Goal: Complete application form: Complete application form

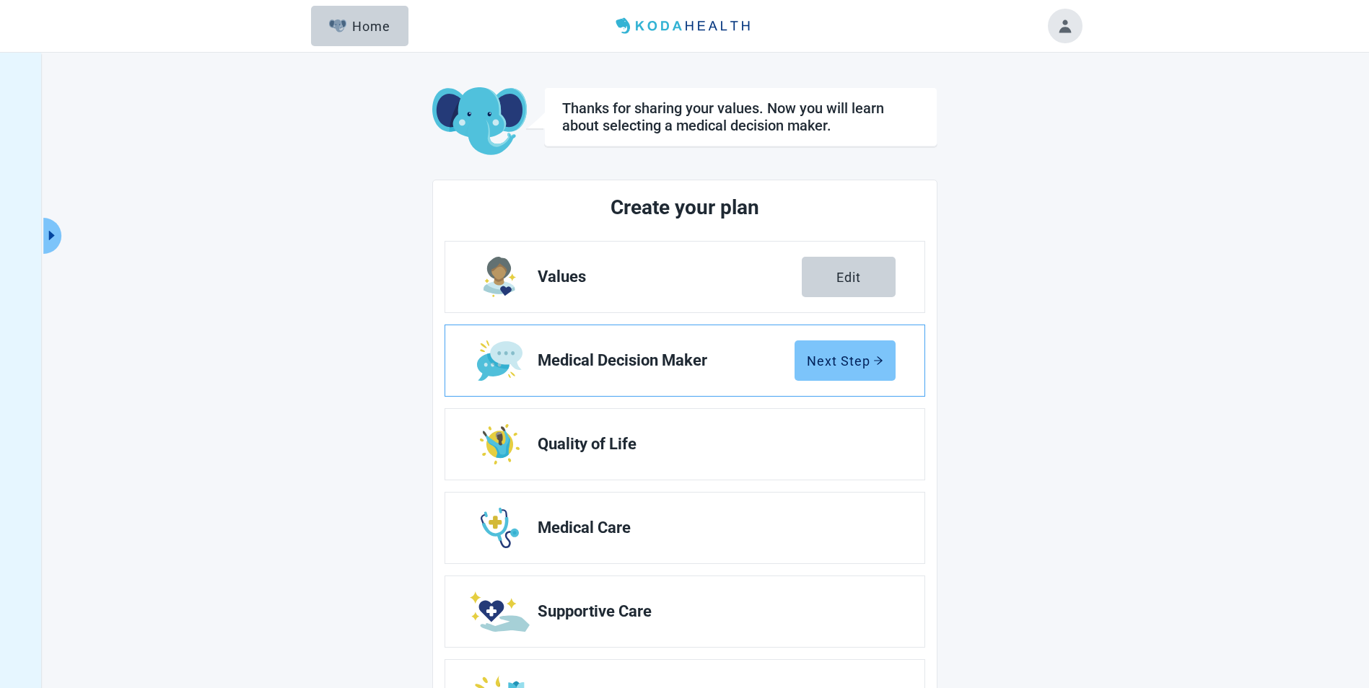
click at [814, 360] on div "Next Step" at bounding box center [845, 360] width 76 height 14
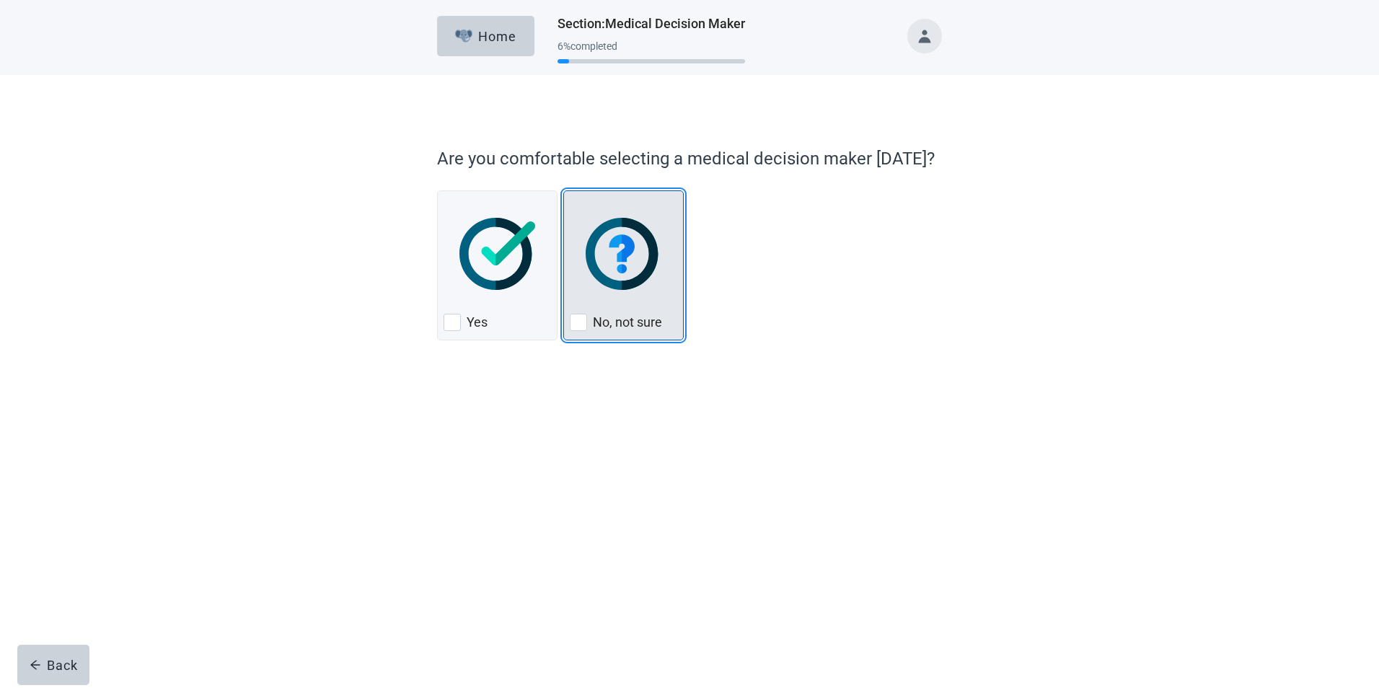
click at [580, 322] on div "No, not sure, checkbox, not checked" at bounding box center [578, 322] width 17 height 17
click at [564, 191] on input "No, not sure" at bounding box center [563, 190] width 1 height 1
checkbox input "true"
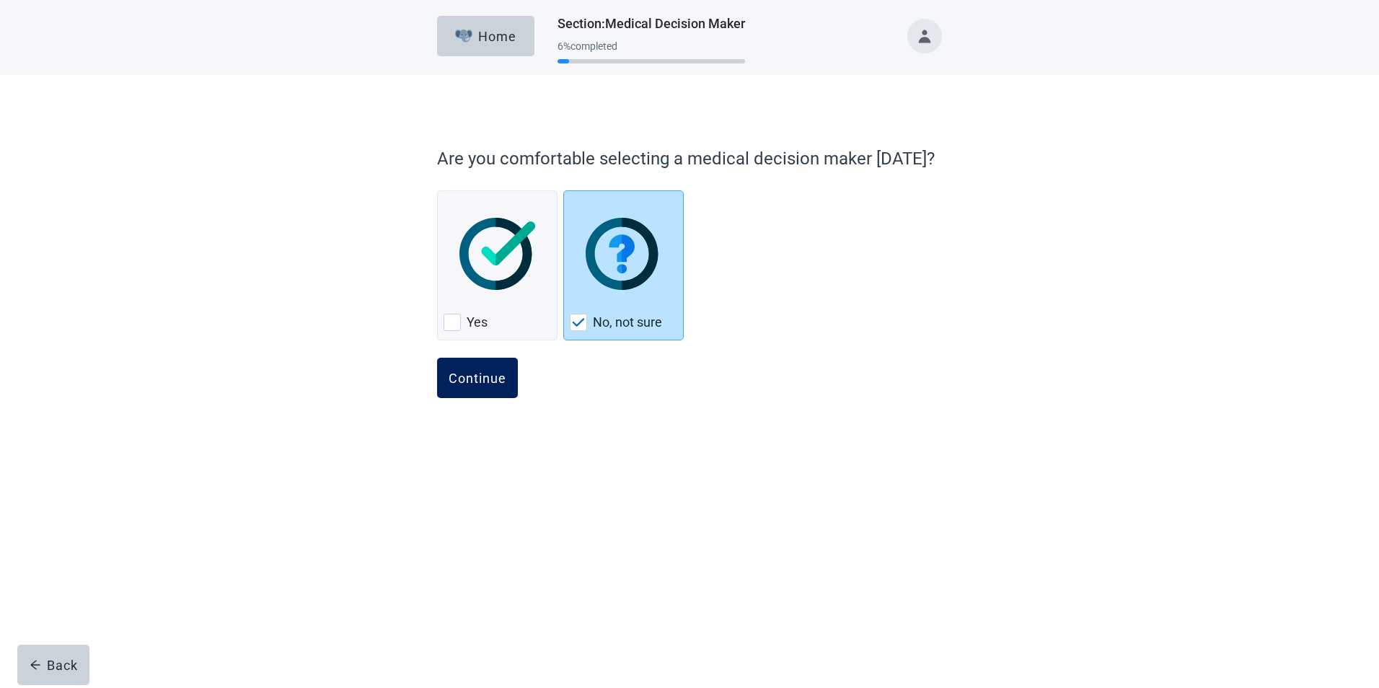
click at [488, 384] on div "Continue" at bounding box center [478, 378] width 58 height 14
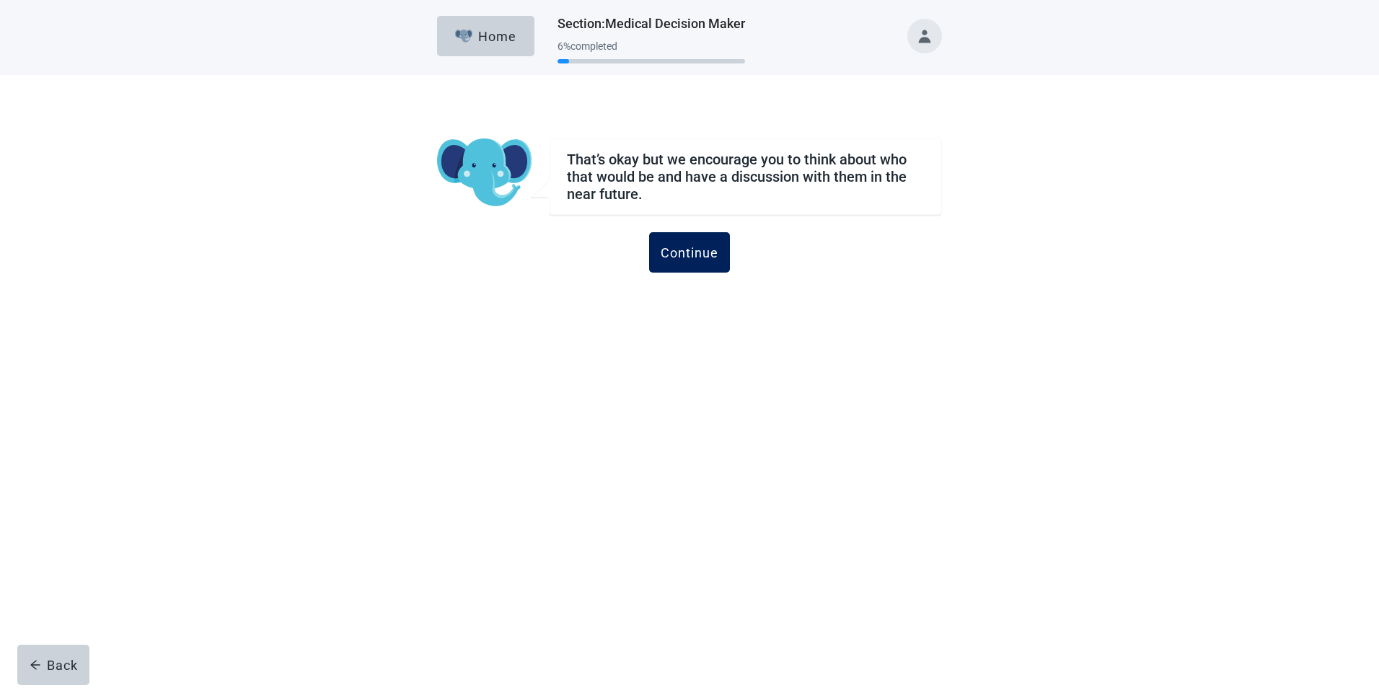
click at [695, 253] on div "Continue" at bounding box center [690, 252] width 58 height 14
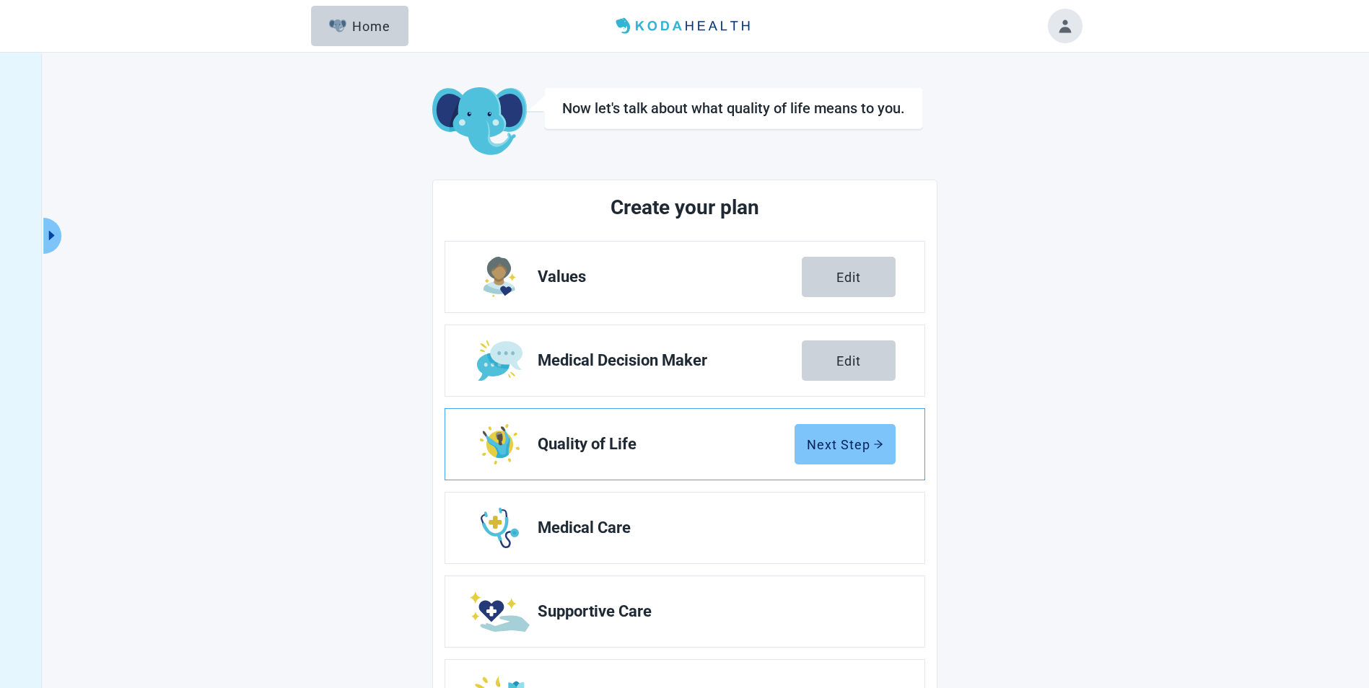
click at [833, 447] on div "Next Step" at bounding box center [845, 444] width 76 height 14
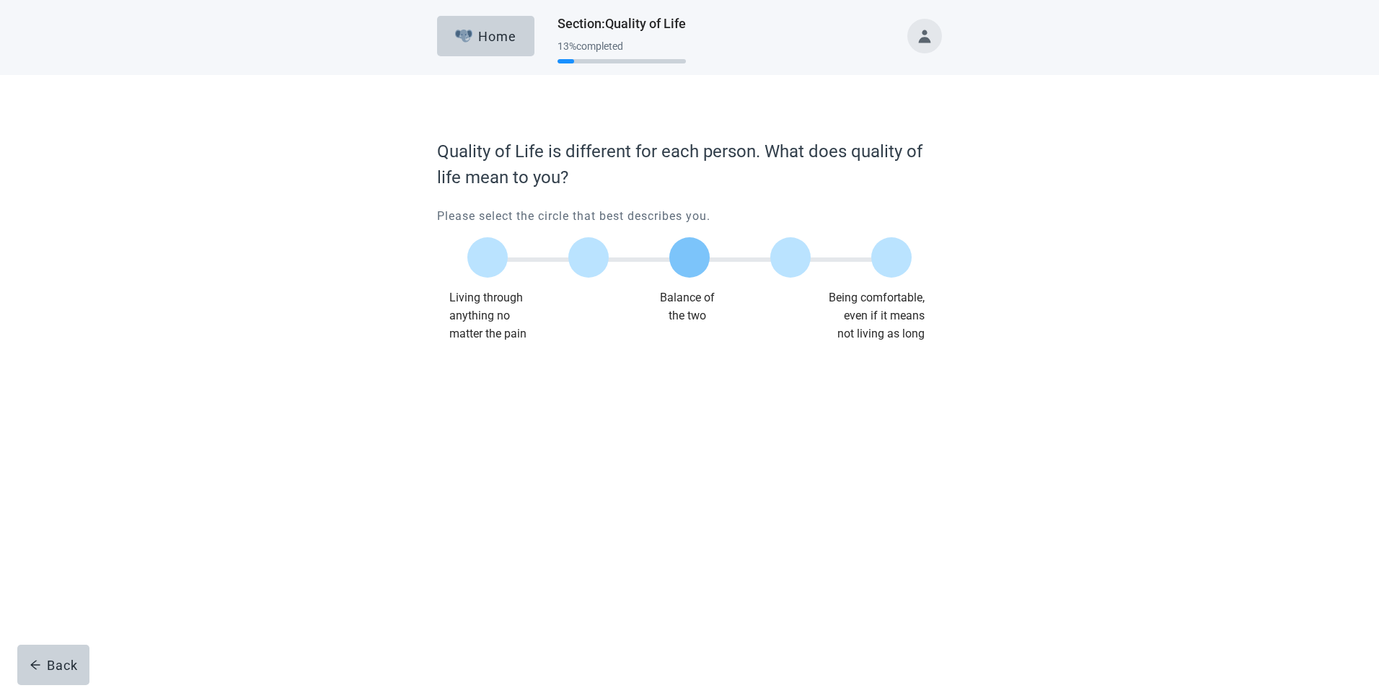
click at [691, 261] on label "Main content" at bounding box center [689, 257] width 40 height 40
click at [690, 258] on input "Quality of life scale: 50 out of 100. Balance of the two" at bounding box center [690, 258] width 0 height 0
click at [478, 377] on div "Continue" at bounding box center [478, 372] width 58 height 14
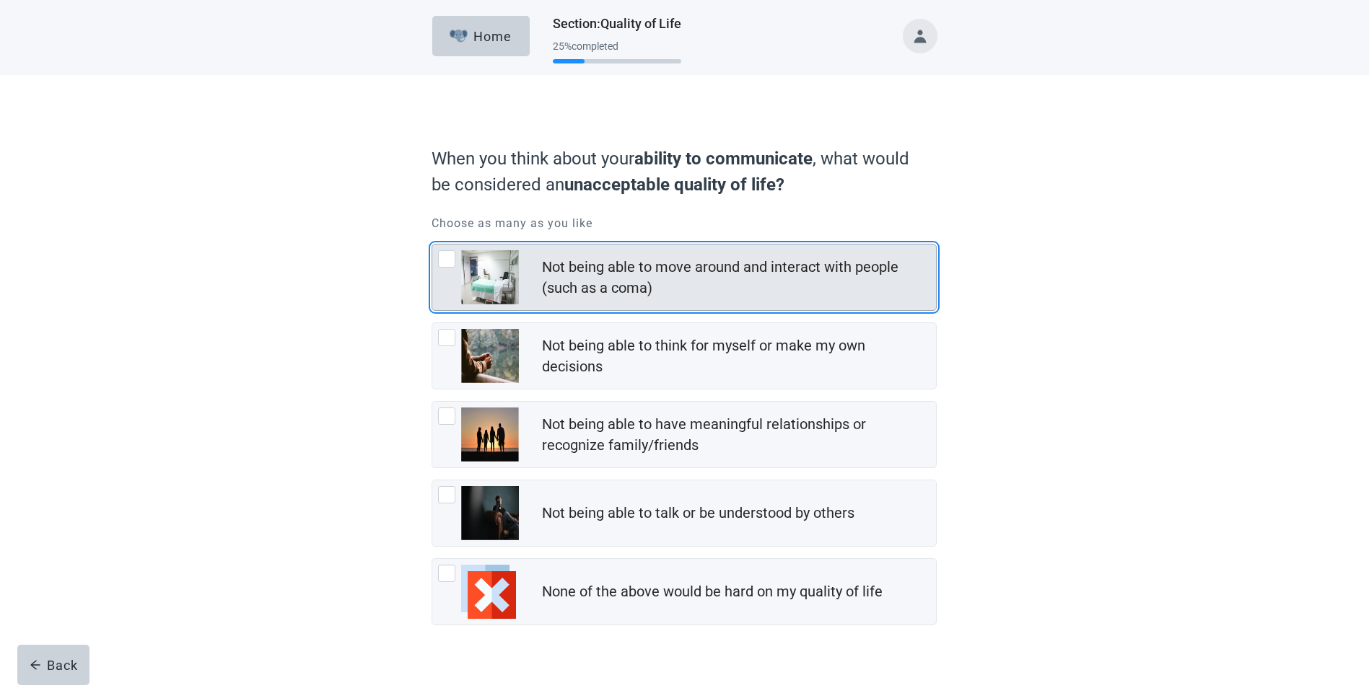
click at [449, 262] on div "Not being able to move around and interact with people (such as a coma), checkb…" at bounding box center [446, 258] width 17 height 17
click at [432, 245] on input "Not being able to move around and interact with people (such as a coma)" at bounding box center [431, 244] width 1 height 1
checkbox input "true"
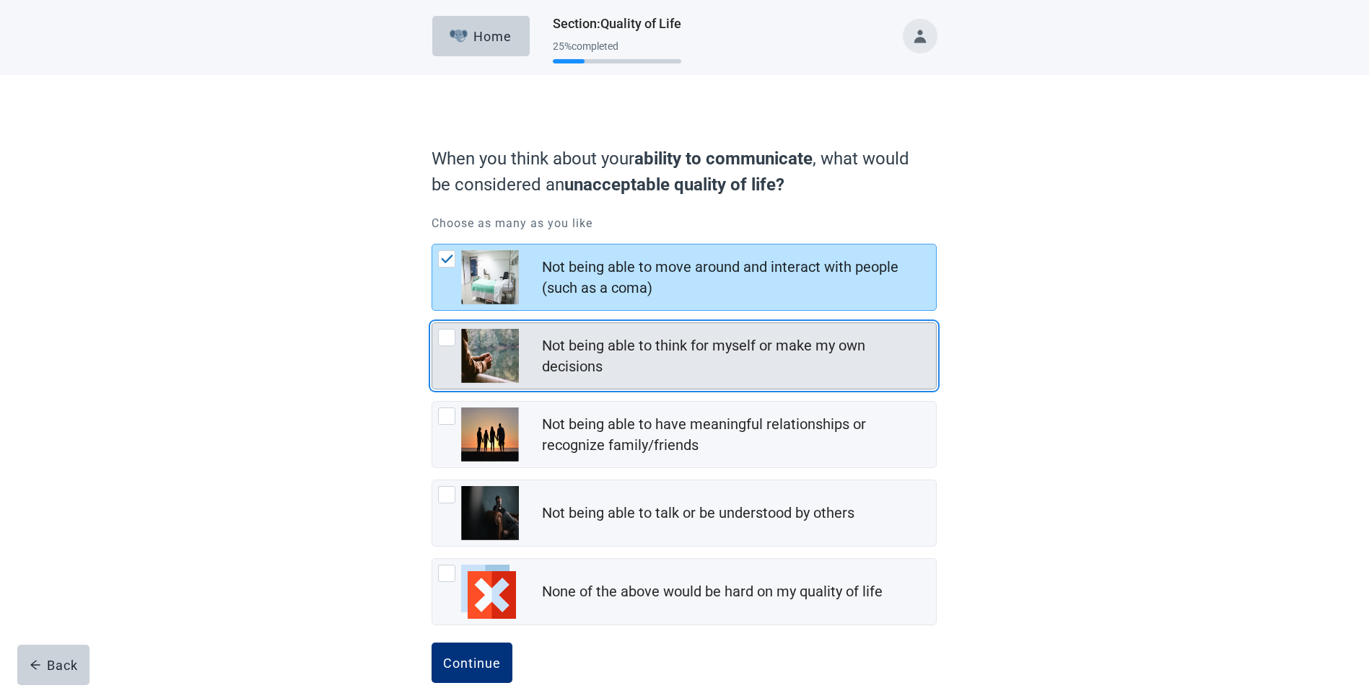
click at [445, 342] on div "Not being able to think for myself or make my own decisions, checkbox, not chec…" at bounding box center [446, 337] width 17 height 17
click at [432, 323] on input "Not being able to think for myself or make my own decisions" at bounding box center [431, 322] width 1 height 1
checkbox input "true"
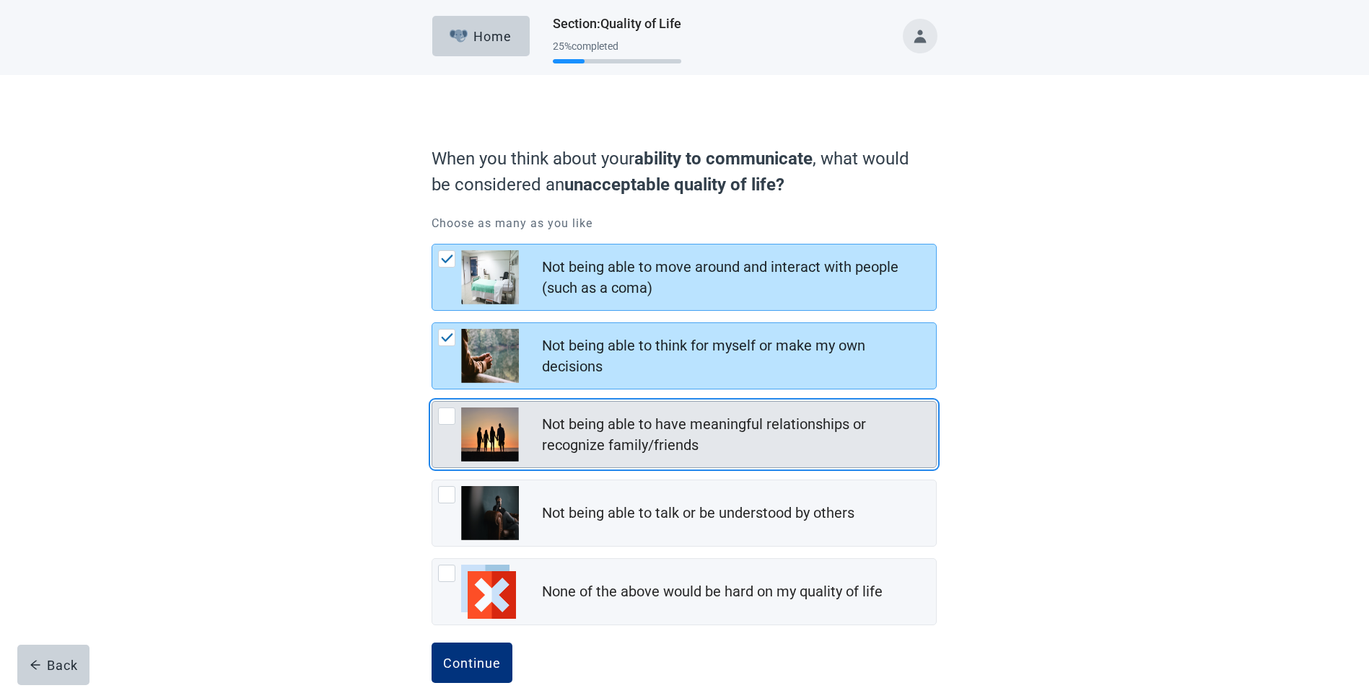
click at [449, 416] on div "Not being able to have meaningful relationships or recognize family/friends, ch…" at bounding box center [446, 416] width 17 height 17
click at [432, 402] on input "Not being able to have meaningful relationships or recognize family/friends" at bounding box center [431, 401] width 1 height 1
checkbox input "true"
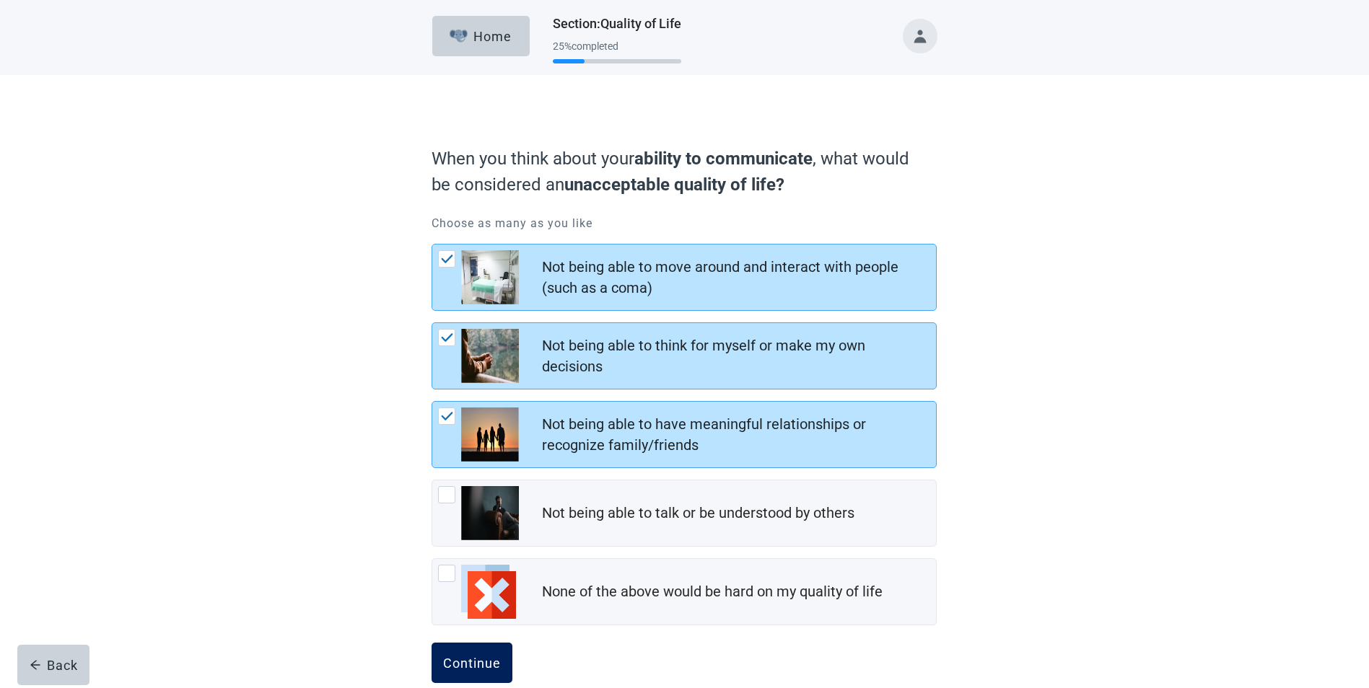
click at [493, 659] on div "Continue" at bounding box center [472, 663] width 58 height 14
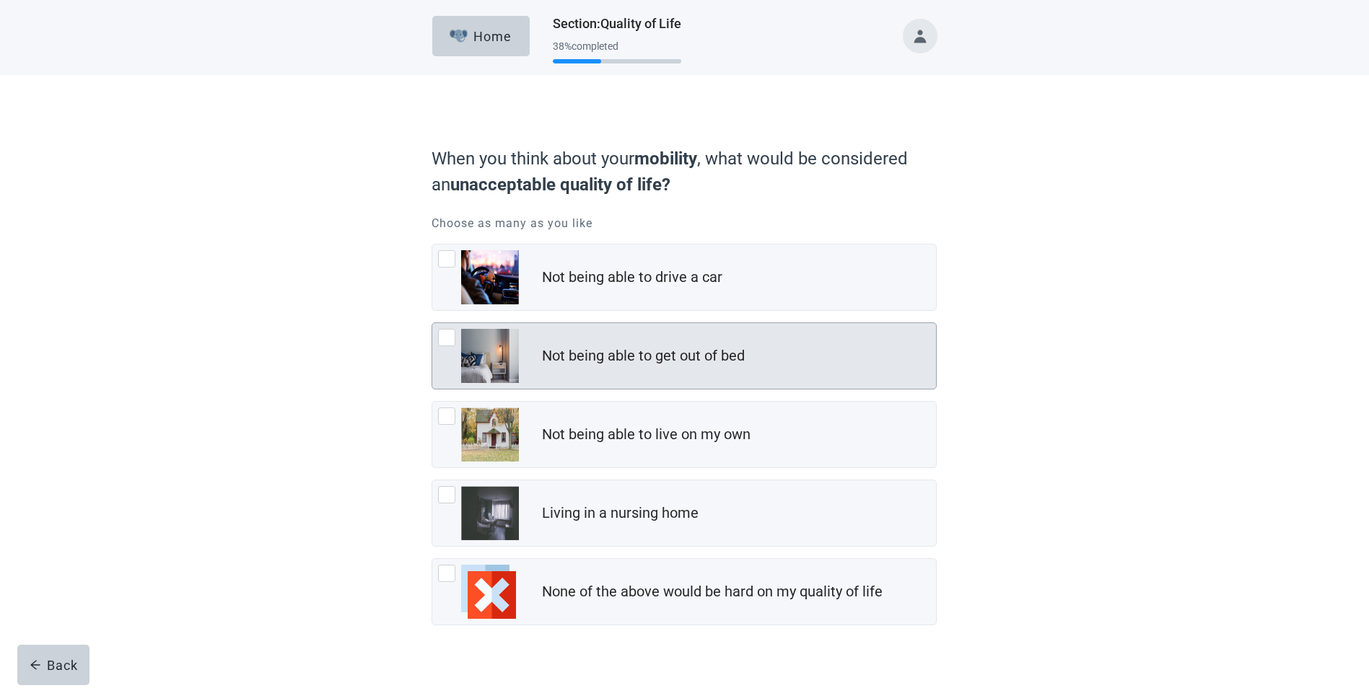
click at [447, 335] on div "Not being able to get out of bed, checkbox, not checked" at bounding box center [446, 337] width 17 height 17
click at [432, 323] on input "Not being able to get out of bed" at bounding box center [431, 322] width 1 height 1
checkbox input "true"
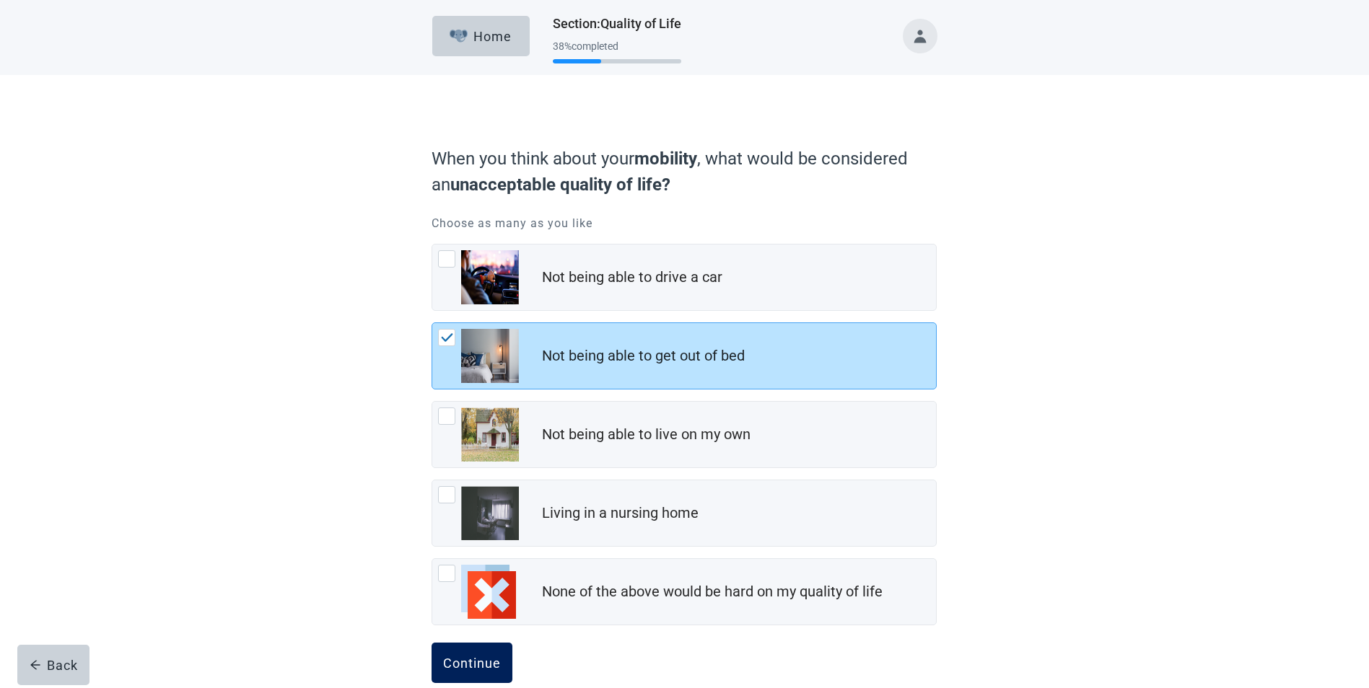
drag, startPoint x: 482, startPoint y: 667, endPoint x: 489, endPoint y: 669, distance: 7.5
click at [485, 668] on div "Continue" at bounding box center [472, 663] width 58 height 14
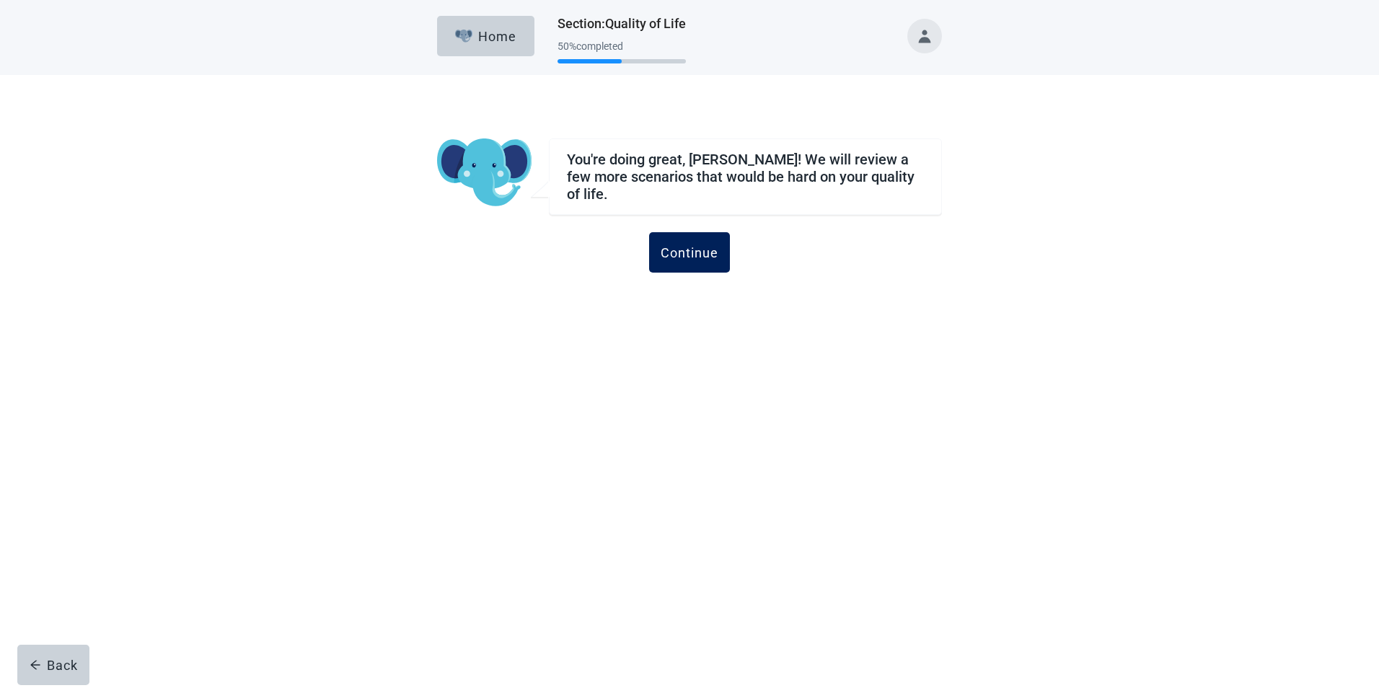
click at [696, 245] on div "Continue" at bounding box center [690, 252] width 58 height 14
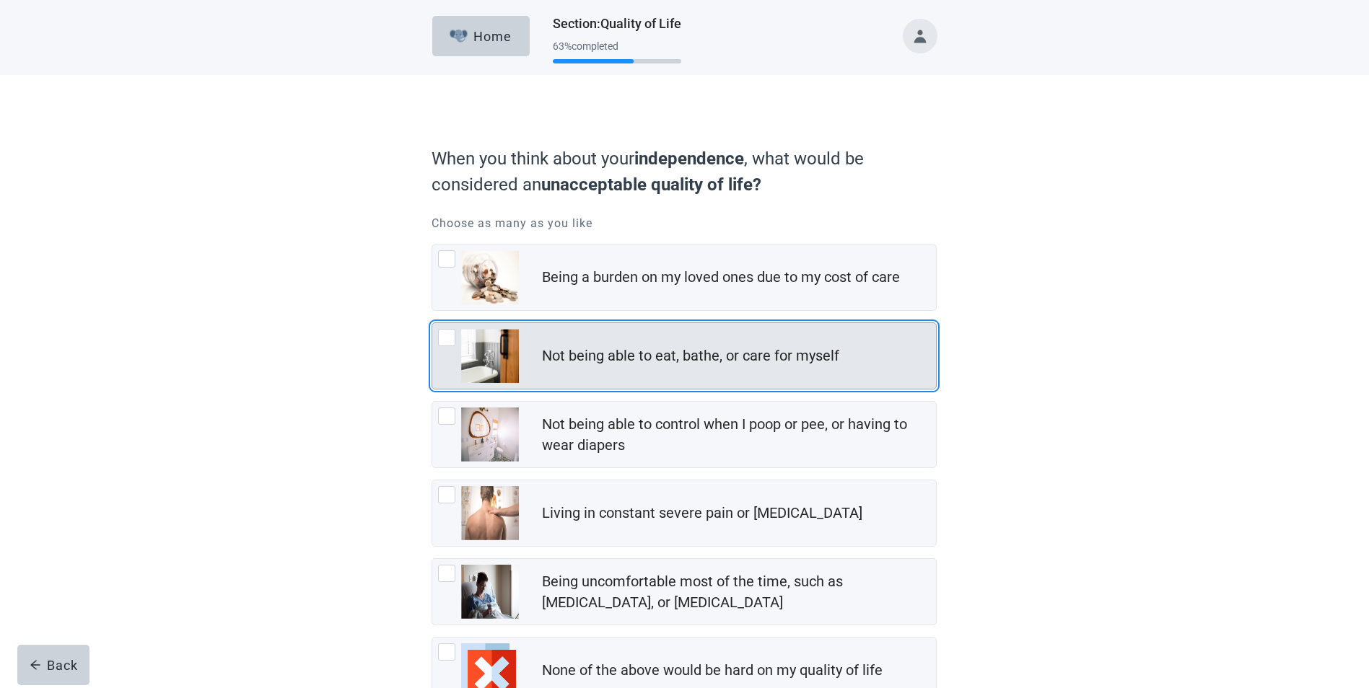
click at [447, 341] on div "Not being able to eat, bathe, or care for myself, checkbox, not checked" at bounding box center [446, 337] width 17 height 17
click at [432, 323] on input "Not being able to eat, bathe, or care for myself" at bounding box center [431, 322] width 1 height 1
checkbox input "true"
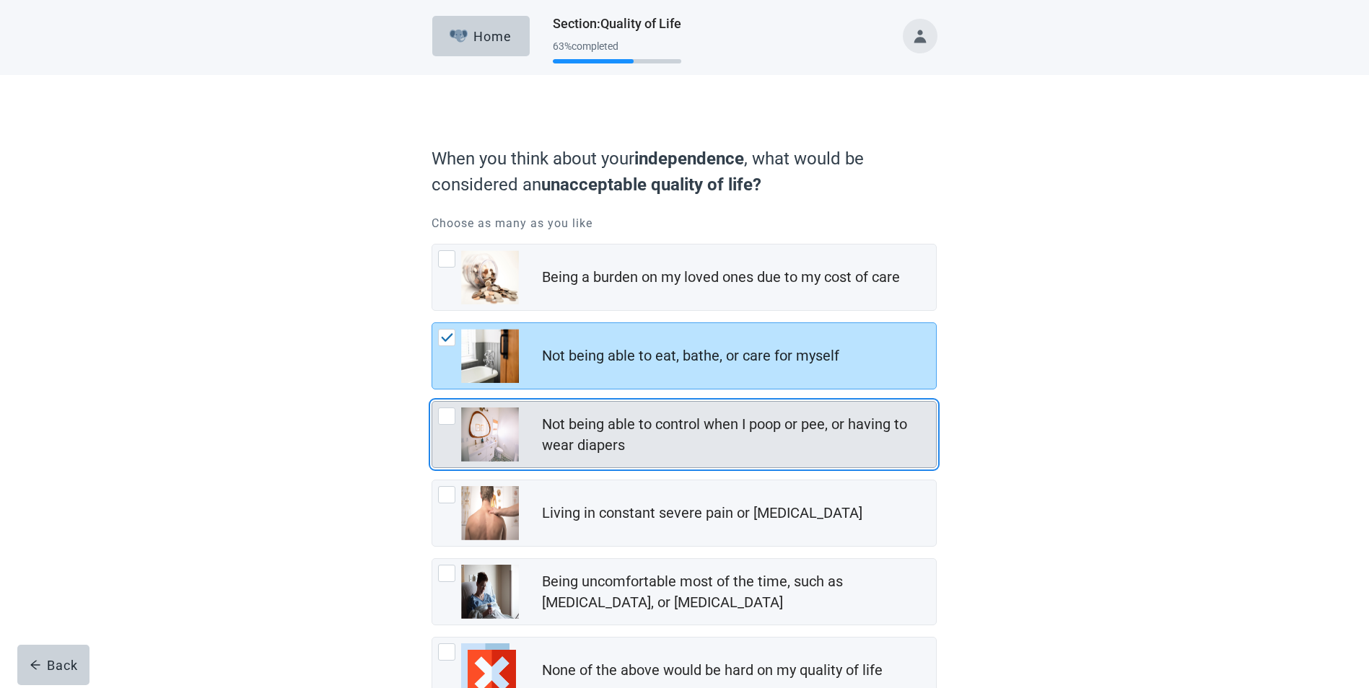
click at [447, 415] on div "Not being able to control when I poop or pee, or having to wear diapers, checkb…" at bounding box center [446, 416] width 17 height 17
click at [432, 402] on input "Not being able to control when I poop or pee, or having to wear diapers" at bounding box center [431, 401] width 1 height 1
checkbox input "true"
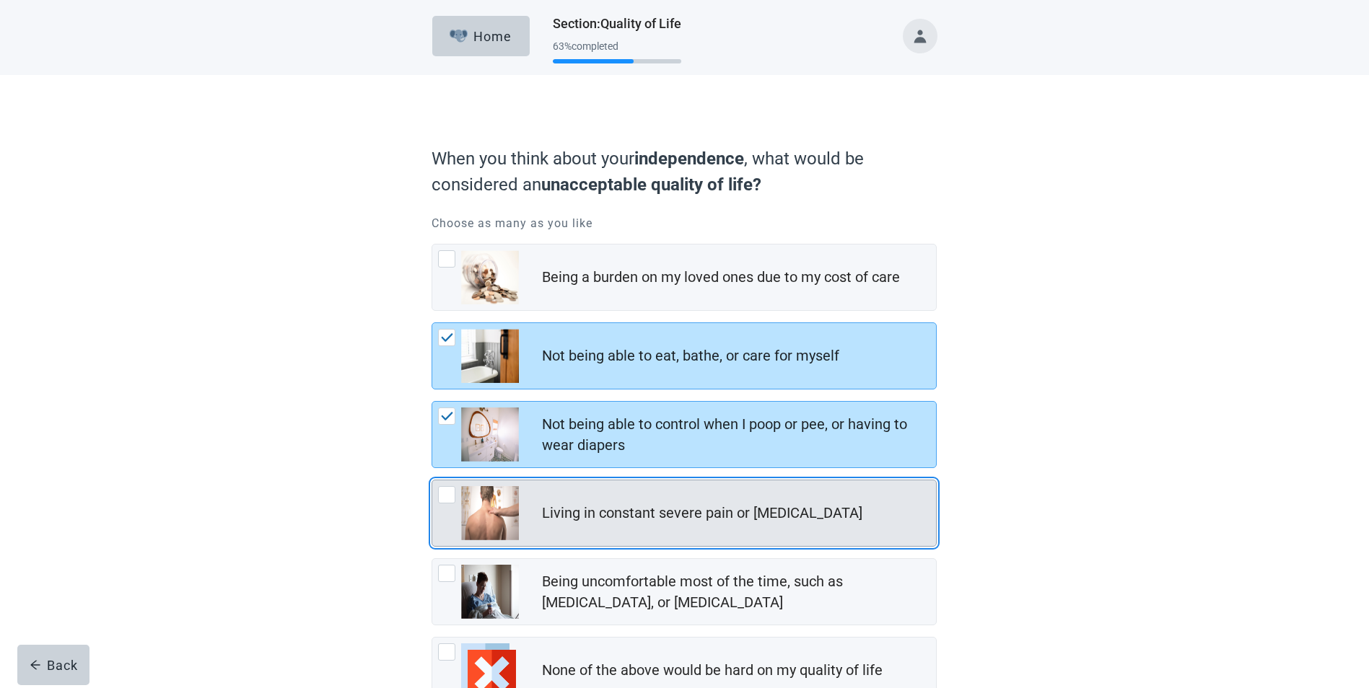
click at [448, 496] on div "Living in constant severe pain or shortness of breath, checkbox, not checked" at bounding box center [446, 494] width 17 height 17
click at [432, 480] on input "Living in constant severe pain or [MEDICAL_DATA]" at bounding box center [431, 480] width 1 height 1
checkbox input "true"
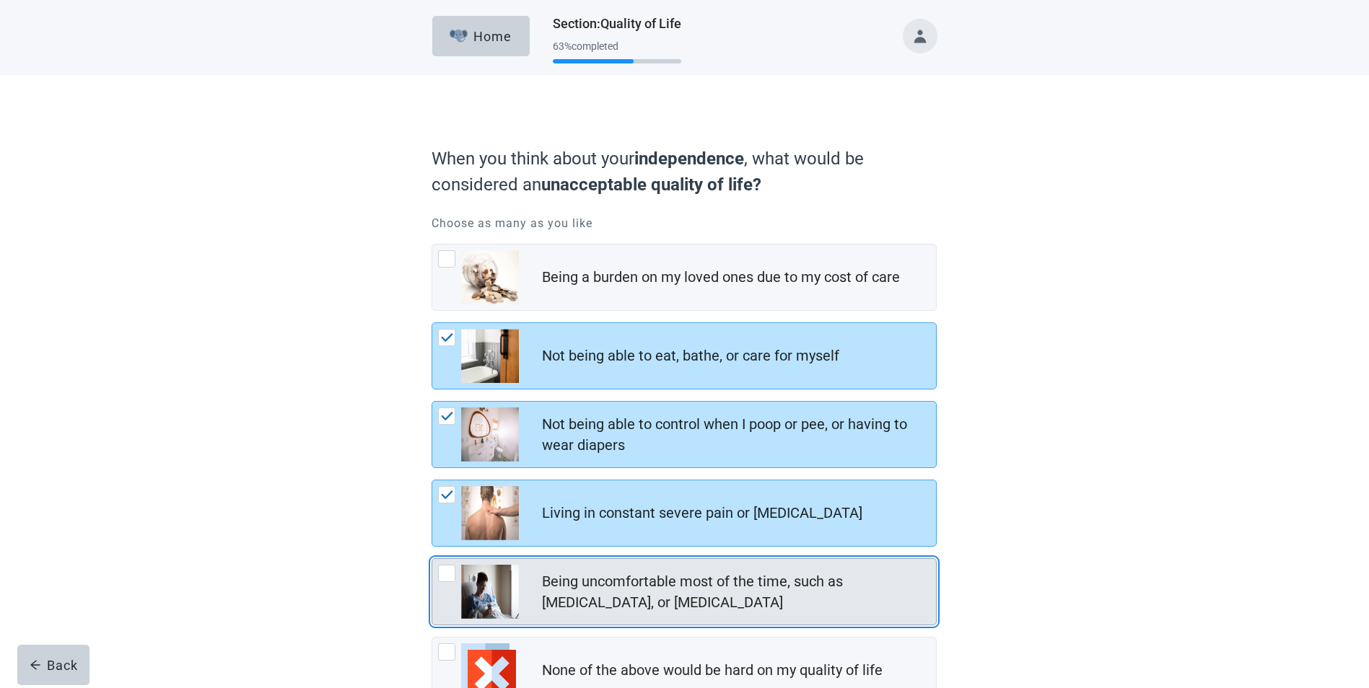
click at [448, 572] on div "Being uncomfortable most of the time, such as nausea, vomiting, or diarrhea, ch…" at bounding box center [446, 573] width 17 height 17
click at [432, 559] on input "Being uncomfortable most of the time, such as [MEDICAL_DATA], or [MEDICAL_DATA]" at bounding box center [431, 558] width 1 height 1
checkbox input "true"
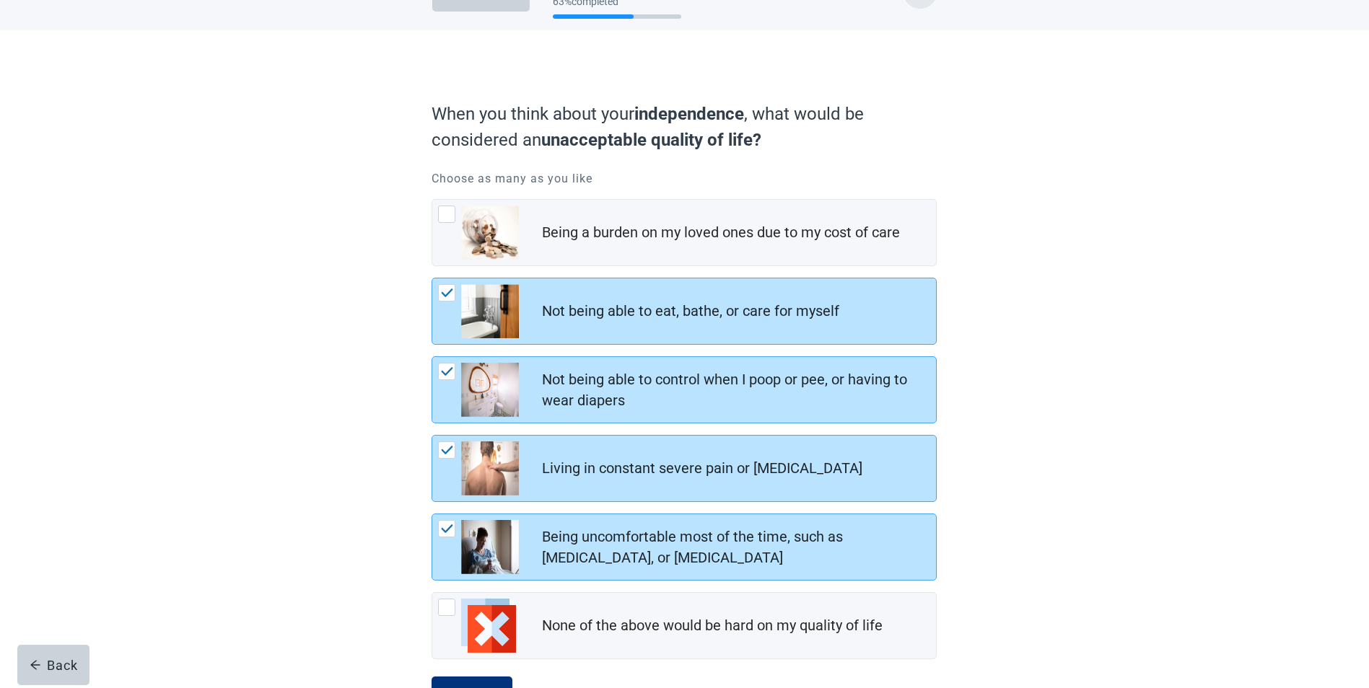
scroll to position [105, 0]
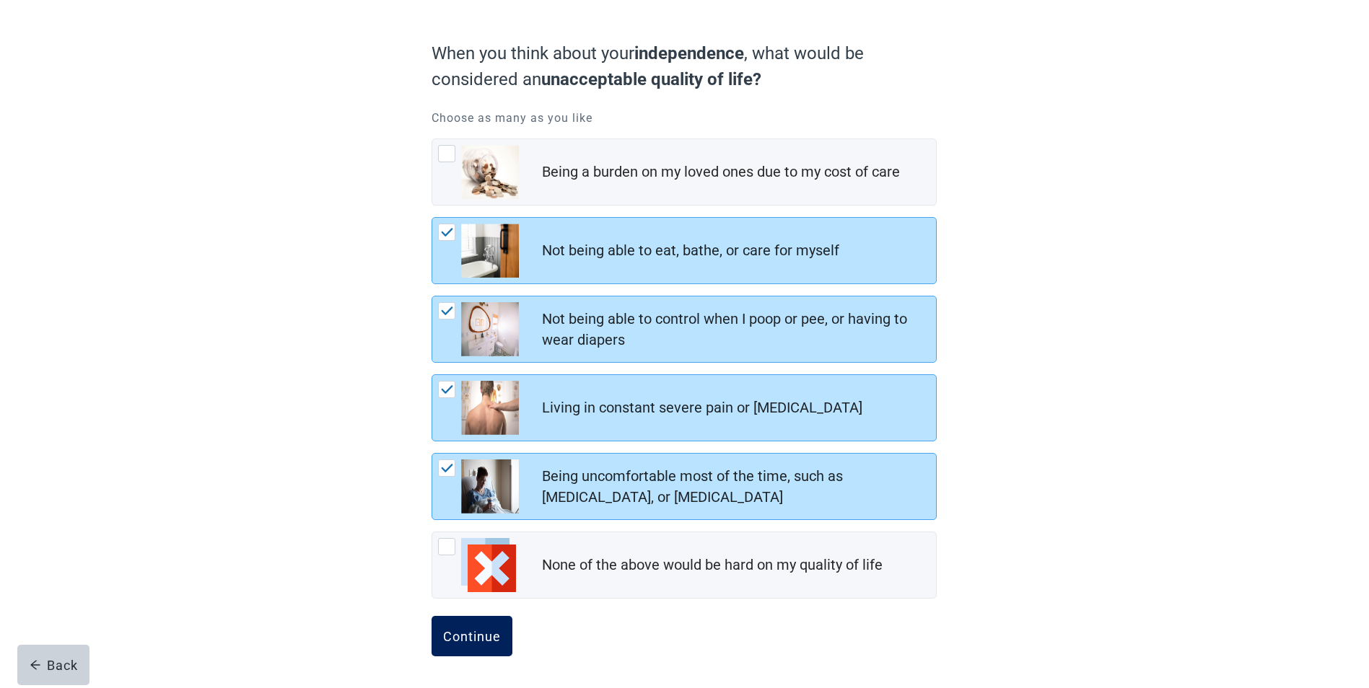
click at [478, 631] on div "Continue" at bounding box center [472, 636] width 58 height 14
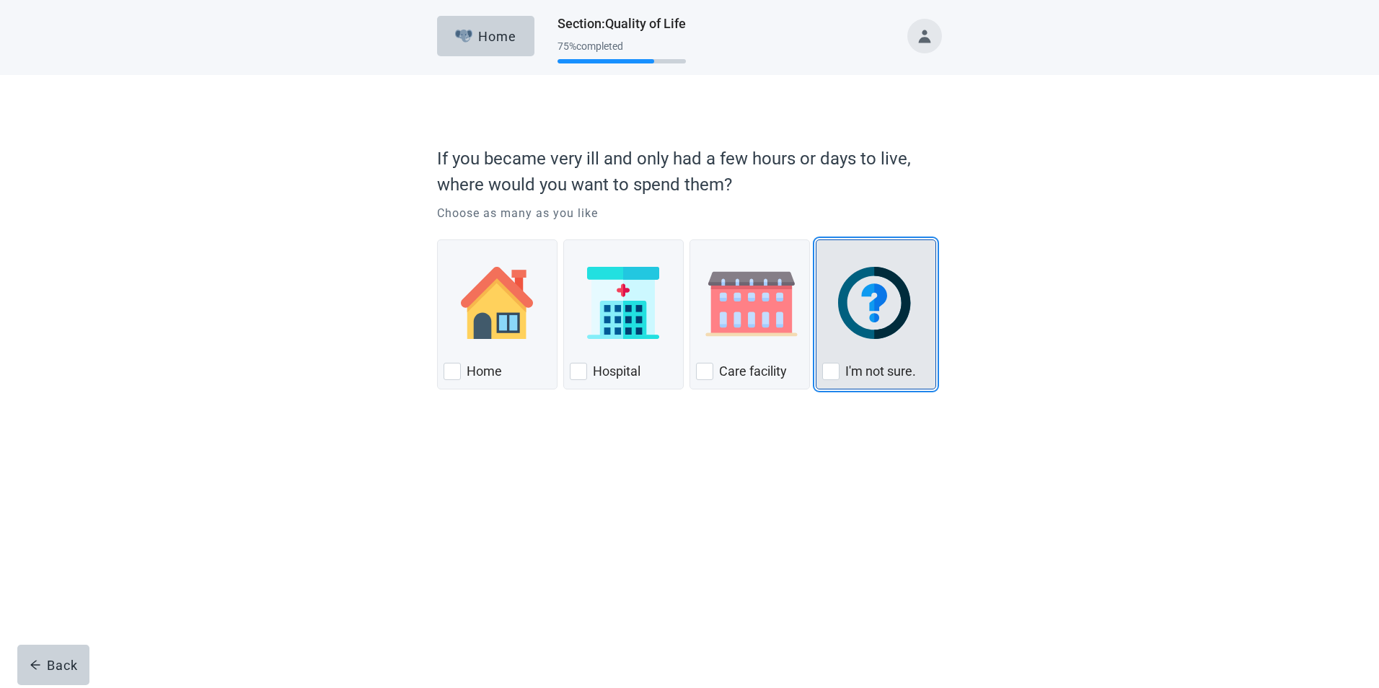
click at [830, 367] on div "I'm not sure., checkbox, not checked" at bounding box center [830, 371] width 17 height 17
click at [817, 240] on input "I'm not sure." at bounding box center [816, 240] width 1 height 1
checkbox input "true"
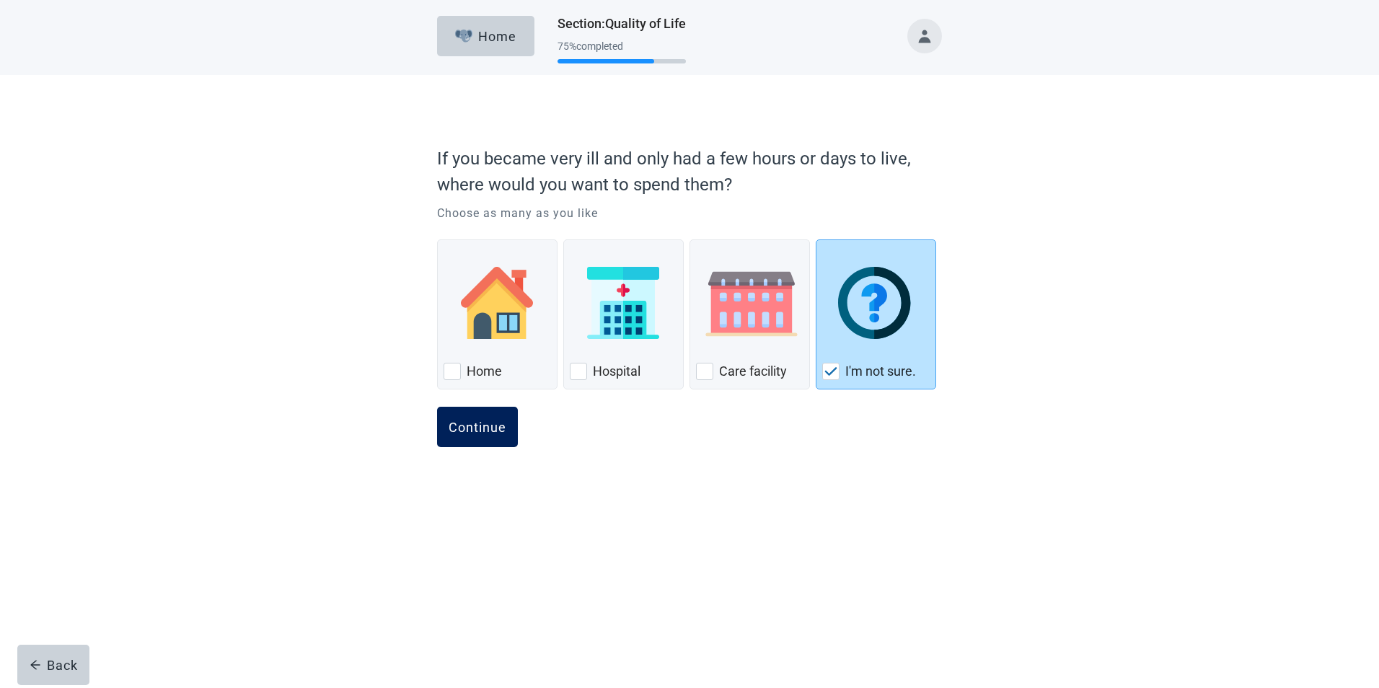
click at [488, 423] on div "Continue" at bounding box center [478, 427] width 58 height 14
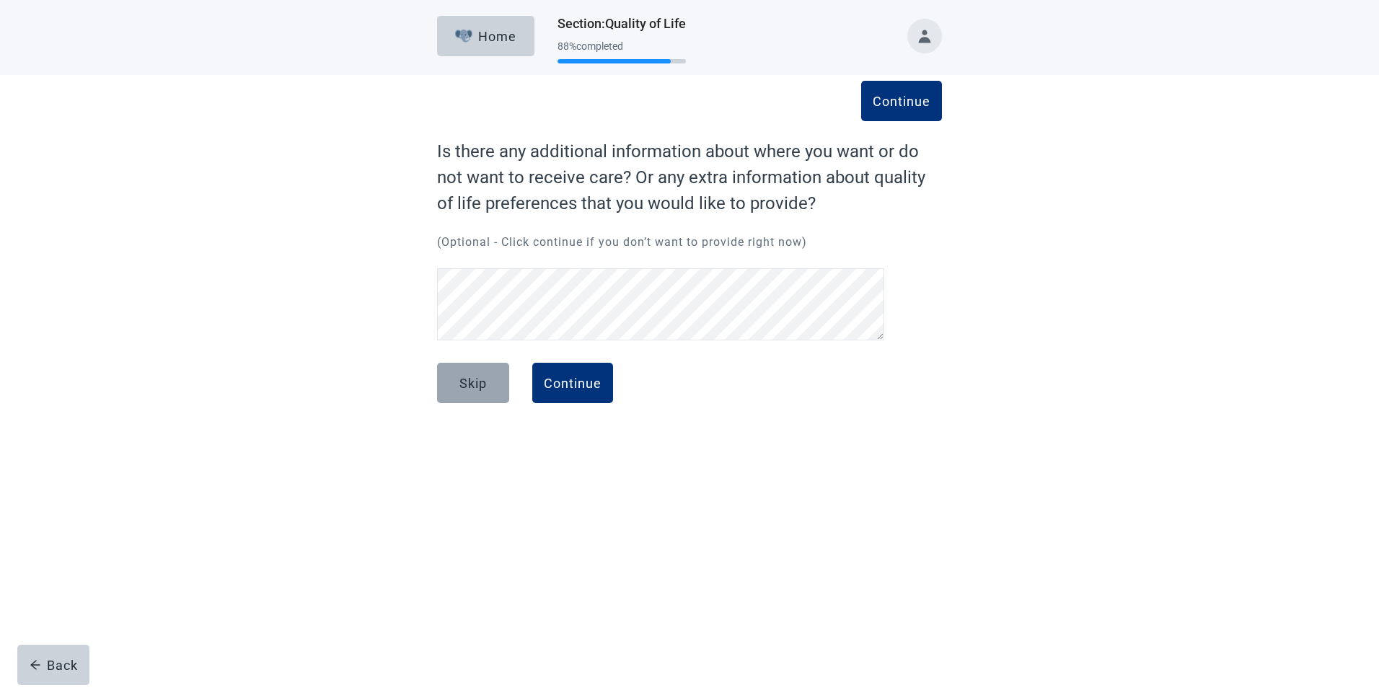
click at [470, 387] on div "Skip" at bounding box center [473, 383] width 27 height 14
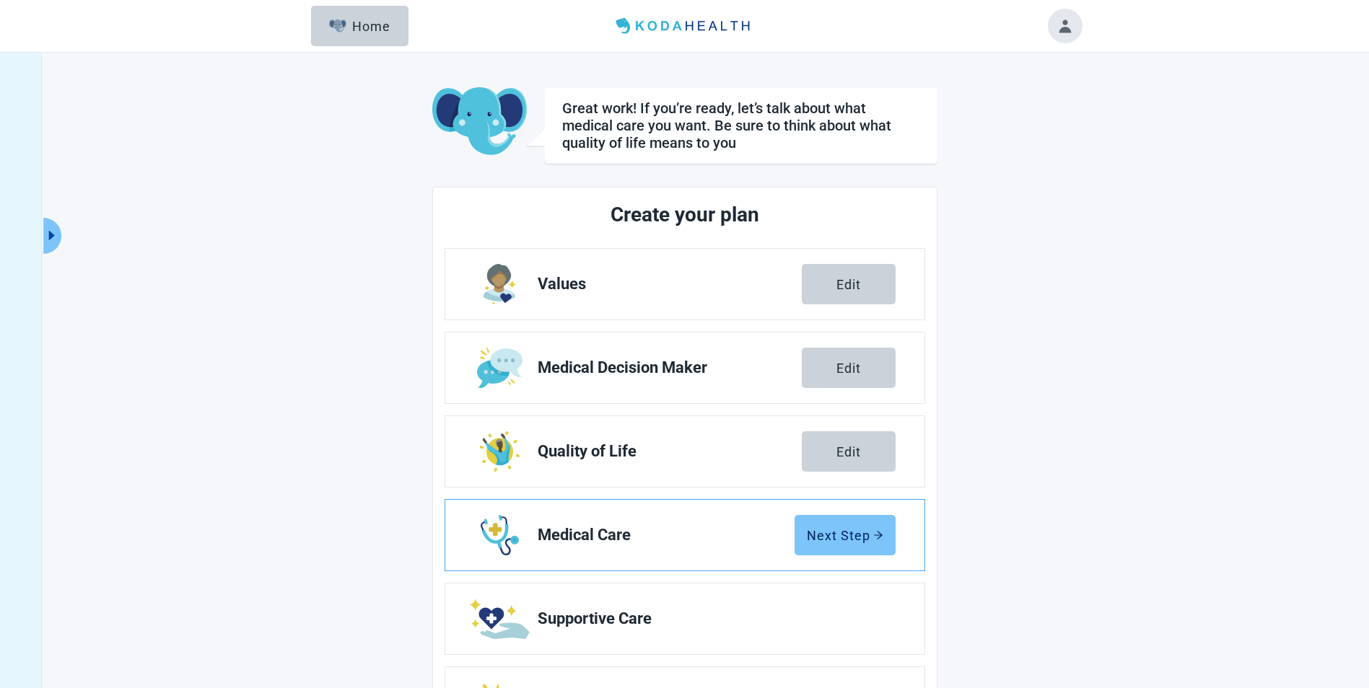
click at [835, 540] on div "Next Step" at bounding box center [845, 535] width 76 height 14
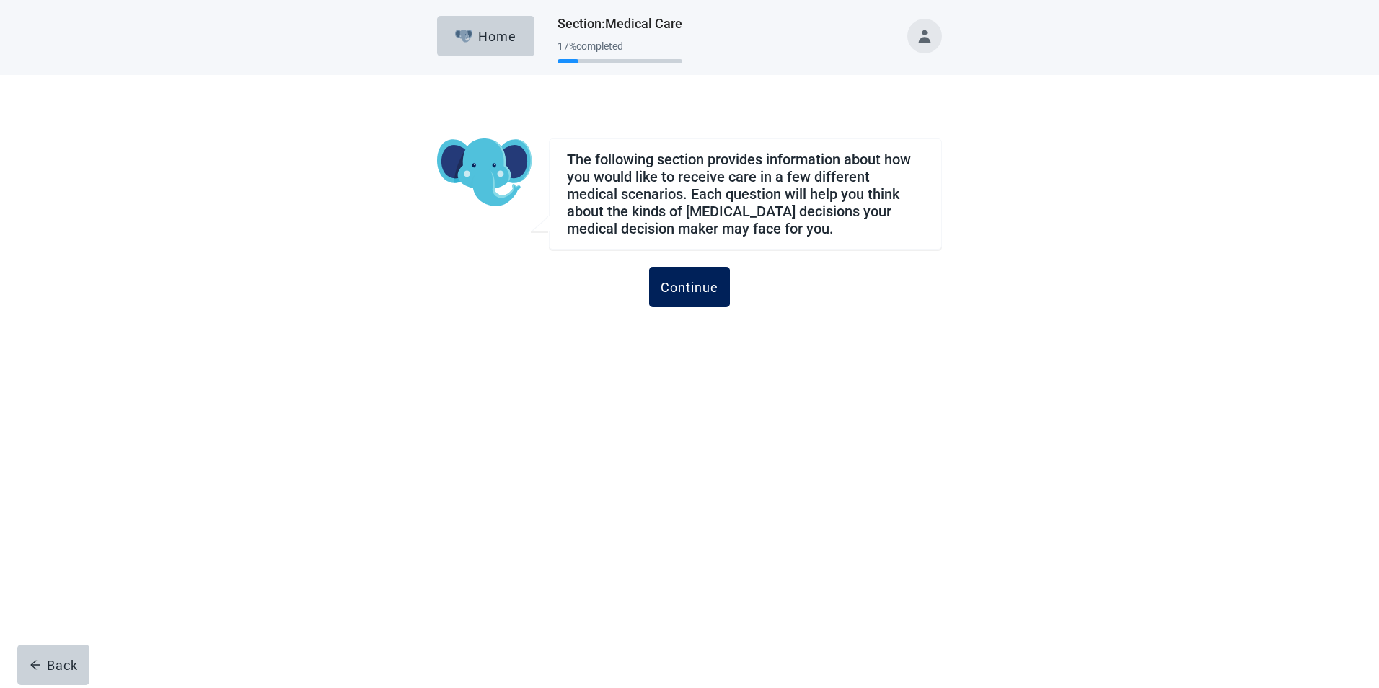
click at [688, 299] on button "Continue" at bounding box center [689, 287] width 81 height 40
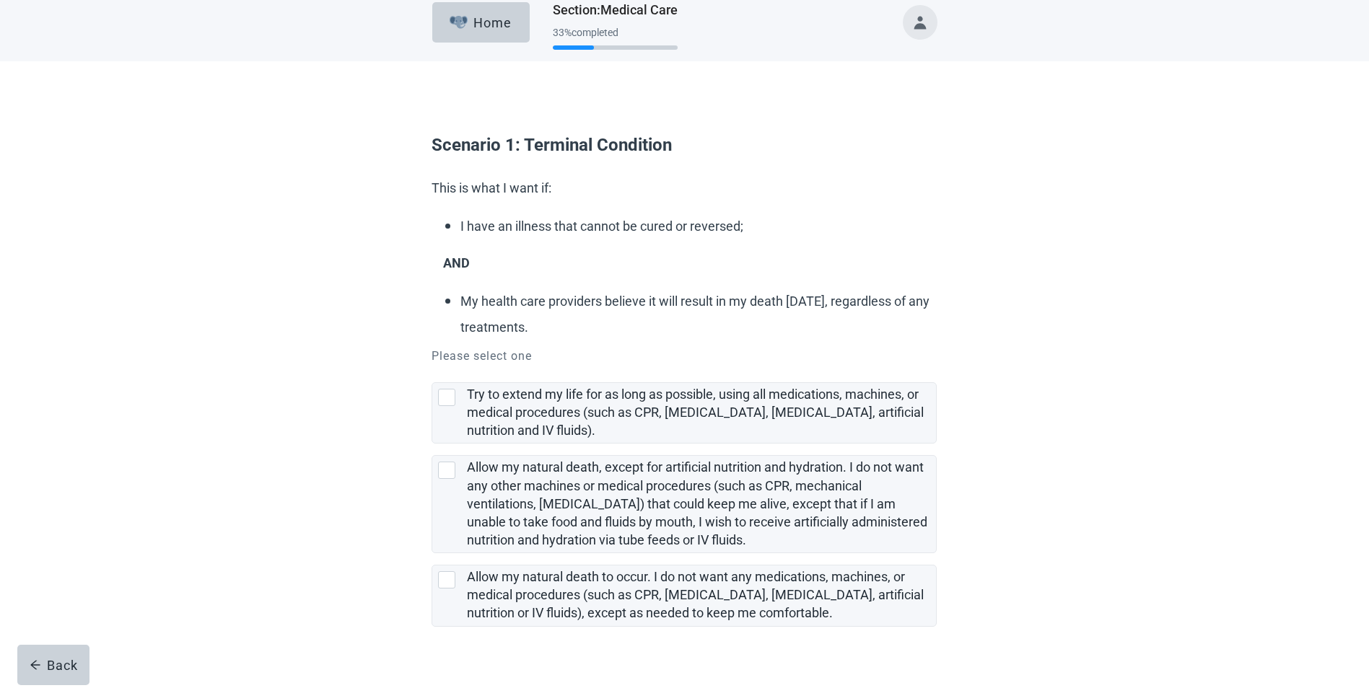
scroll to position [36, 0]
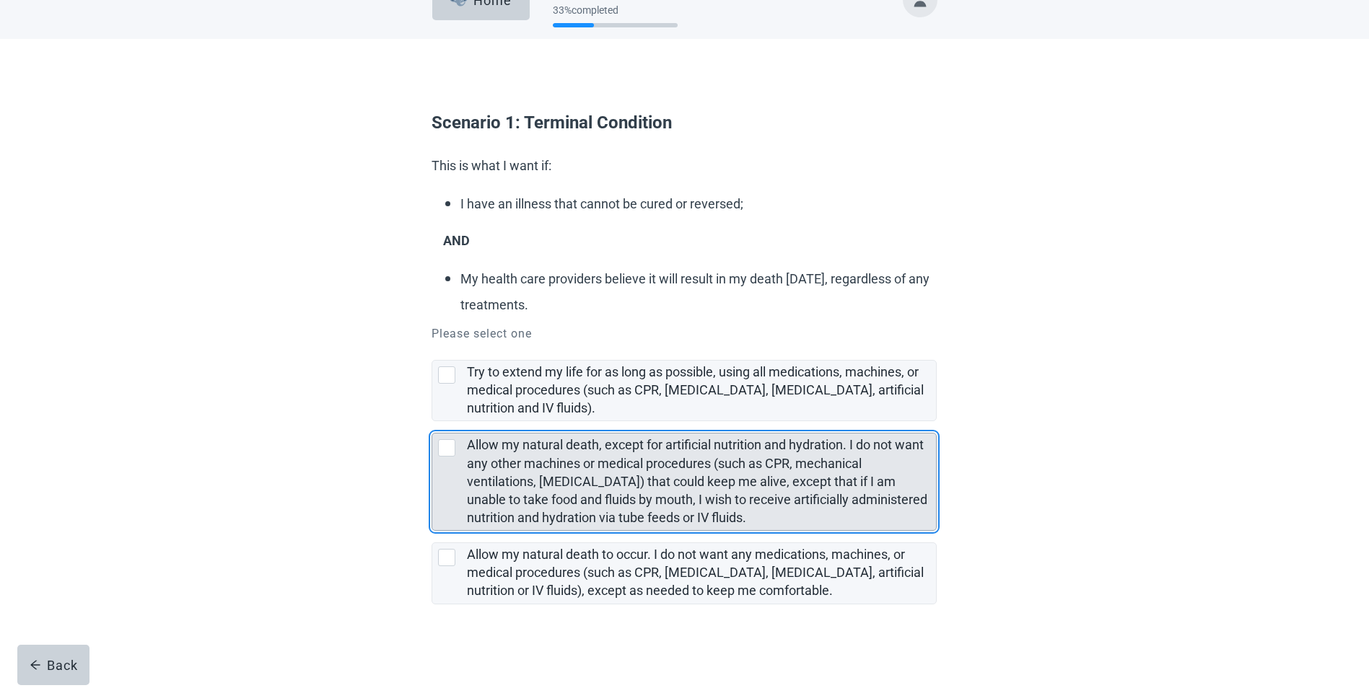
click at [448, 448] on div "Allow my natural death, except for artificial nutrition and hydration. I do not…" at bounding box center [446, 447] width 17 height 17
click at [432, 422] on input "Allow my natural death, except for artificial nutrition and hydration. I do not…" at bounding box center [431, 421] width 1 height 1
checkbox input "true"
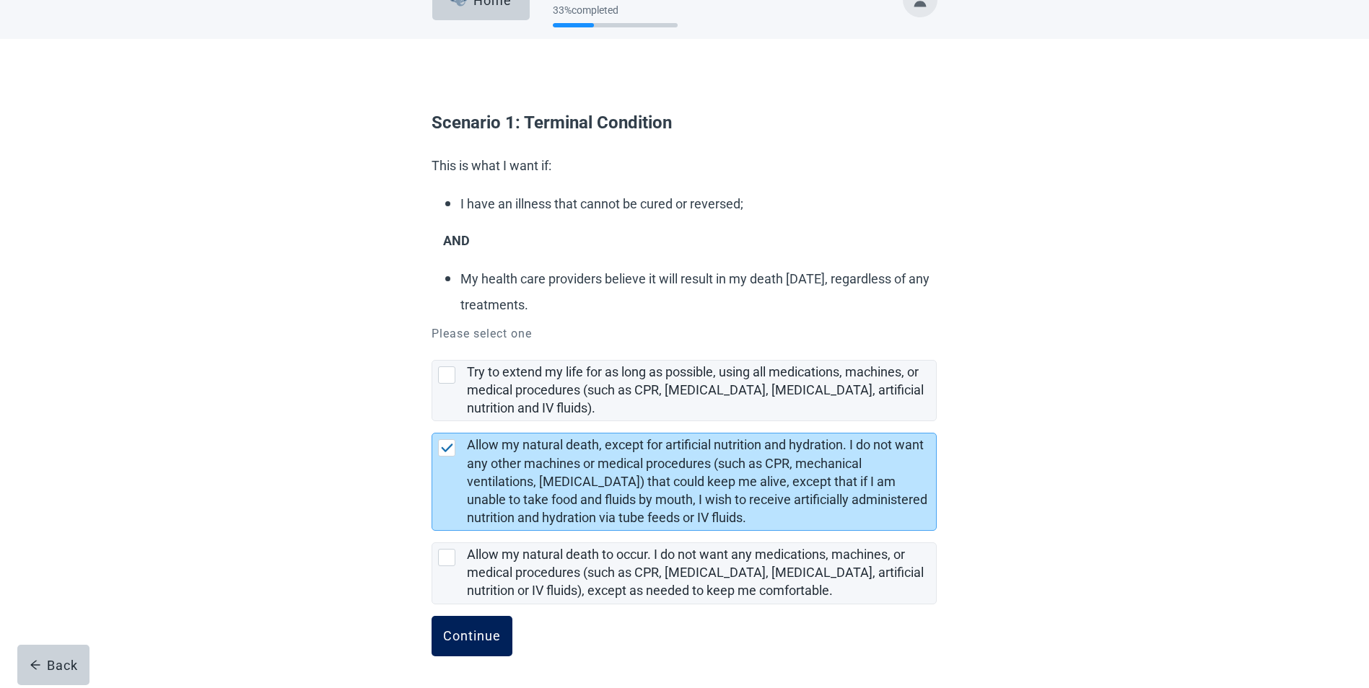
click at [477, 635] on div "Continue" at bounding box center [472, 636] width 58 height 14
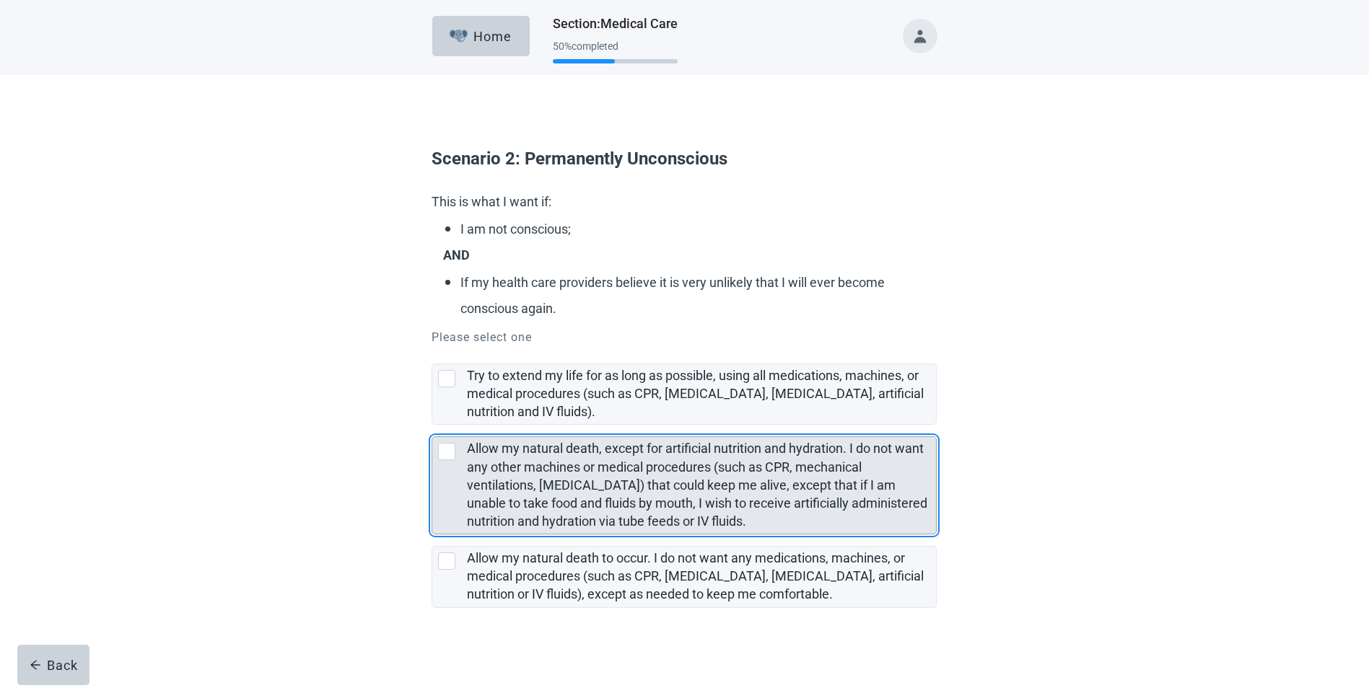
click at [444, 451] on div "Allow my natural death, except for artificial nutrition and hydration. I do not…" at bounding box center [446, 451] width 17 height 17
click at [432, 426] on input "Allow my natural death, except for artificial nutrition and hydration. I do not…" at bounding box center [431, 425] width 1 height 1
checkbox input "true"
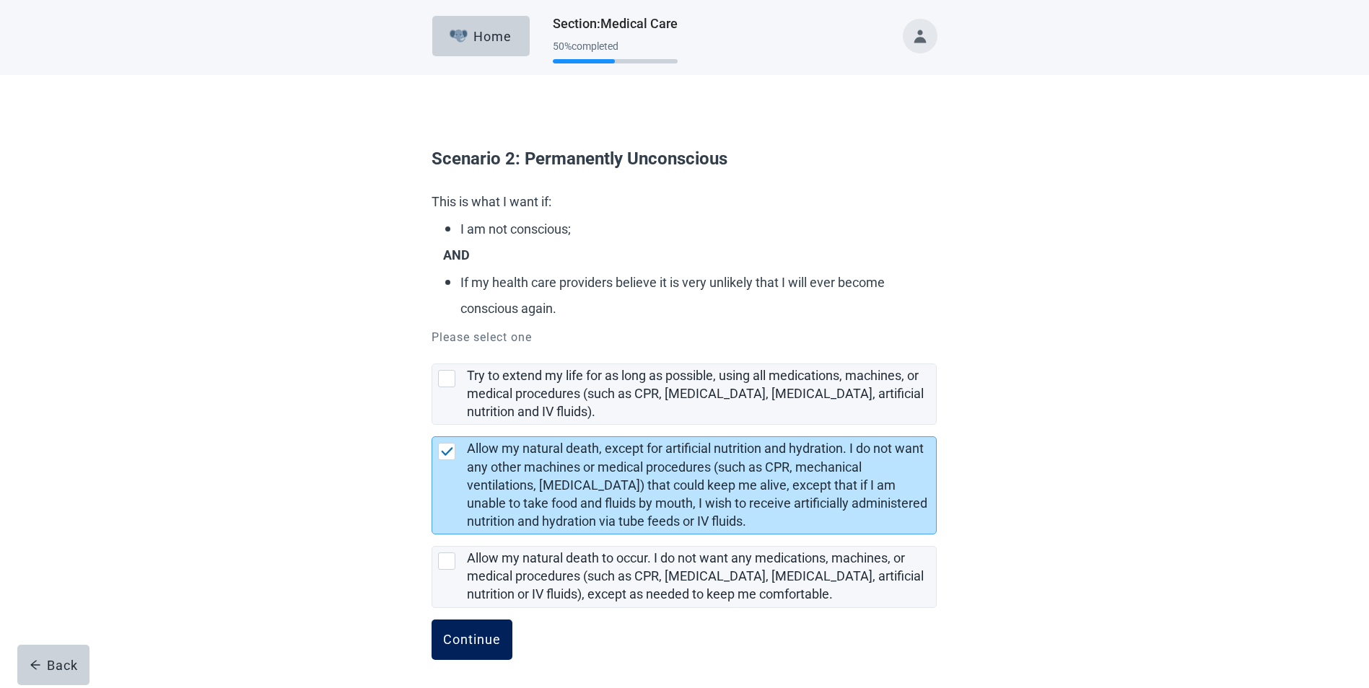
click at [463, 633] on div "Continue" at bounding box center [472, 640] width 58 height 14
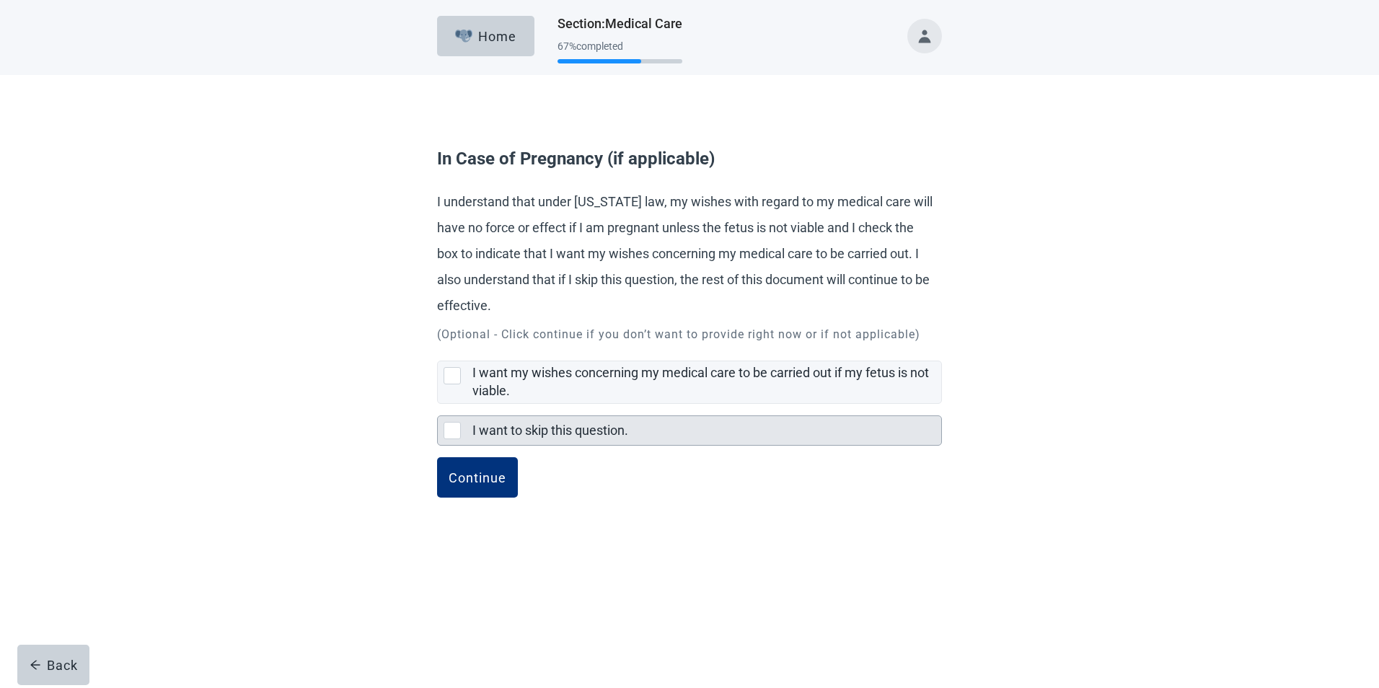
click at [449, 431] on div "I want to skip this question., checkbox, not selected" at bounding box center [452, 430] width 17 height 17
click at [438, 405] on input "I want to skip this question." at bounding box center [437, 404] width 1 height 1
checkbox input "true"
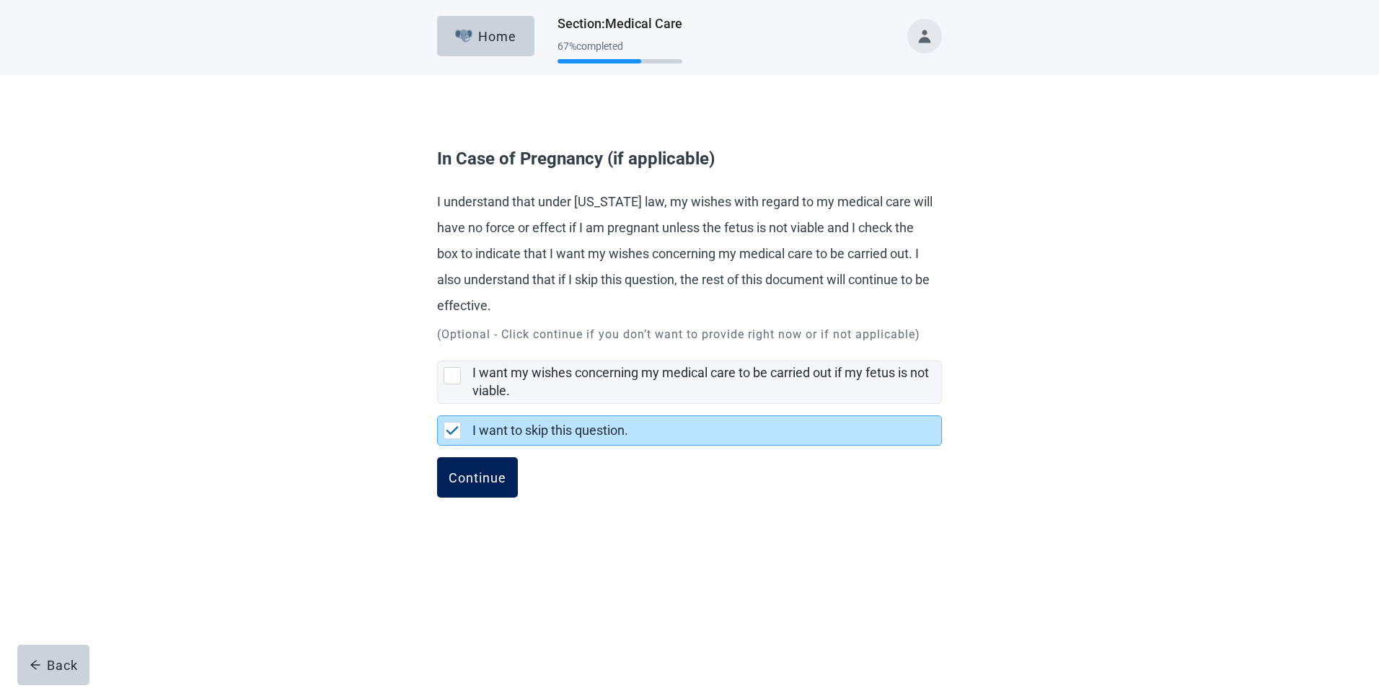
click at [477, 475] on div "Continue" at bounding box center [478, 477] width 58 height 14
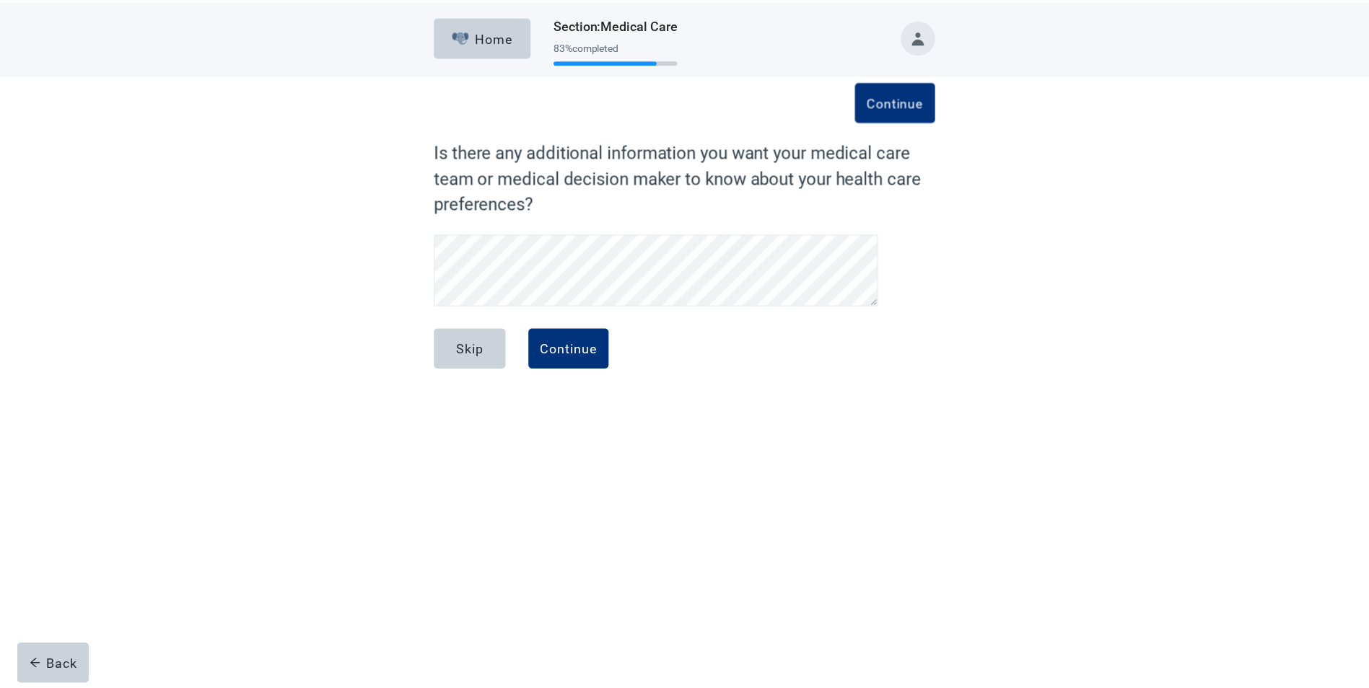
scroll to position [97, 0]
click at [576, 343] on div "Continue" at bounding box center [573, 348] width 58 height 14
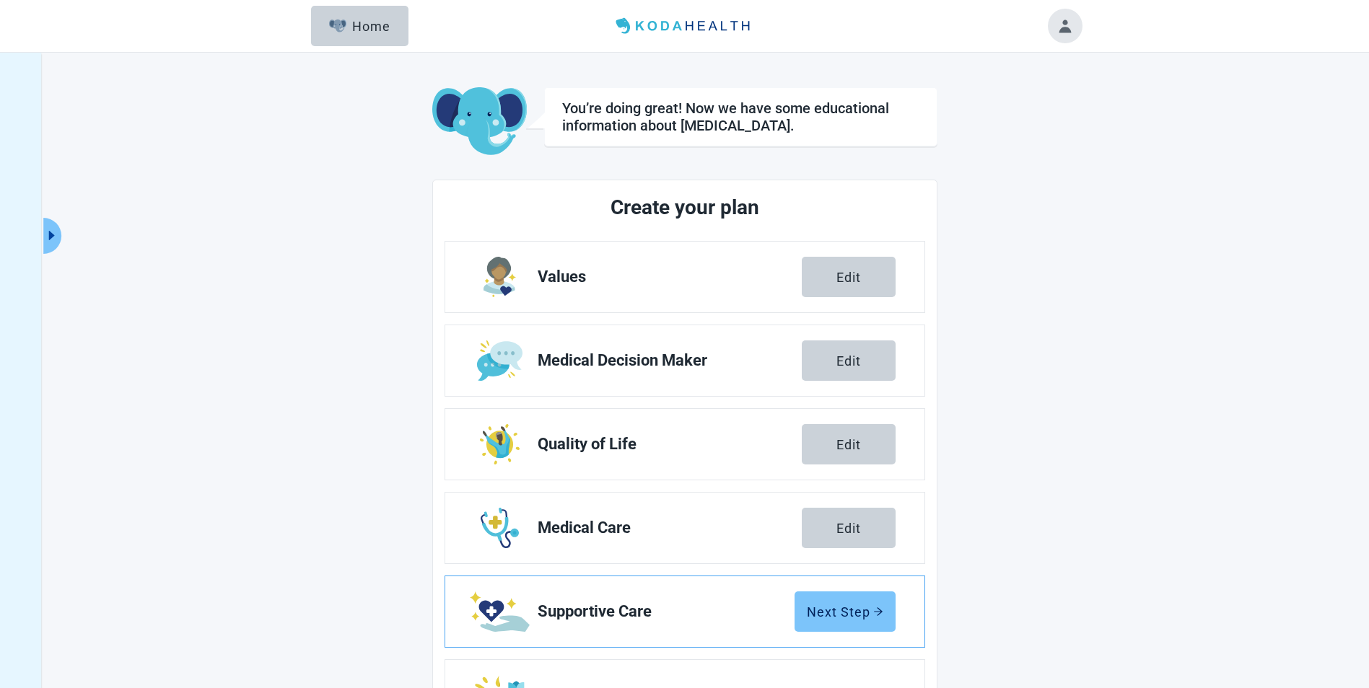
click at [840, 610] on div "Next Step" at bounding box center [845, 612] width 76 height 14
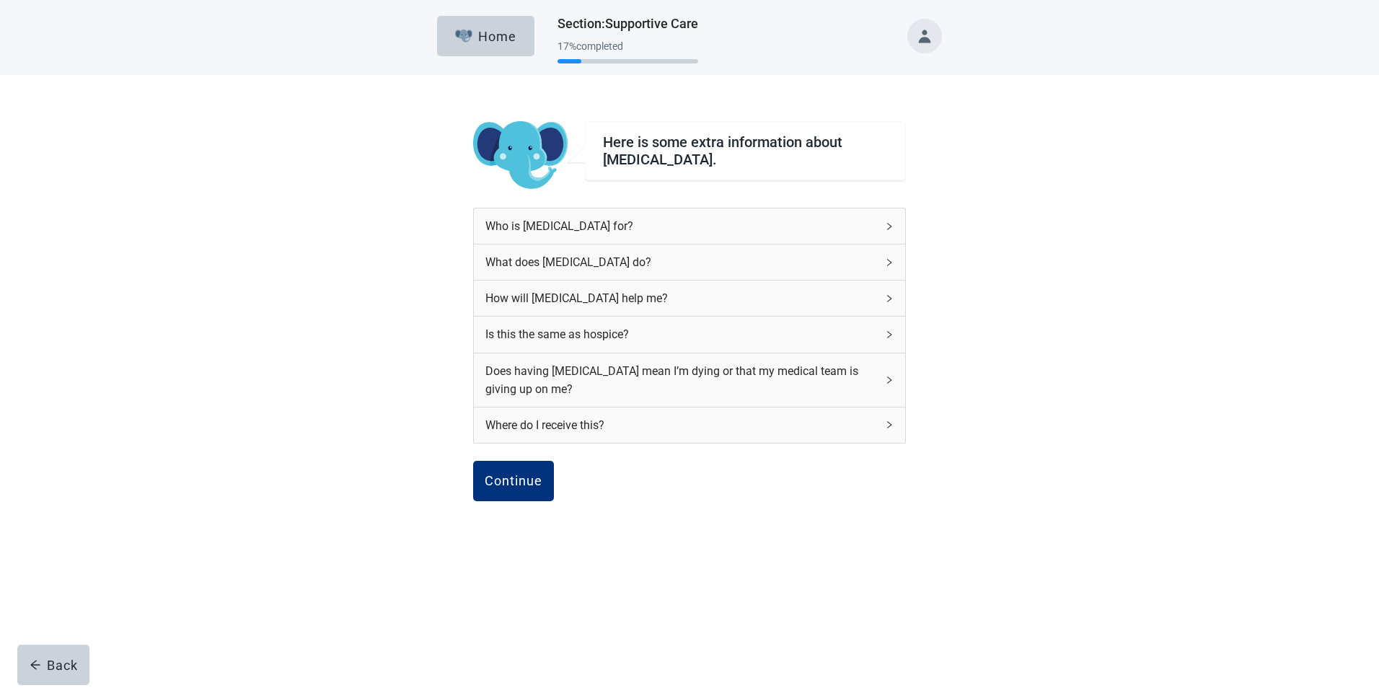
click at [887, 227] on icon "right" at bounding box center [889, 226] width 9 height 9
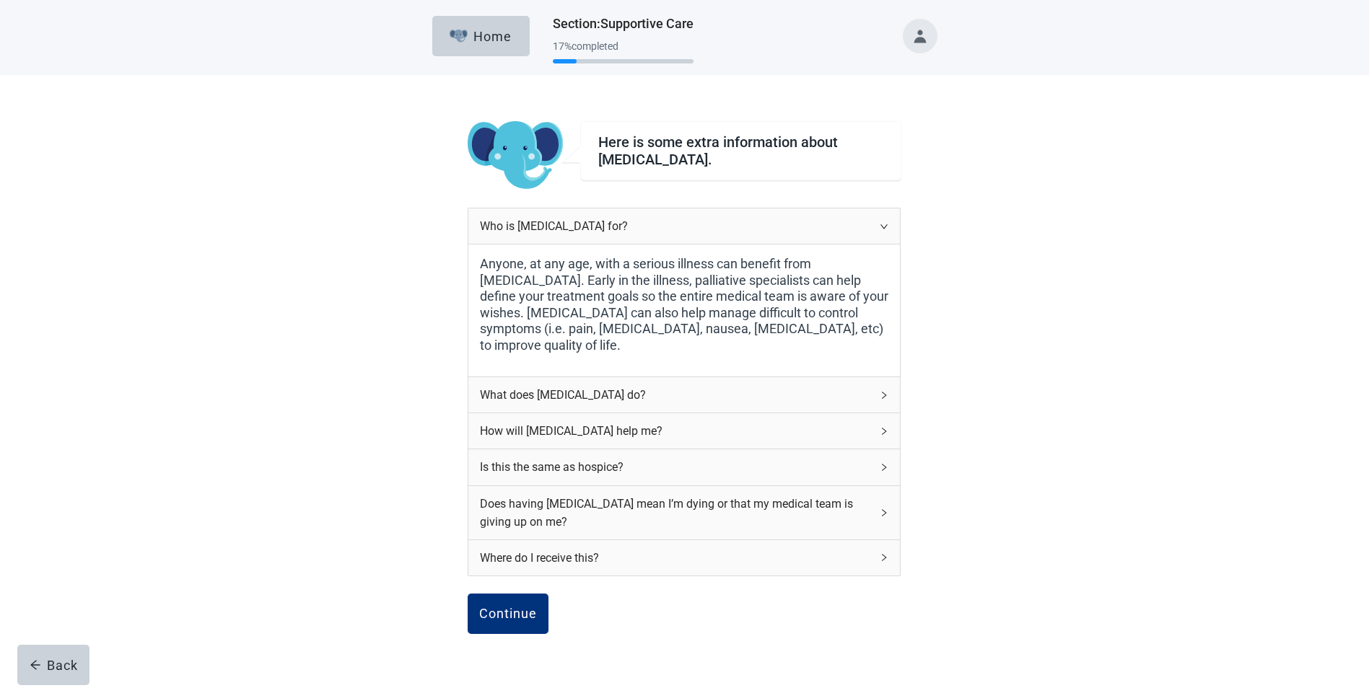
click at [882, 396] on icon "right" at bounding box center [883, 395] width 9 height 9
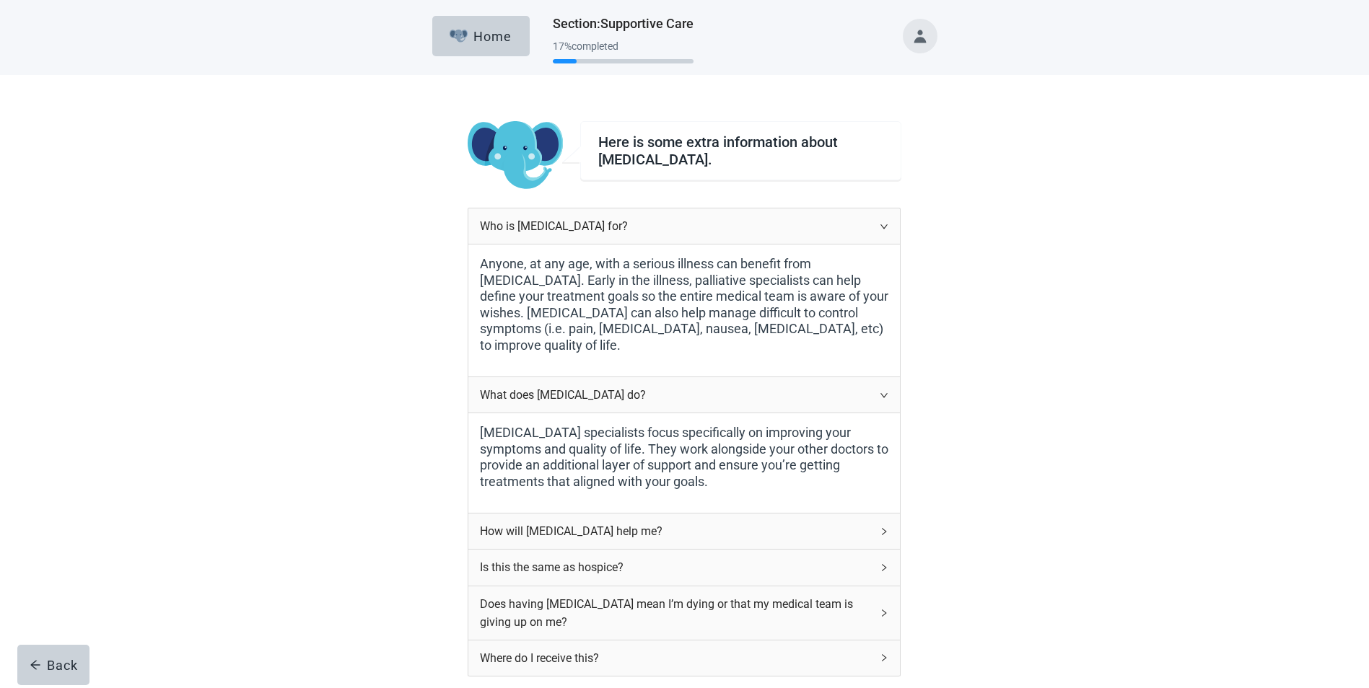
click at [883, 395] on icon "right" at bounding box center [883, 395] width 9 height 9
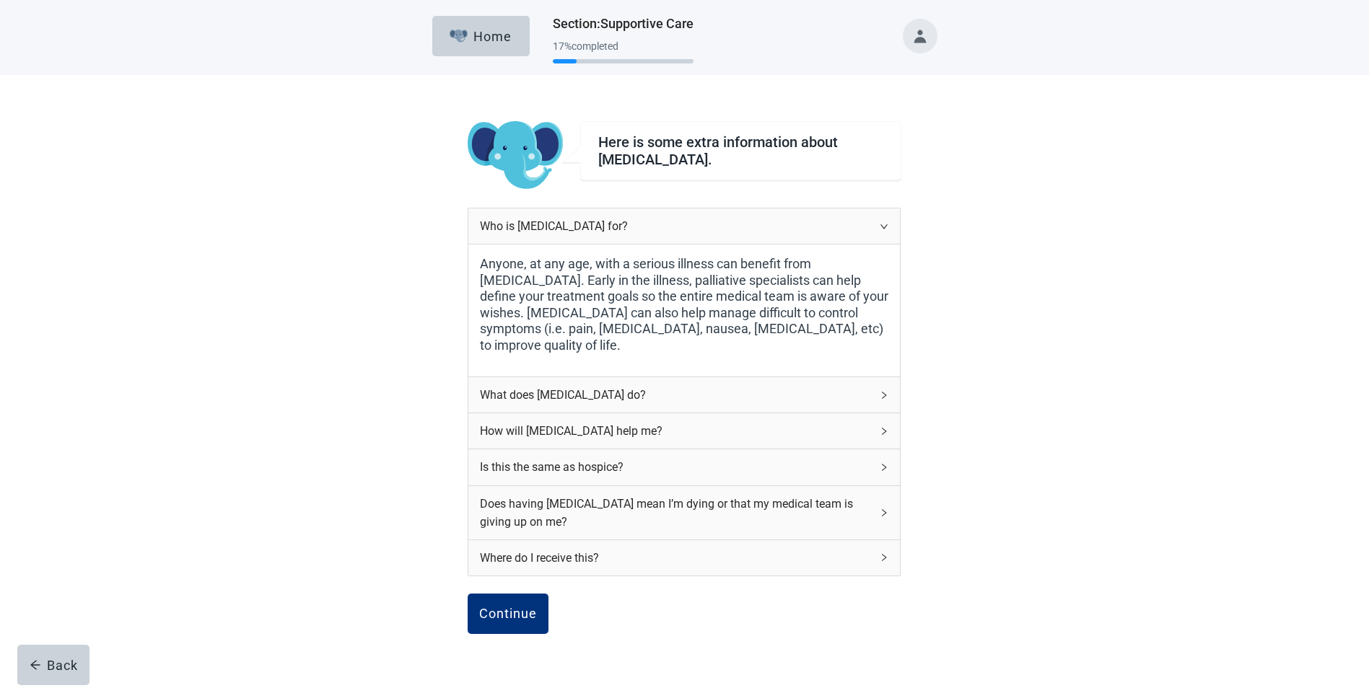
click at [884, 229] on icon "right" at bounding box center [883, 226] width 9 height 9
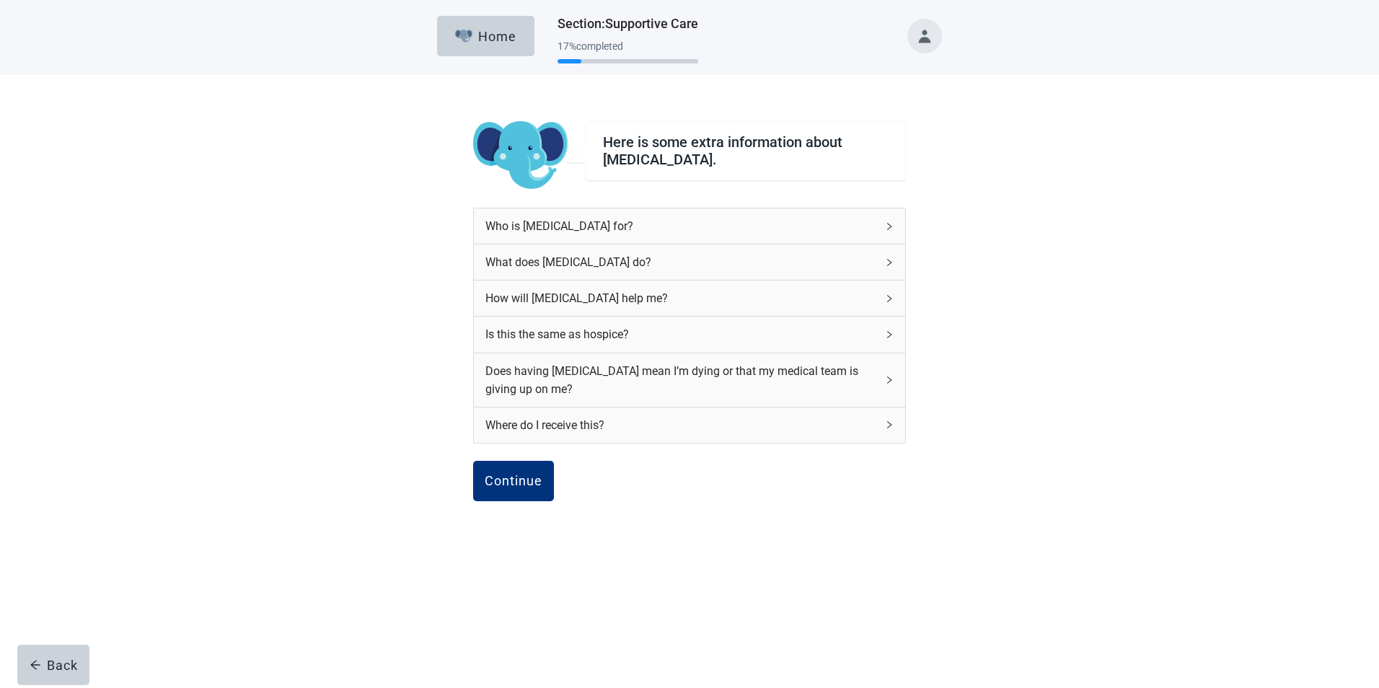
click at [889, 294] on icon "right" at bounding box center [889, 298] width 9 height 9
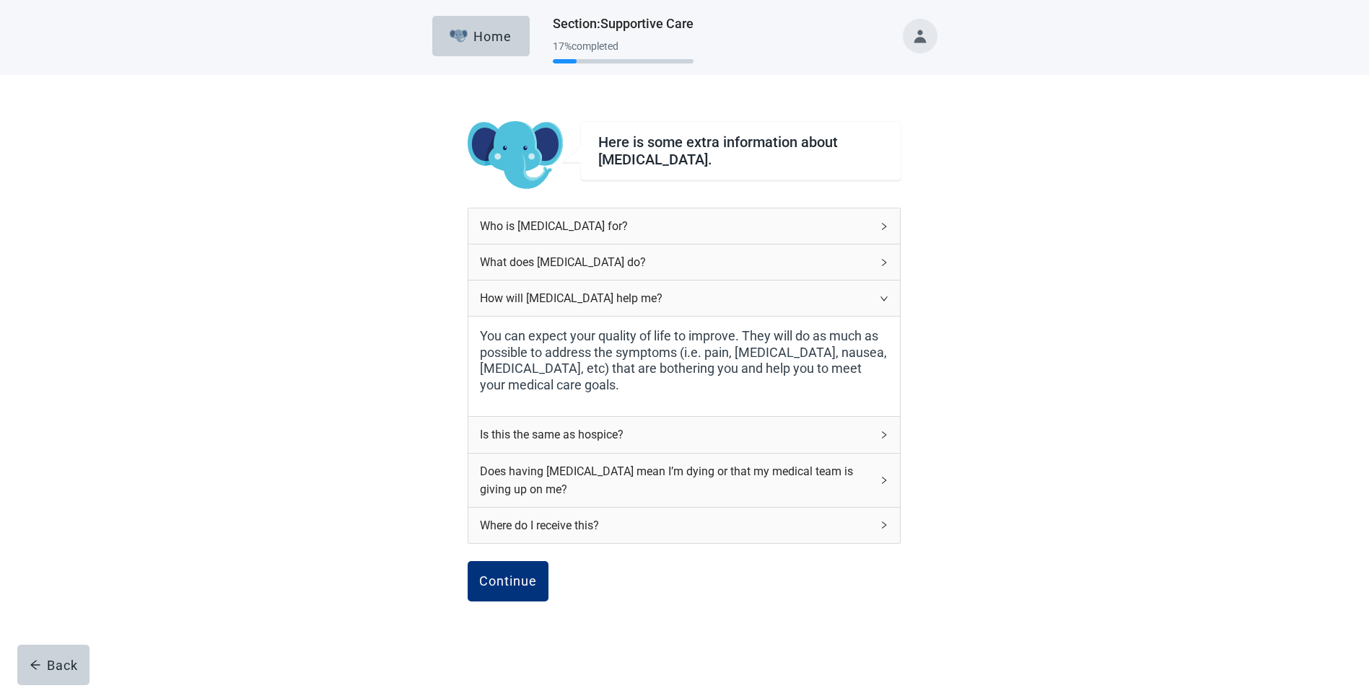
click at [886, 295] on icon "right" at bounding box center [883, 298] width 9 height 9
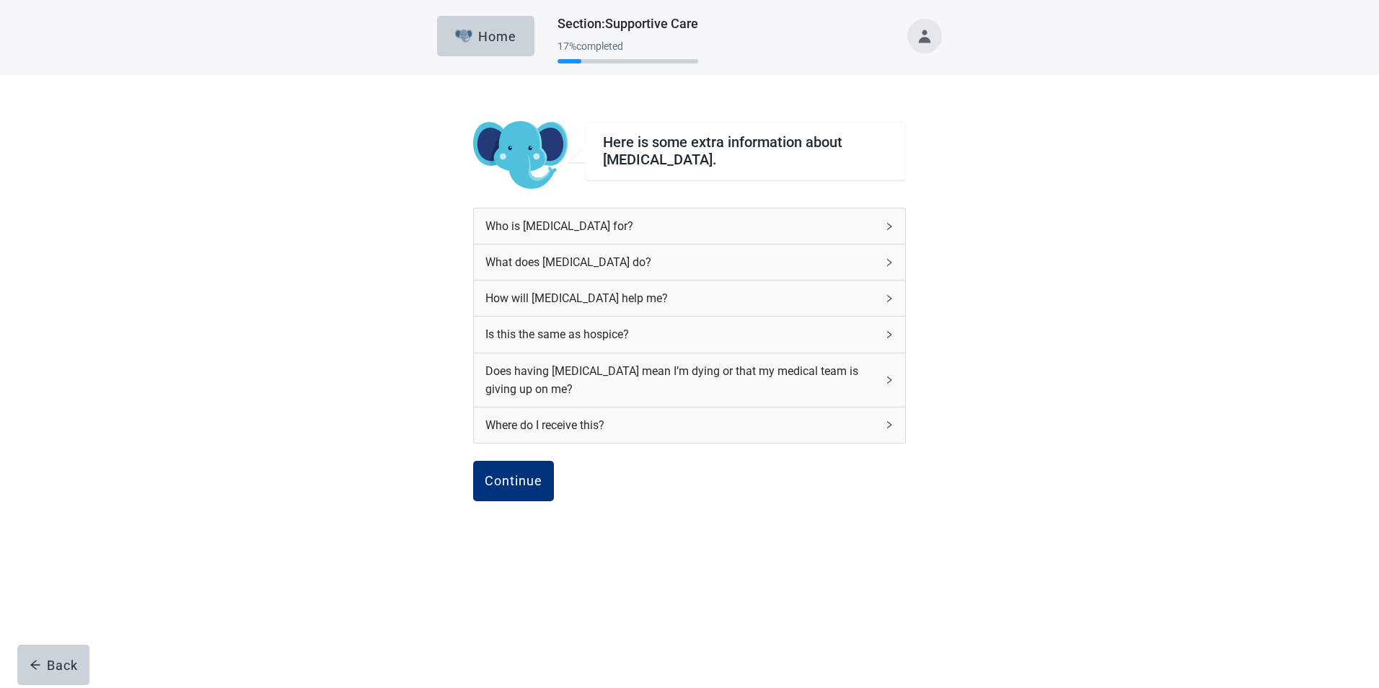
click at [890, 334] on icon "right" at bounding box center [889, 334] width 9 height 9
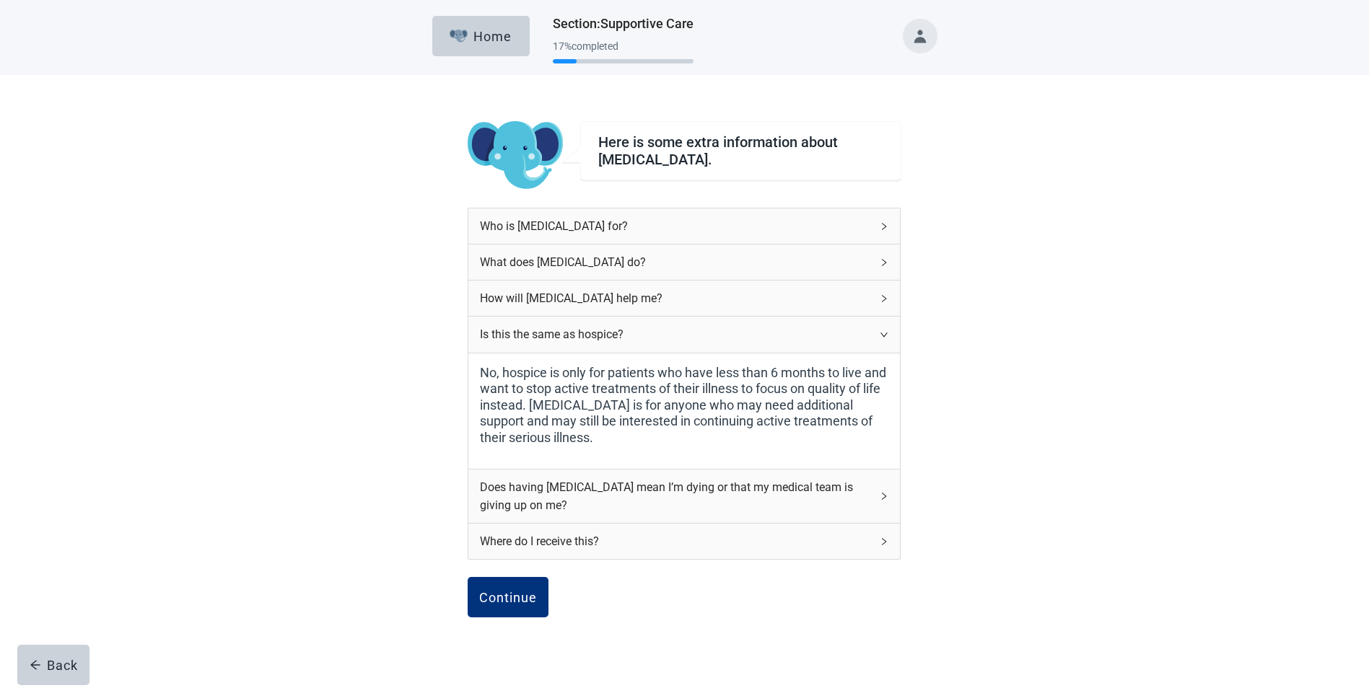
click at [885, 334] on icon "right" at bounding box center [883, 334] width 9 height 9
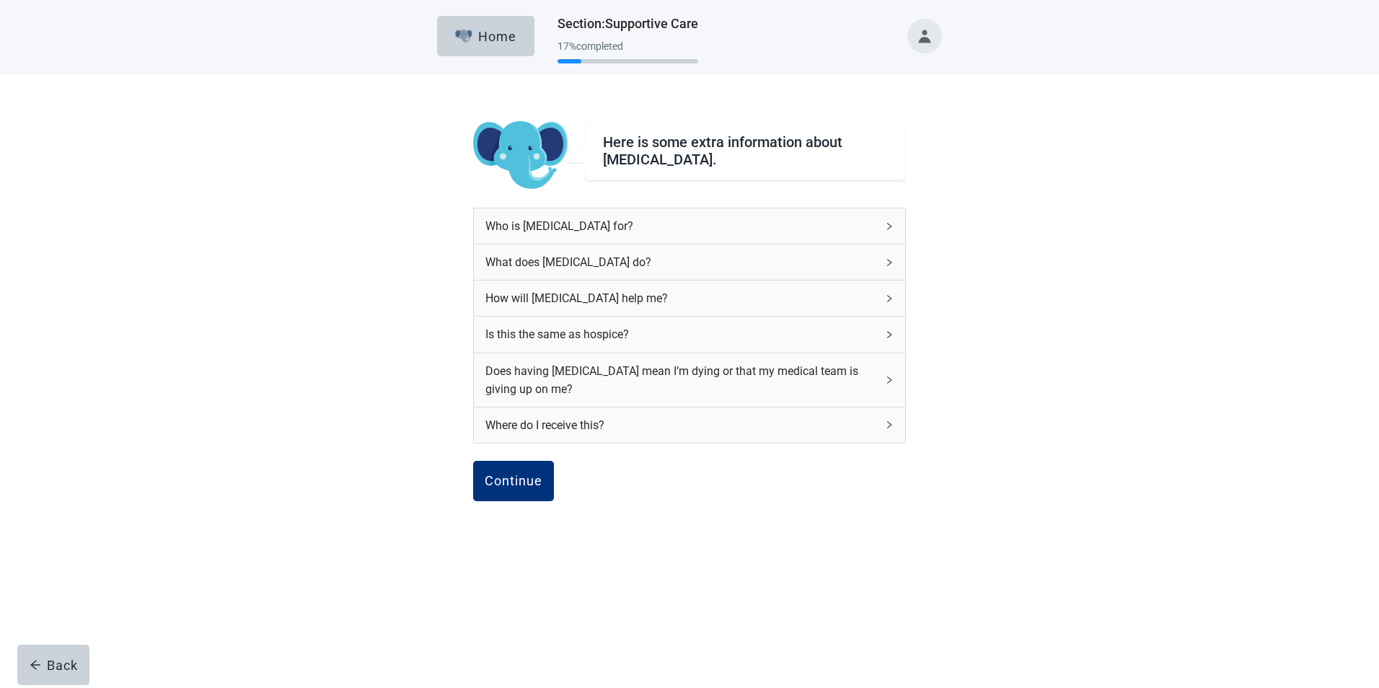
click at [887, 378] on icon "right" at bounding box center [889, 380] width 9 height 9
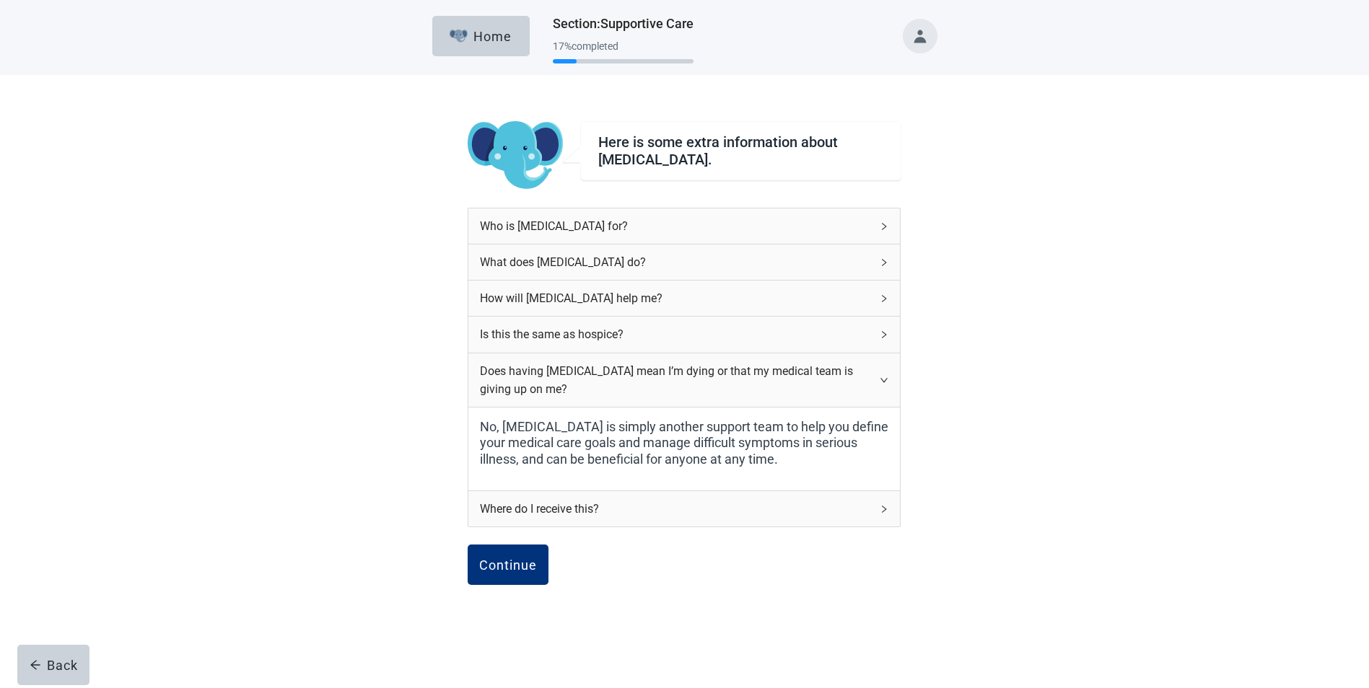
click at [884, 382] on icon "right" at bounding box center [883, 380] width 9 height 9
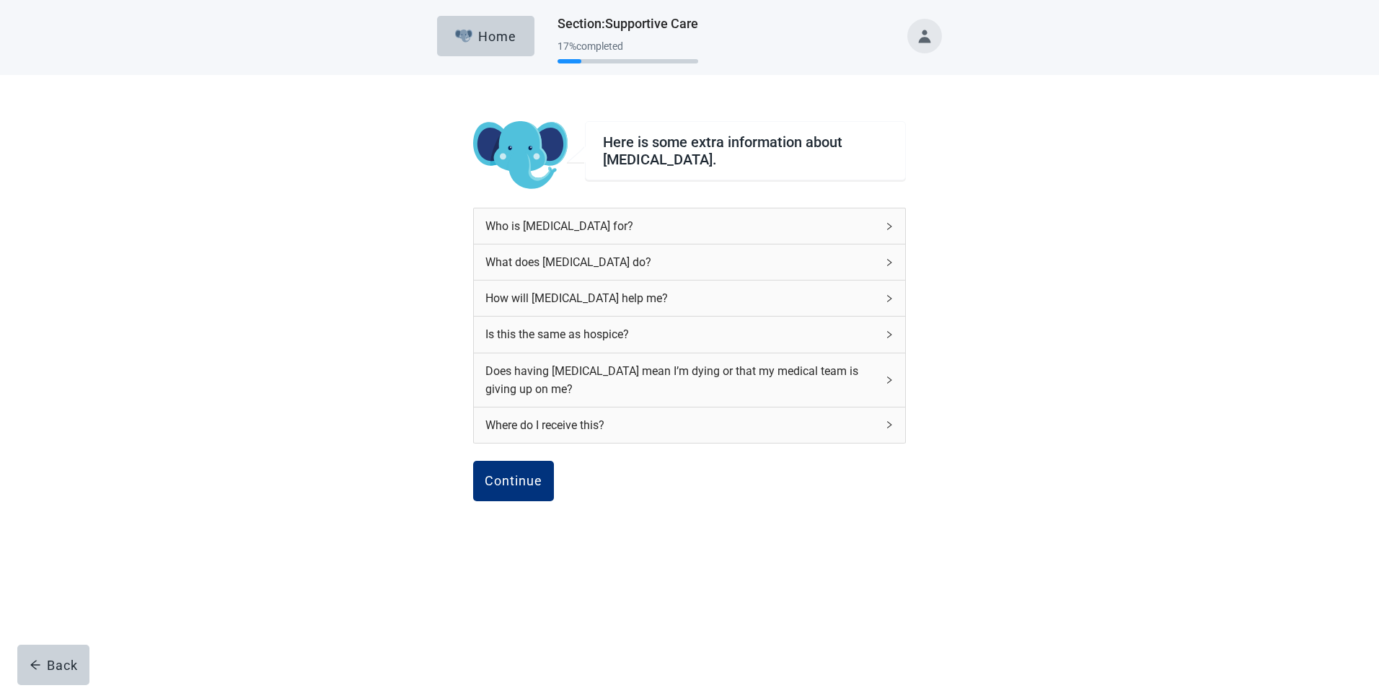
click at [887, 421] on icon "right" at bounding box center [889, 425] width 9 height 9
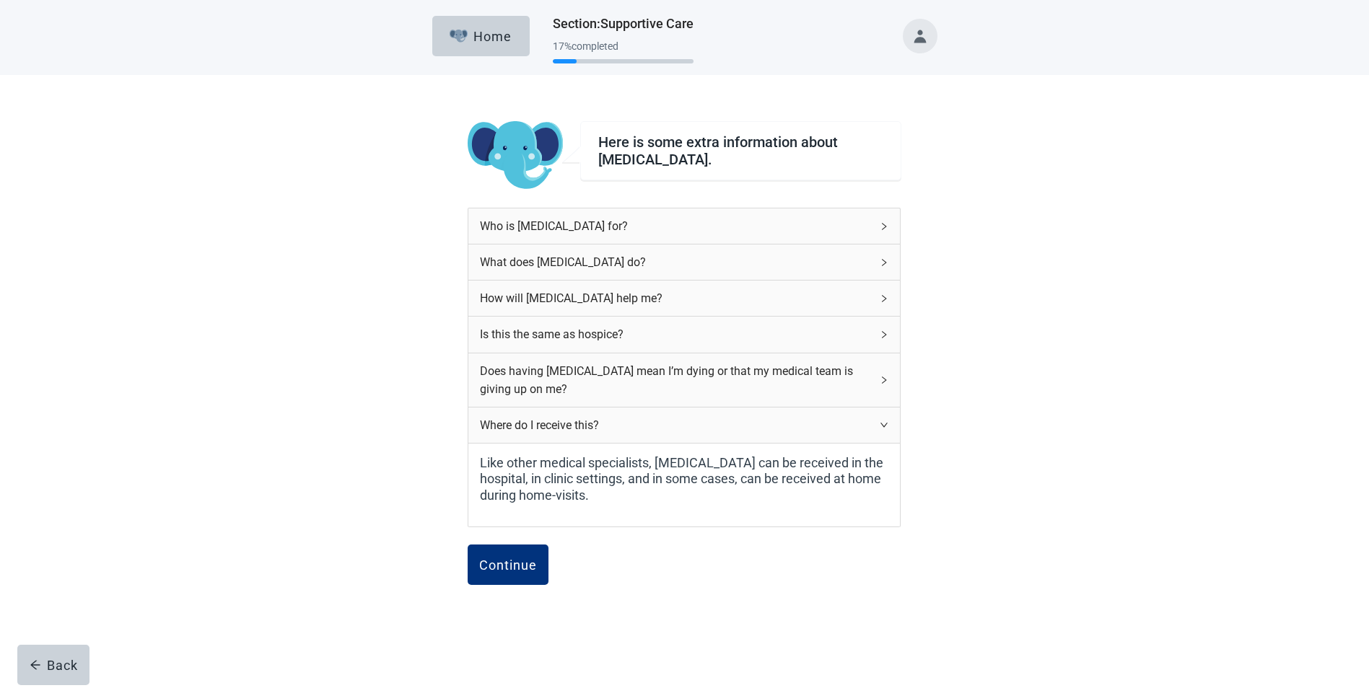
click at [884, 422] on icon "right" at bounding box center [883, 425] width 9 height 9
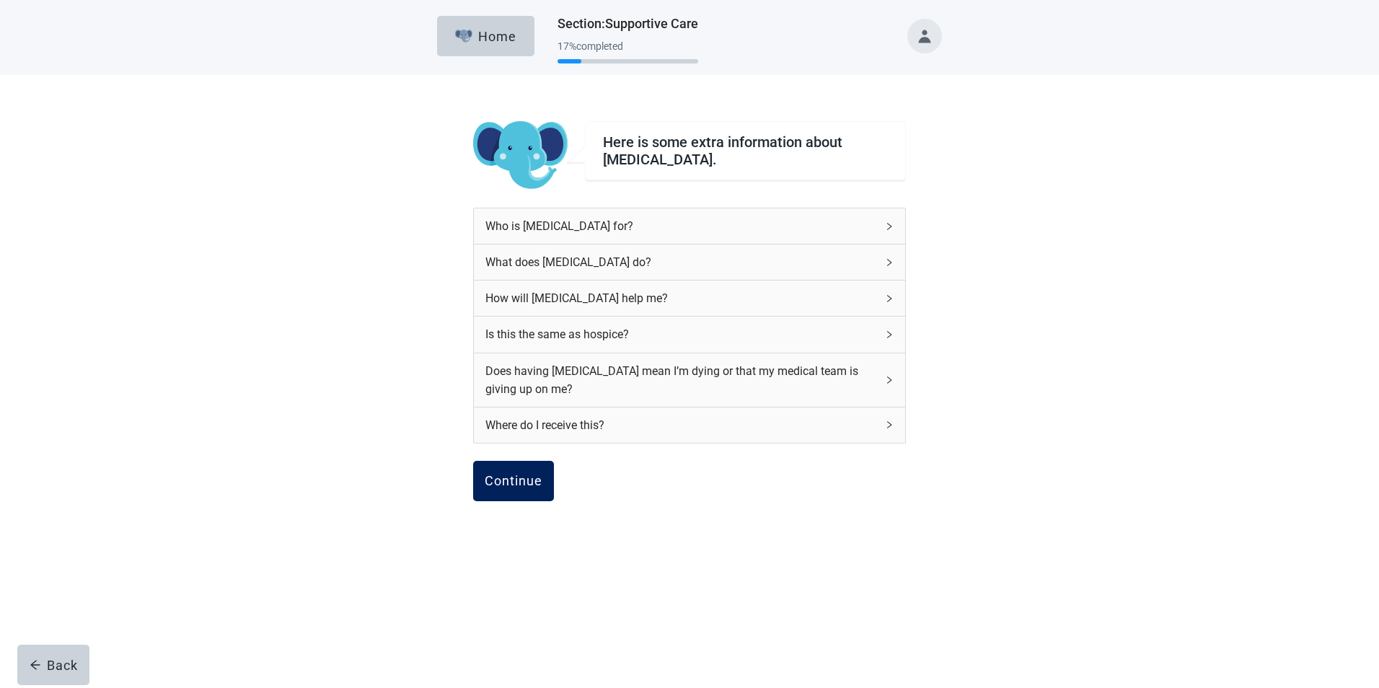
drag, startPoint x: 524, startPoint y: 480, endPoint x: 530, endPoint y: 486, distance: 7.7
click at [527, 483] on div "Continue" at bounding box center [514, 481] width 58 height 14
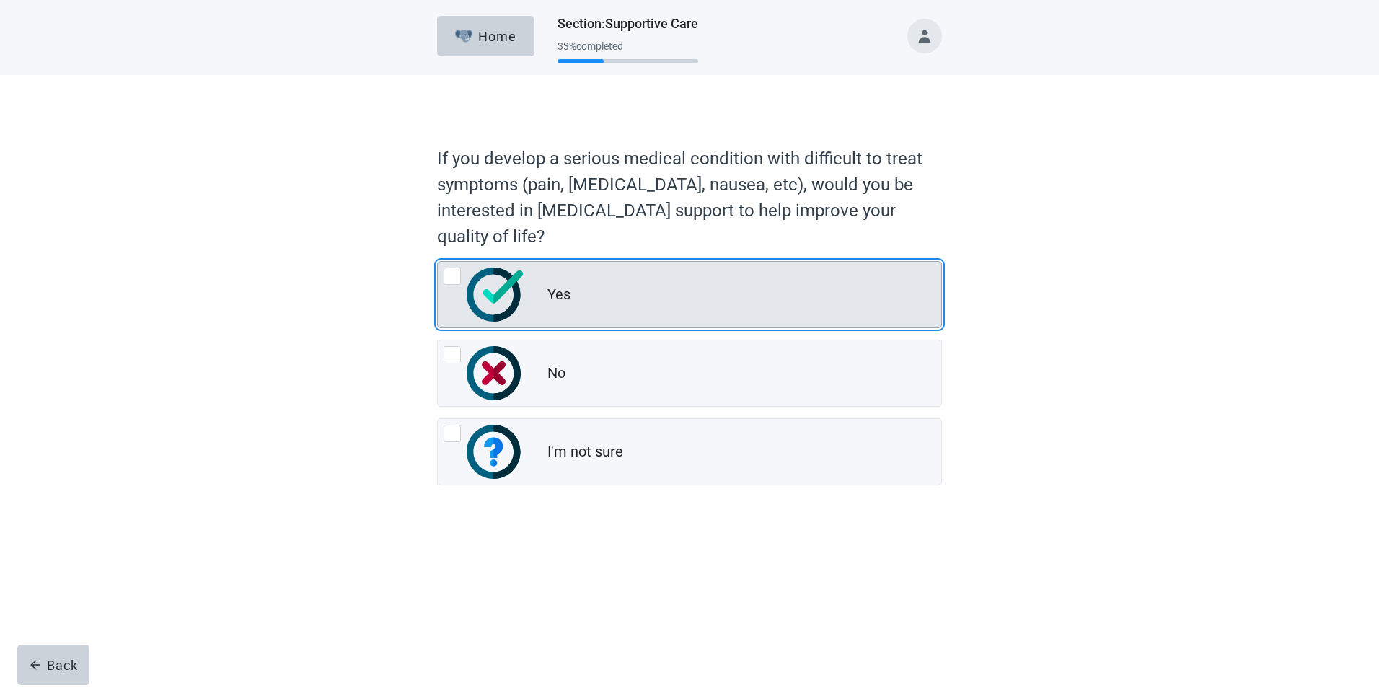
click at [452, 280] on div "Yes, radio button, not checked" at bounding box center [452, 276] width 17 height 17
click at [438, 262] on input "Yes" at bounding box center [437, 261] width 1 height 1
radio input "true"
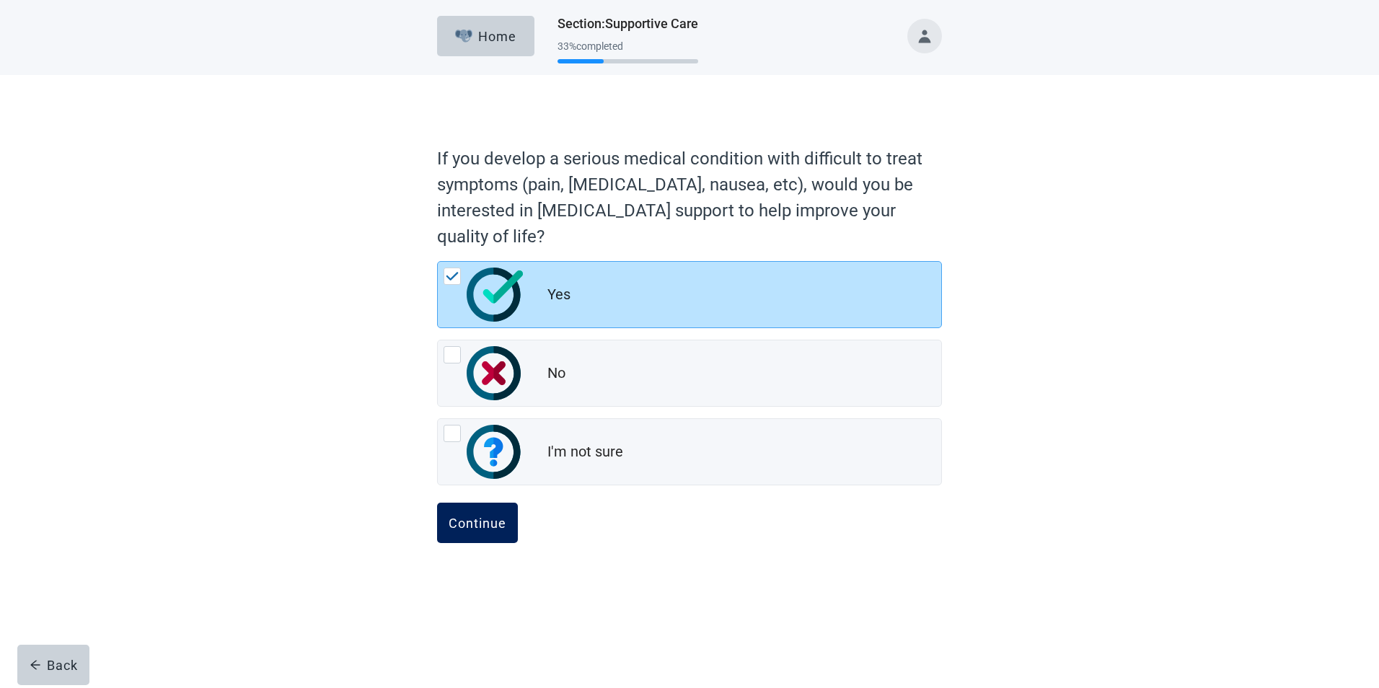
click at [480, 517] on div "Continue" at bounding box center [478, 523] width 58 height 14
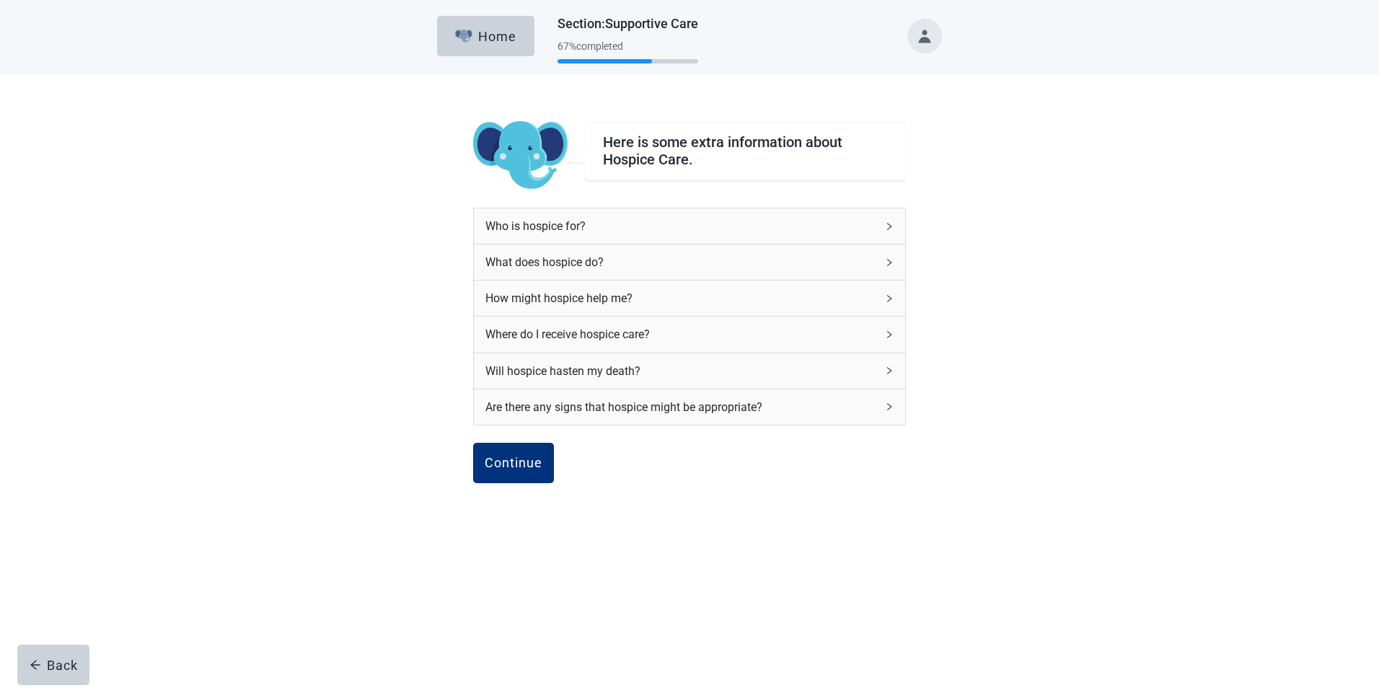
click at [891, 226] on icon "right" at bounding box center [889, 225] width 4 height 7
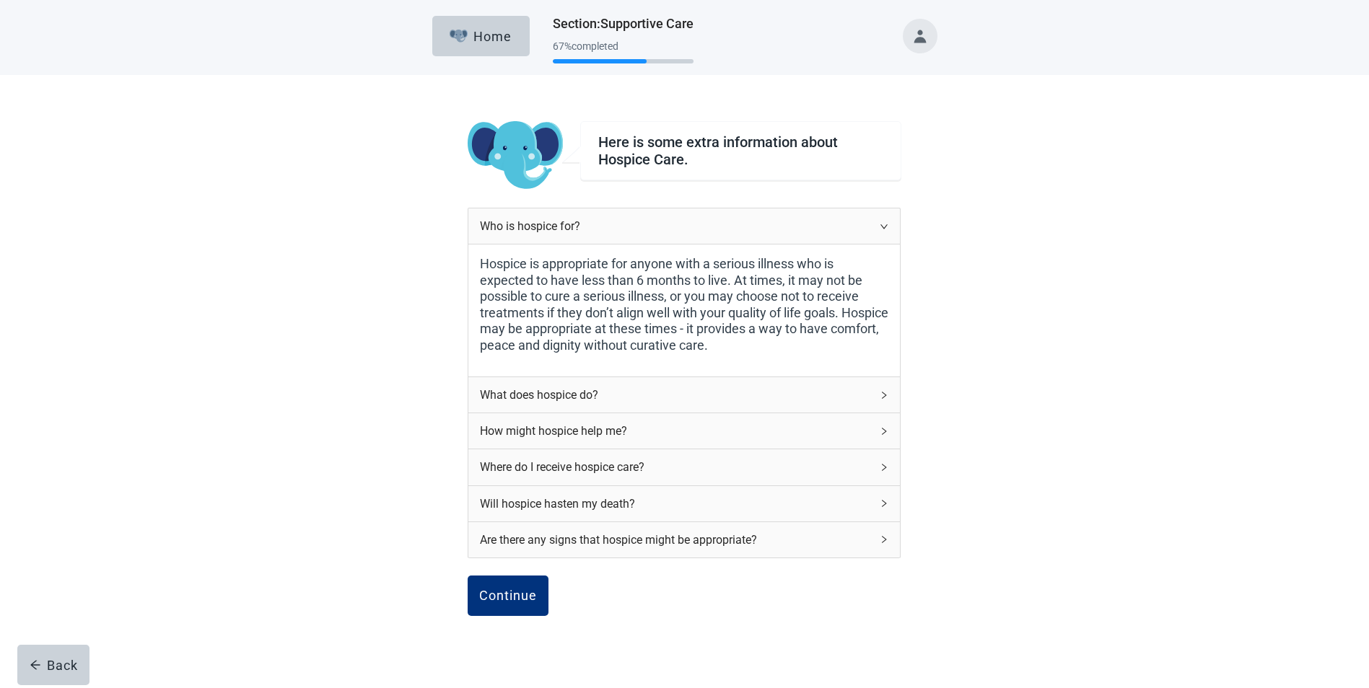
click at [886, 224] on icon "right" at bounding box center [883, 226] width 9 height 9
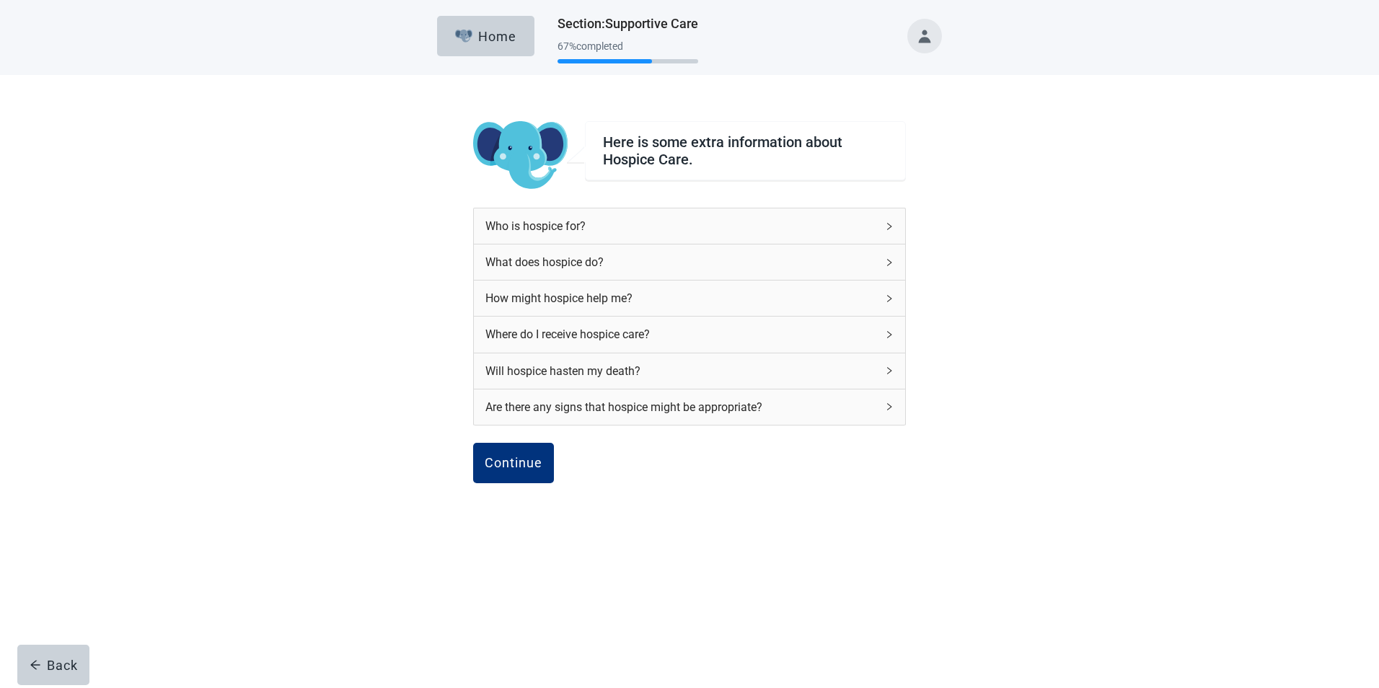
click at [890, 262] on icon "right" at bounding box center [889, 262] width 9 height 9
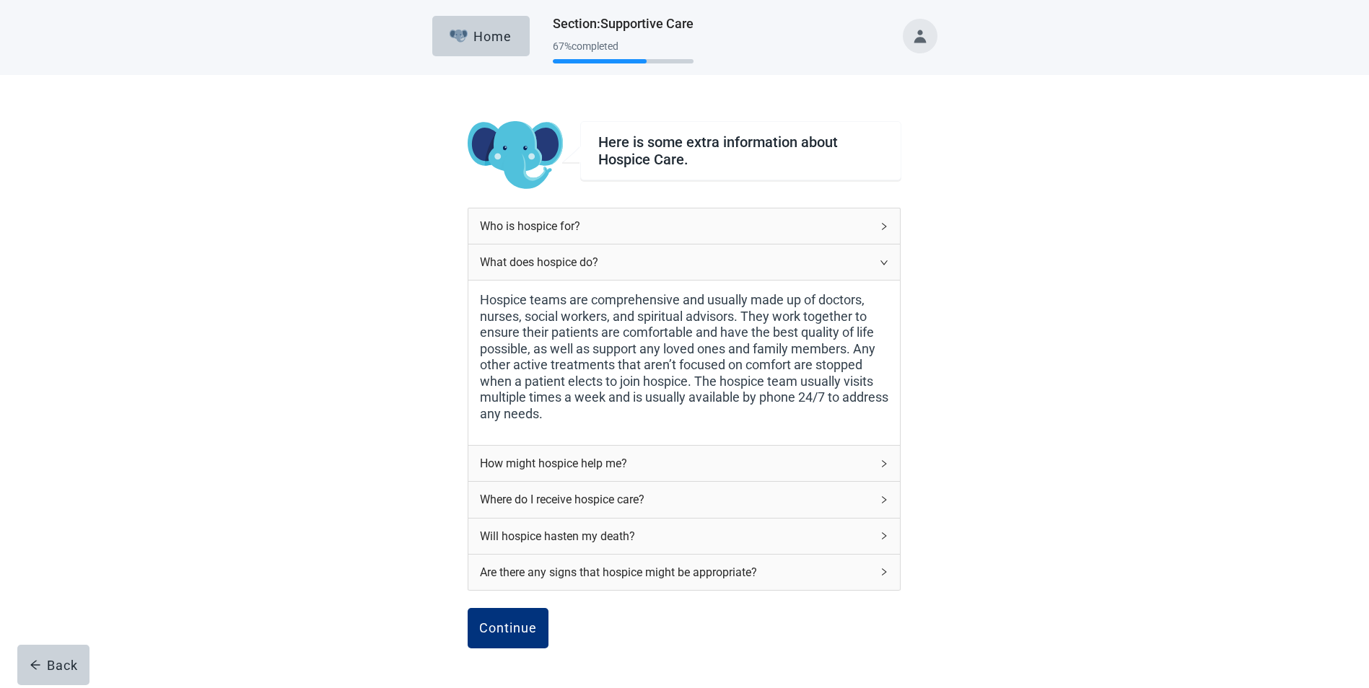
click at [886, 265] on icon "right" at bounding box center [883, 262] width 9 height 9
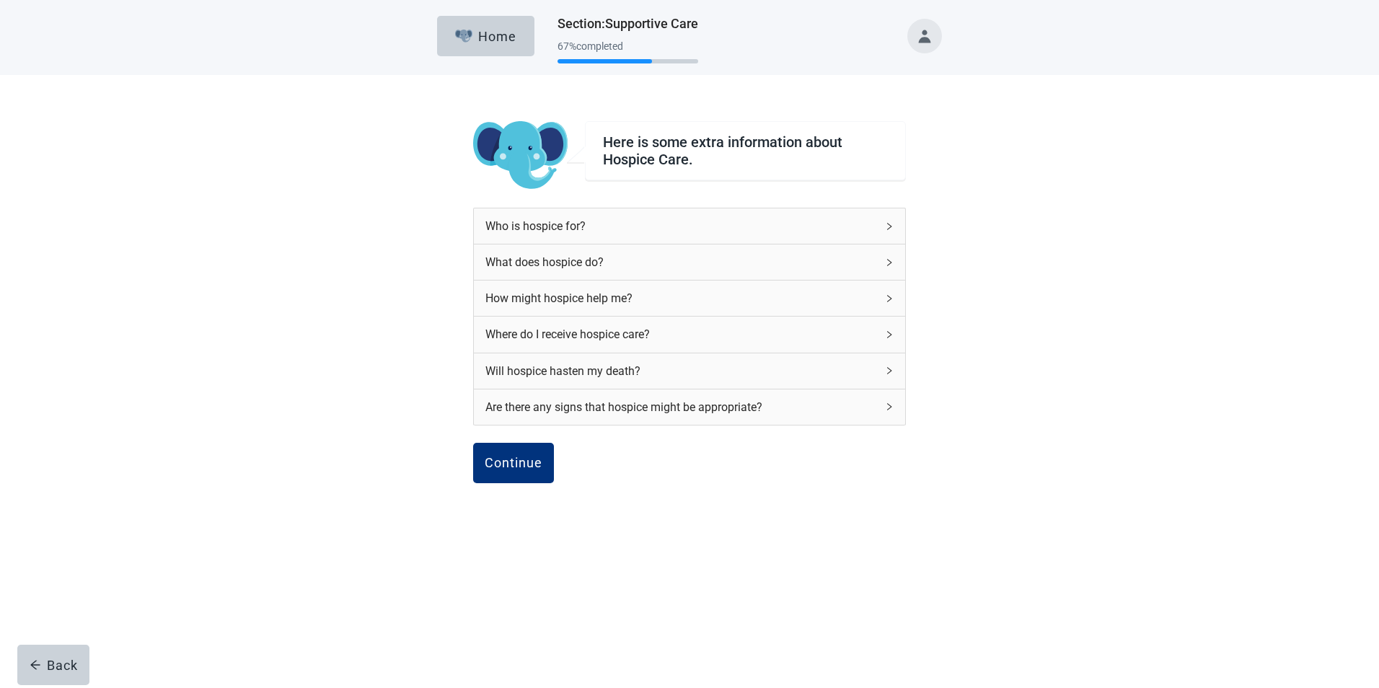
click at [890, 298] on icon "right" at bounding box center [889, 298] width 4 height 7
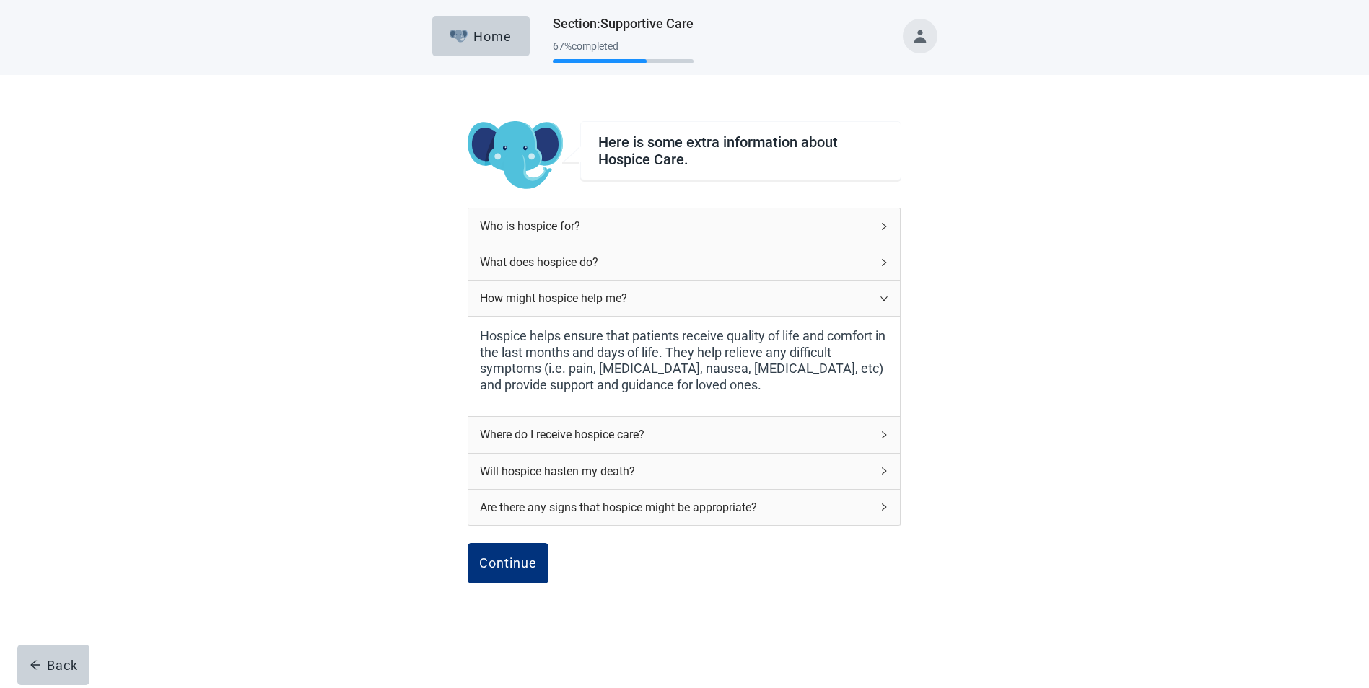
click at [891, 301] on div "How might hospice help me?" at bounding box center [683, 298] width 431 height 35
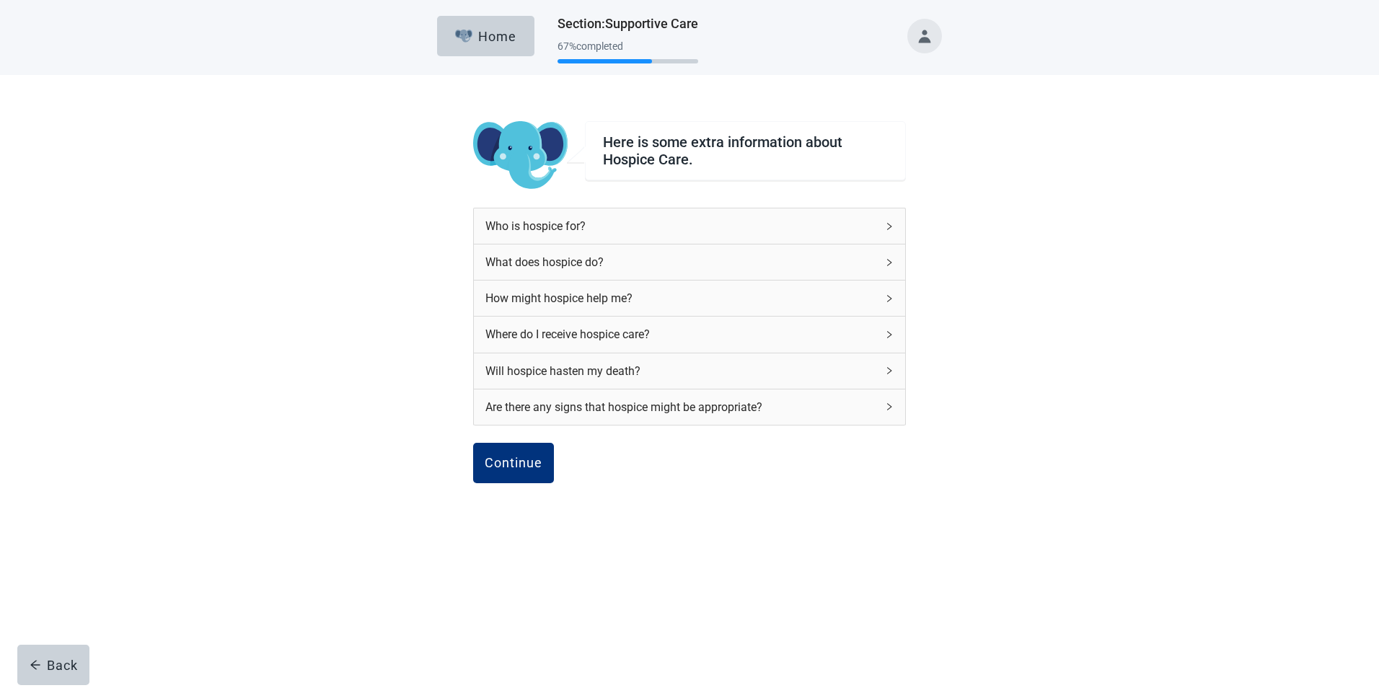
click at [887, 333] on icon "right" at bounding box center [889, 334] width 9 height 9
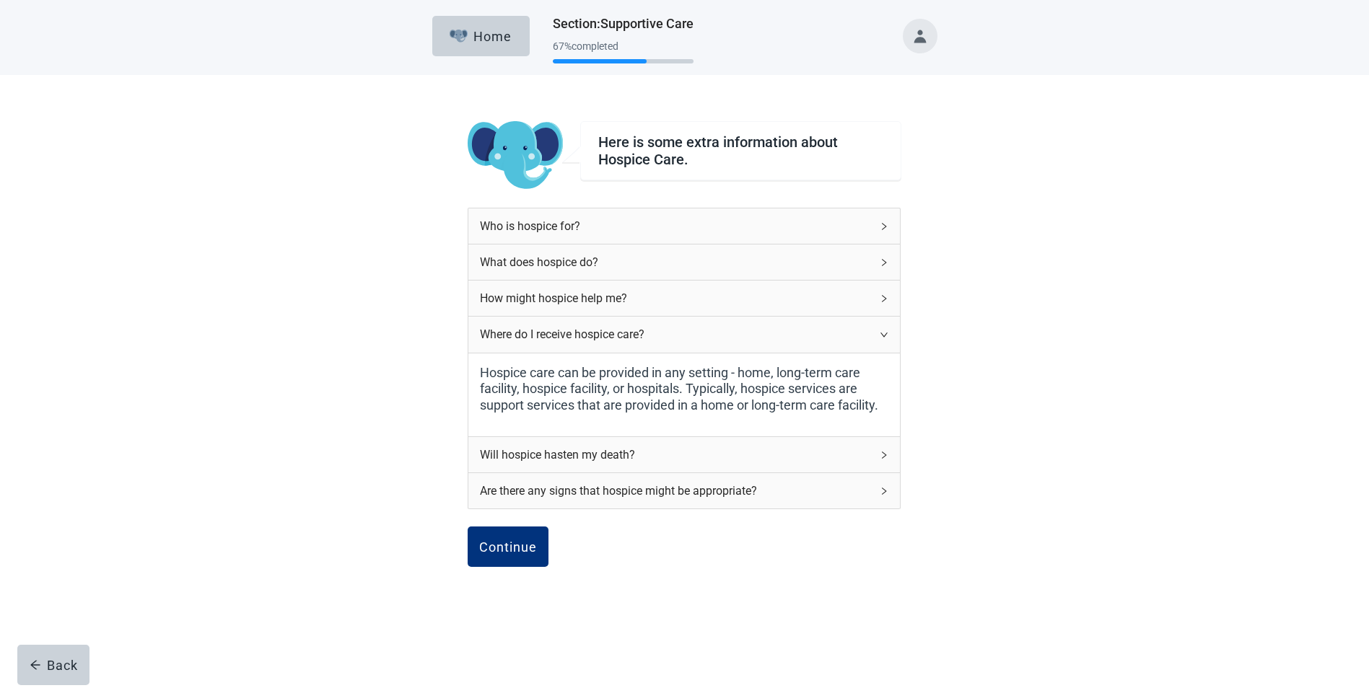
click at [884, 333] on icon "right" at bounding box center [883, 334] width 9 height 9
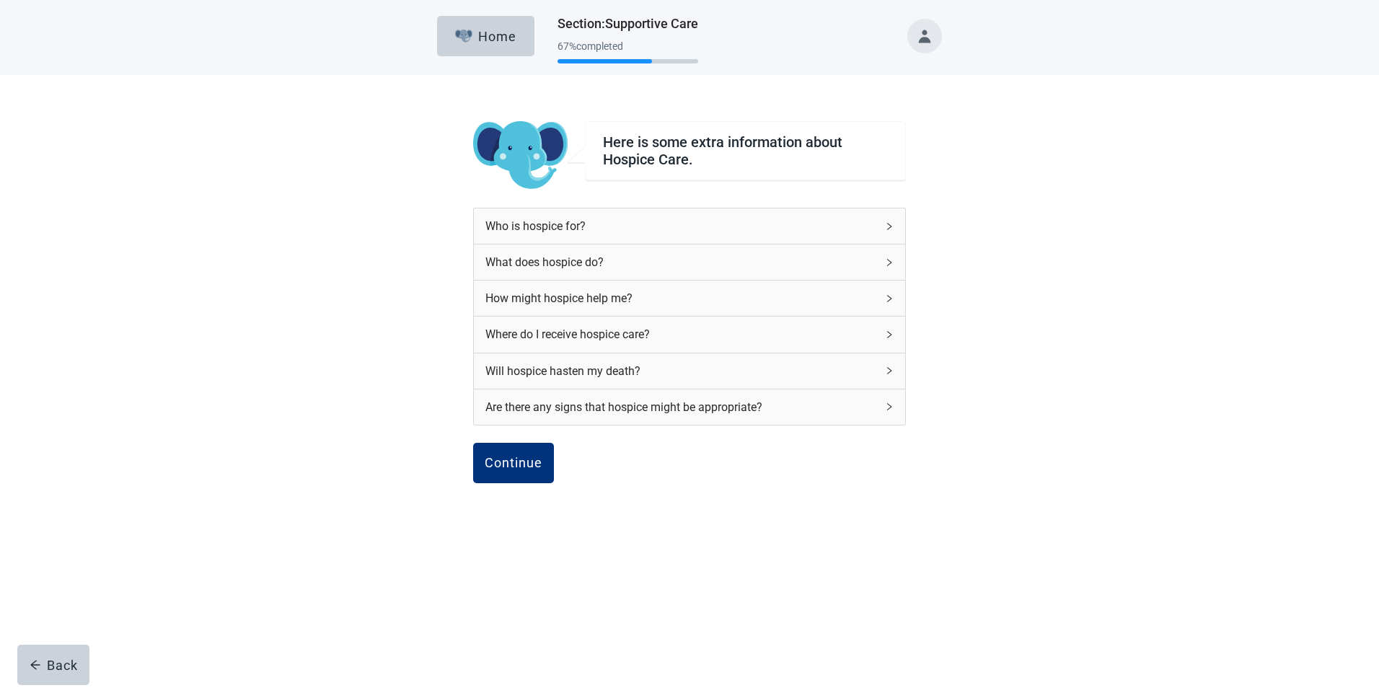
click at [891, 374] on icon "right" at bounding box center [889, 370] width 9 height 9
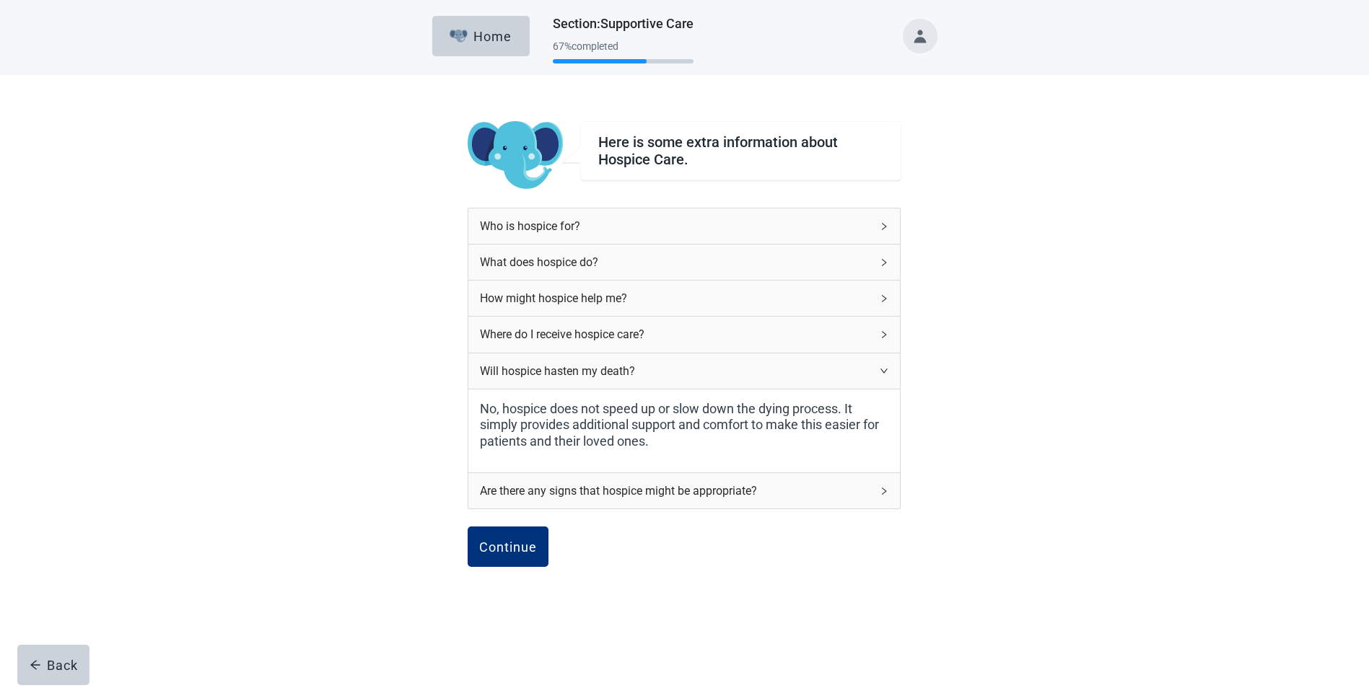
click at [882, 369] on icon "right" at bounding box center [883, 370] width 9 height 9
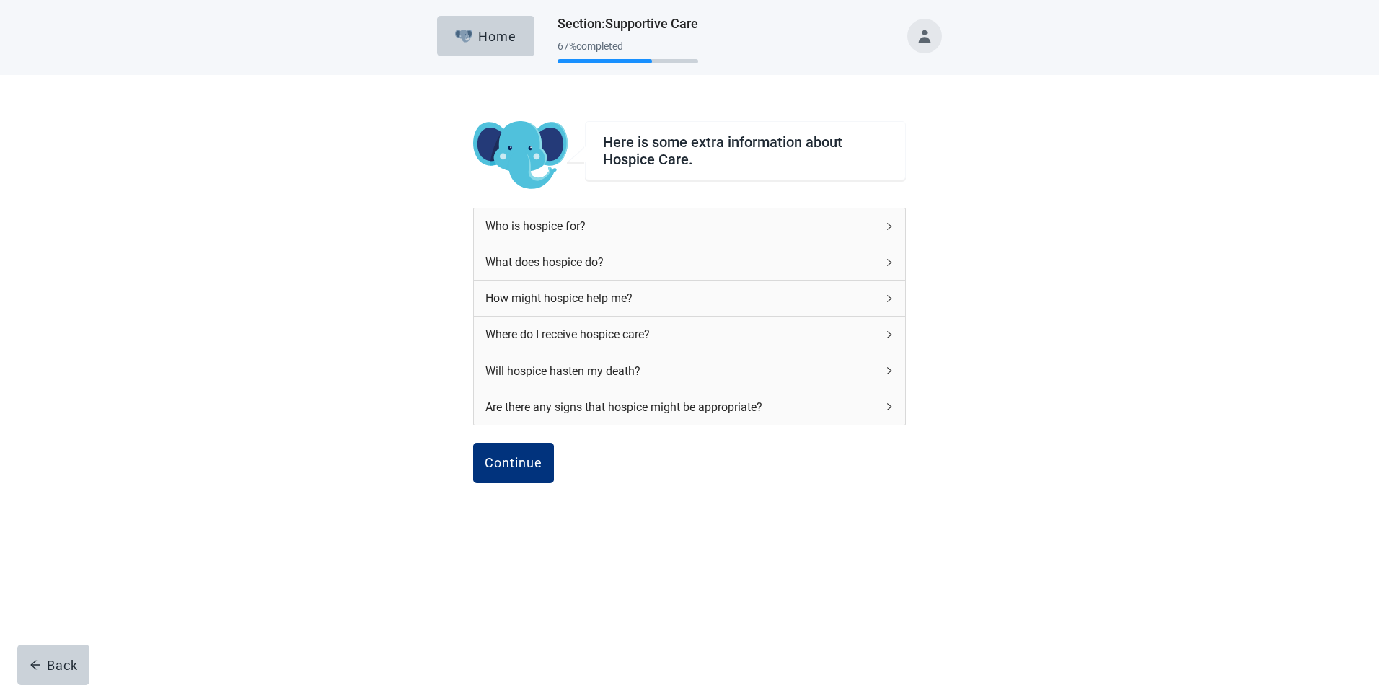
click at [889, 408] on icon "right" at bounding box center [889, 407] width 9 height 9
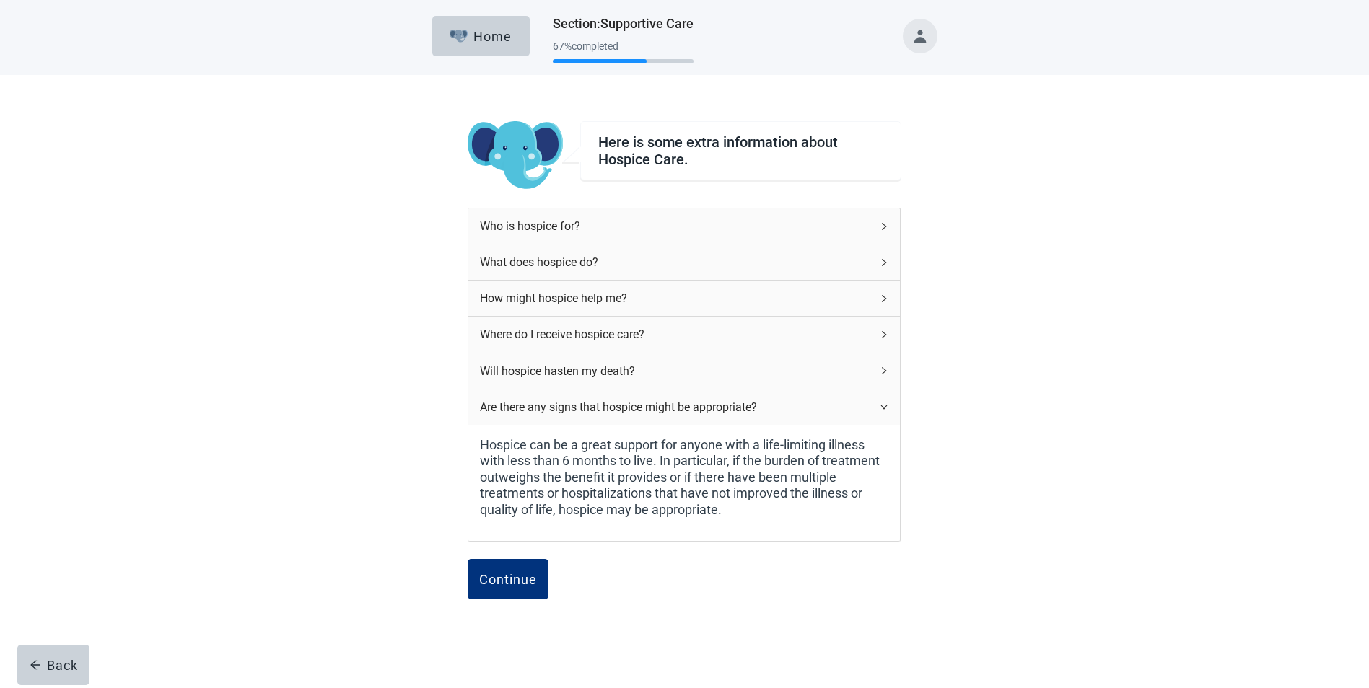
click at [884, 407] on icon "right" at bounding box center [883, 407] width 9 height 9
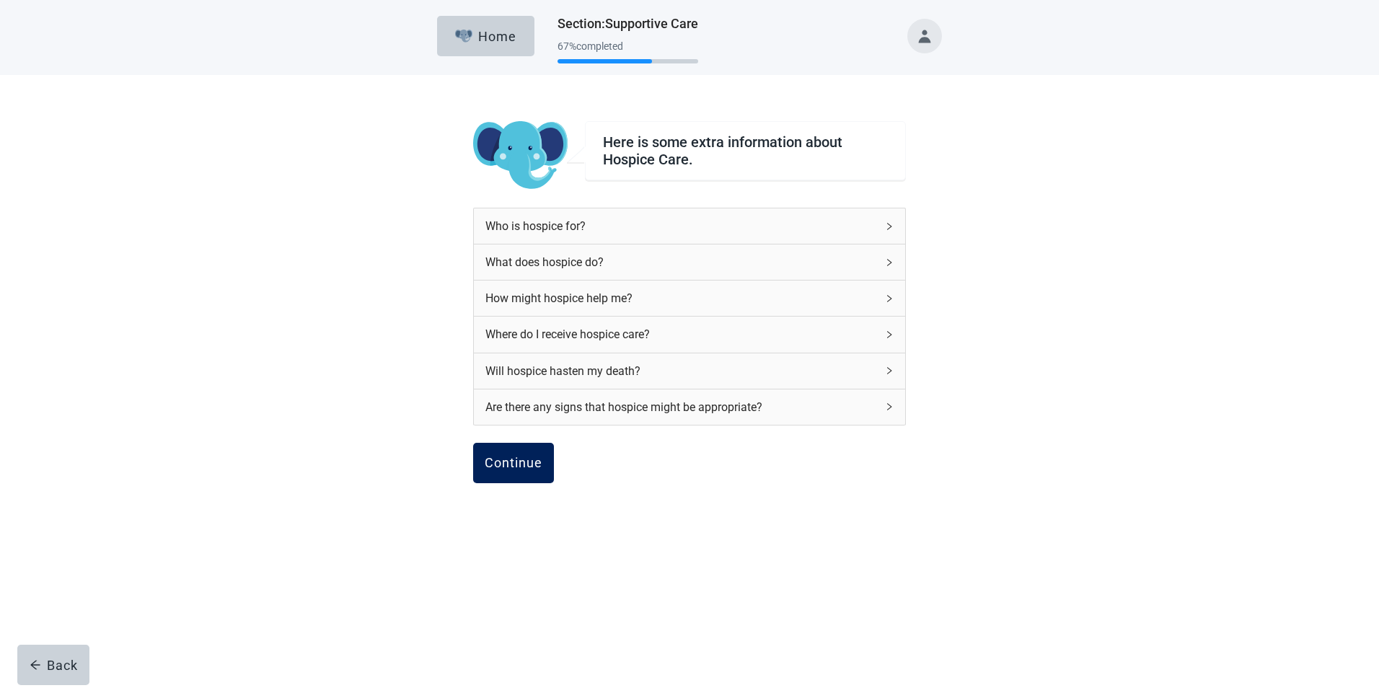
click at [511, 463] on div "Continue" at bounding box center [514, 463] width 58 height 14
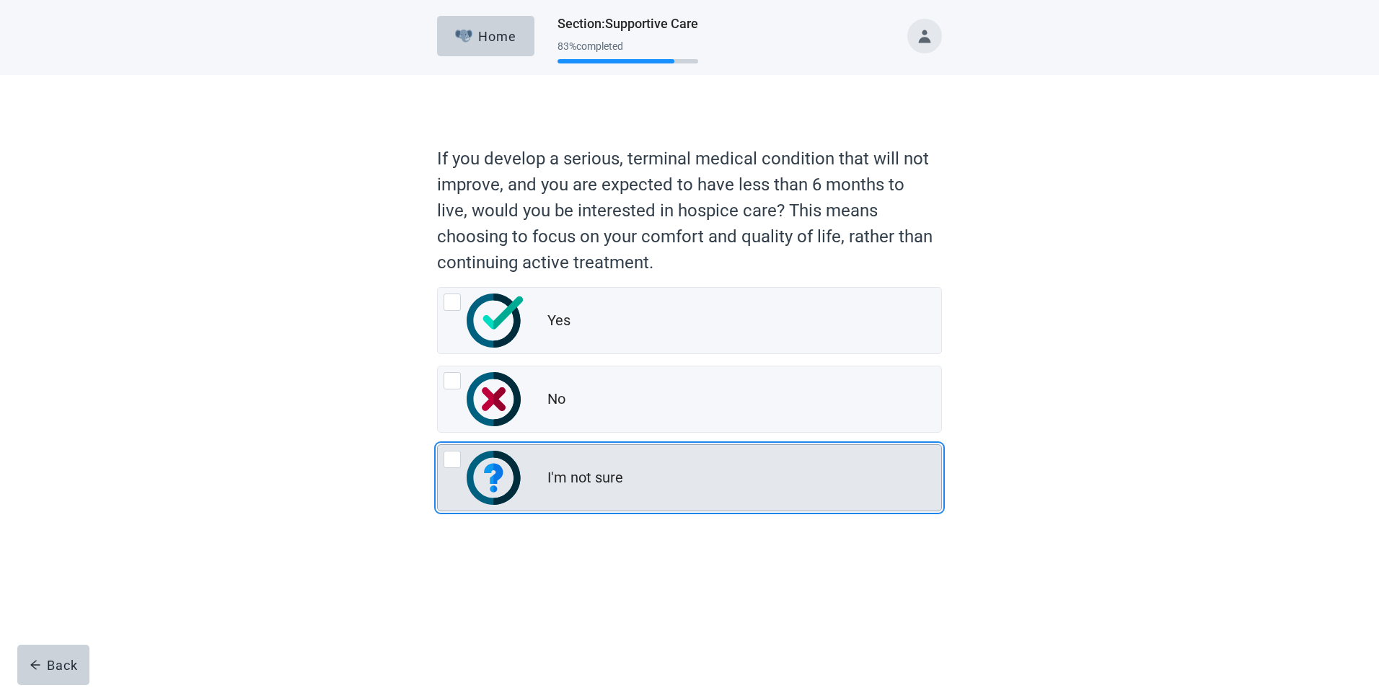
click at [453, 459] on div "I'm not sure, radio button, not checked" at bounding box center [452, 459] width 17 height 17
click at [438, 445] on input "I'm not sure" at bounding box center [437, 444] width 1 height 1
radio input "true"
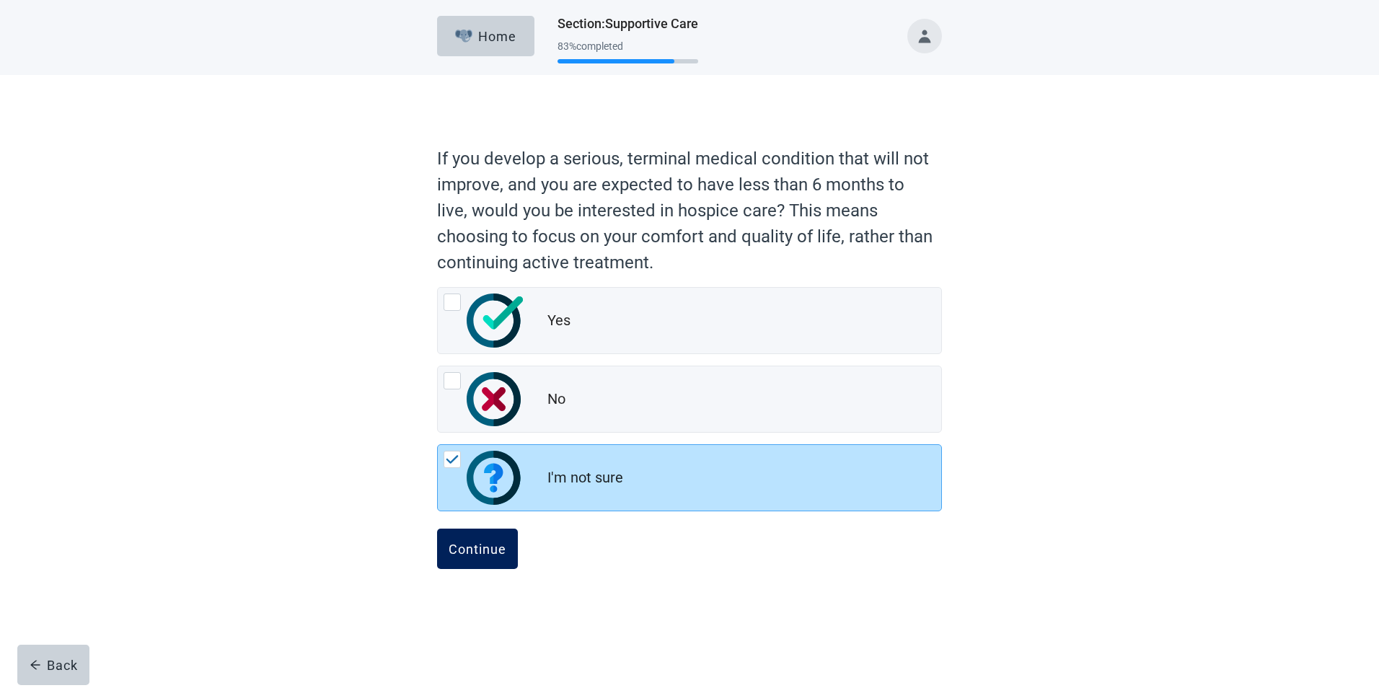
click at [490, 550] on div "Continue" at bounding box center [478, 549] width 58 height 14
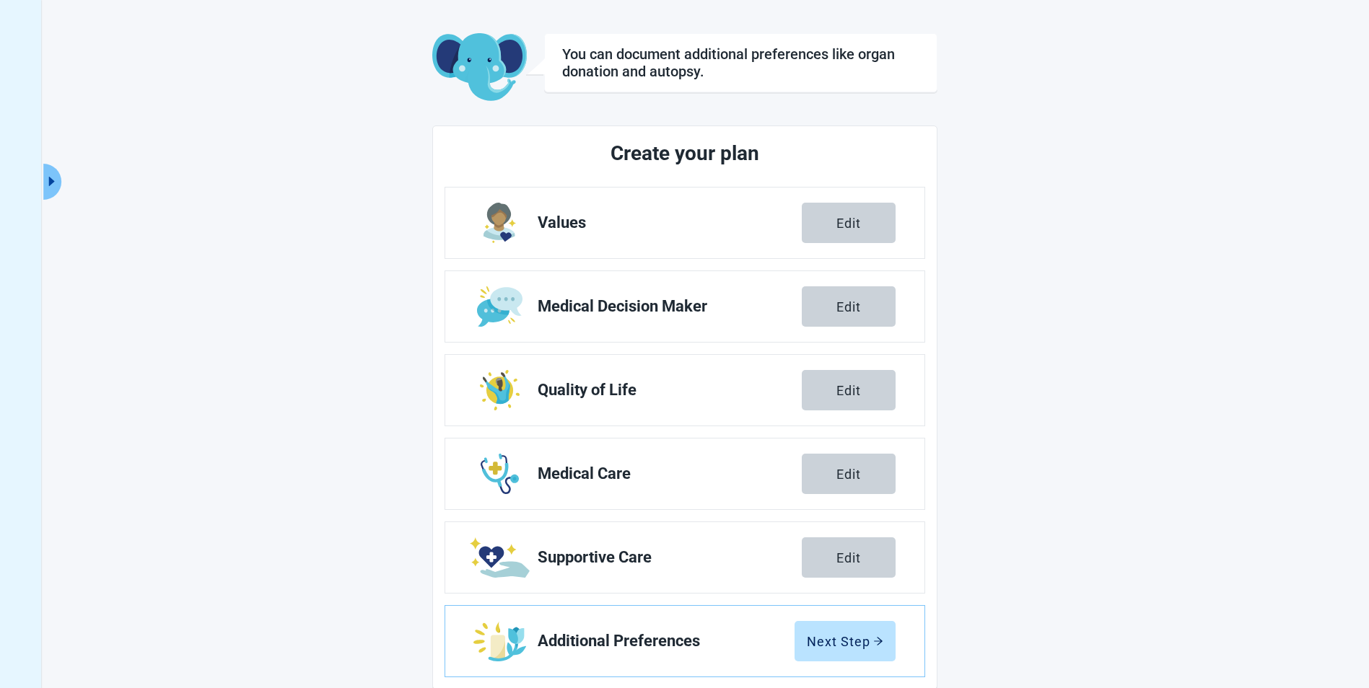
scroll to position [79, 0]
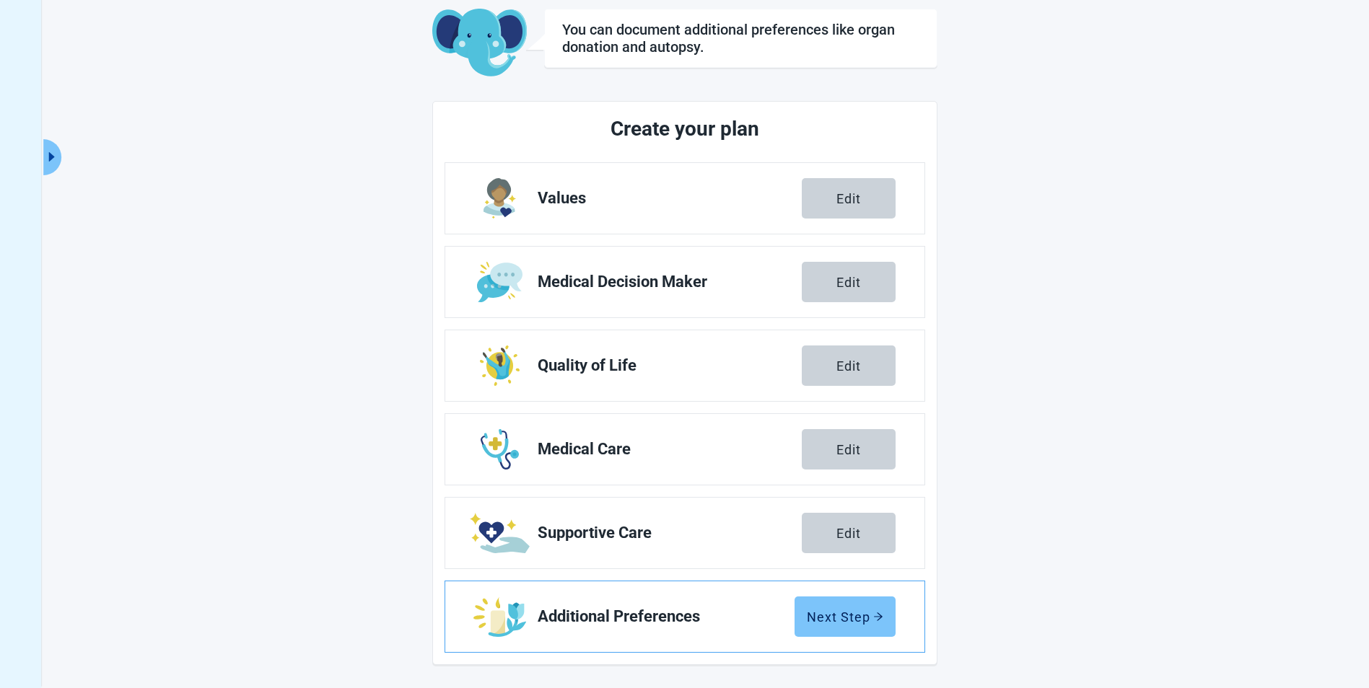
click at [842, 612] on div "Next Step" at bounding box center [845, 617] width 76 height 14
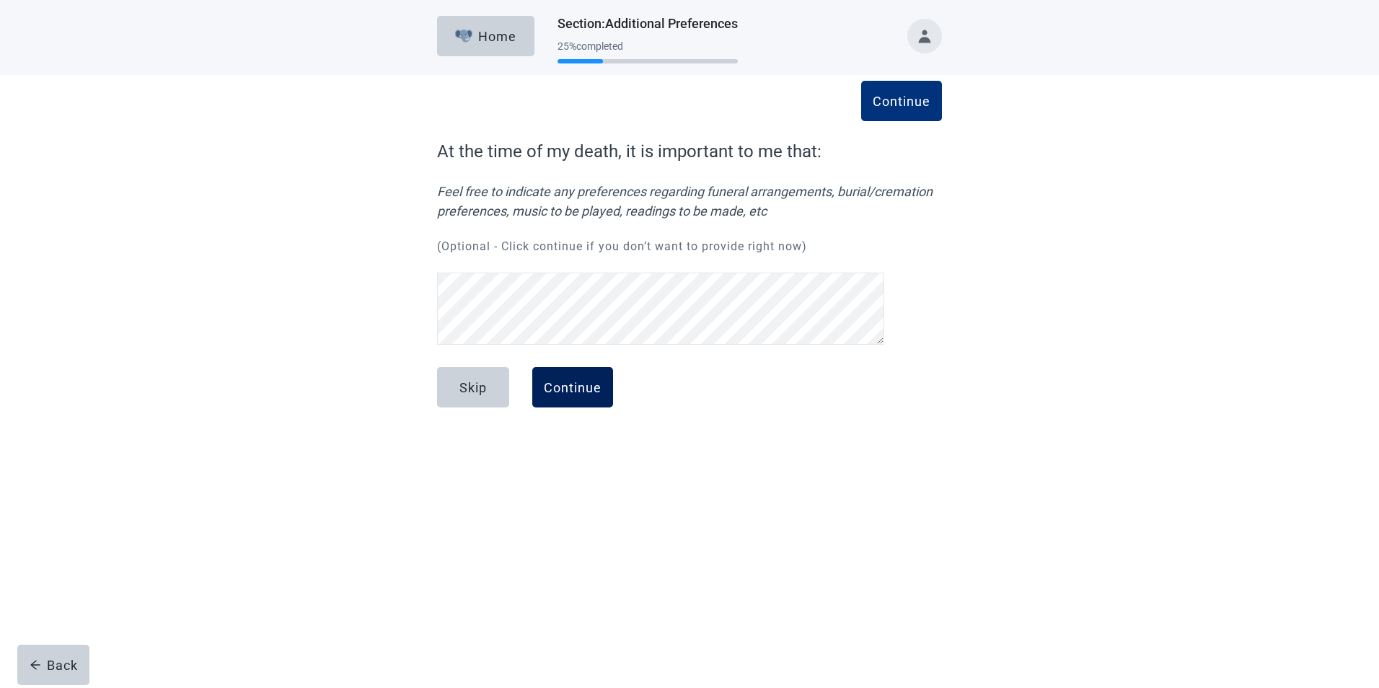
click at [581, 390] on div "Continue" at bounding box center [573, 387] width 58 height 14
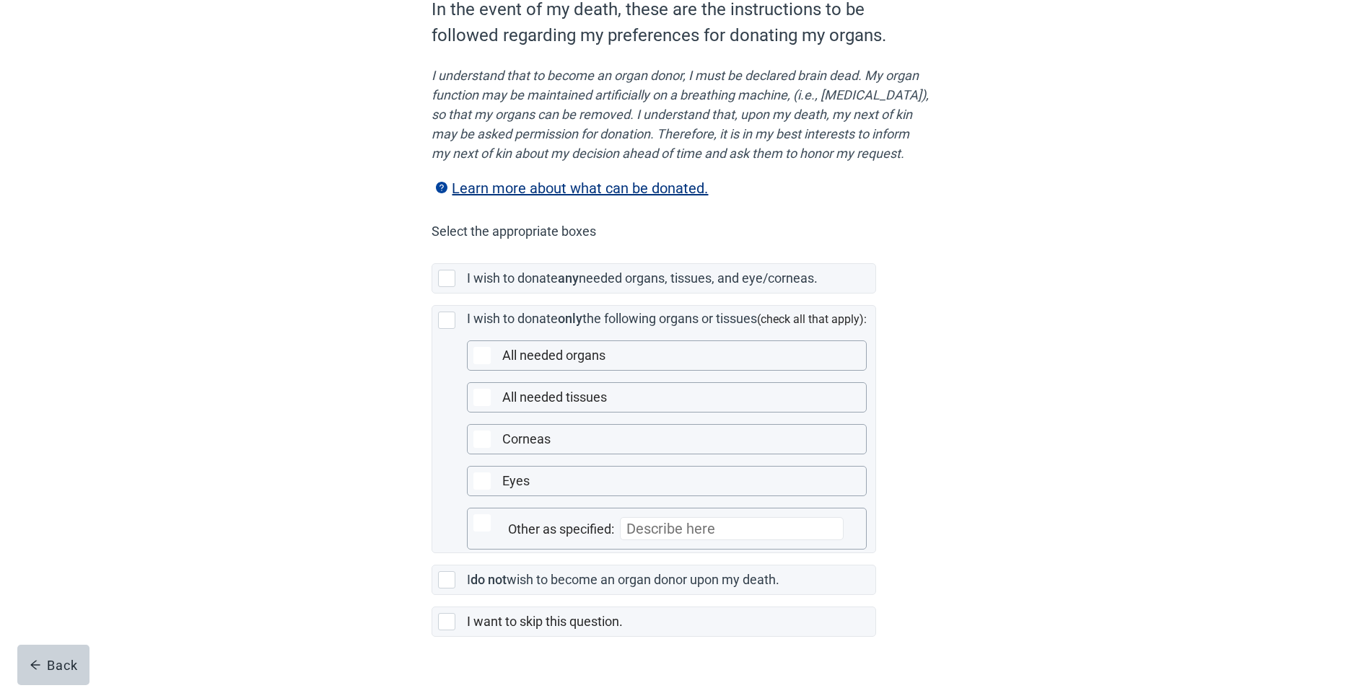
scroll to position [201, 0]
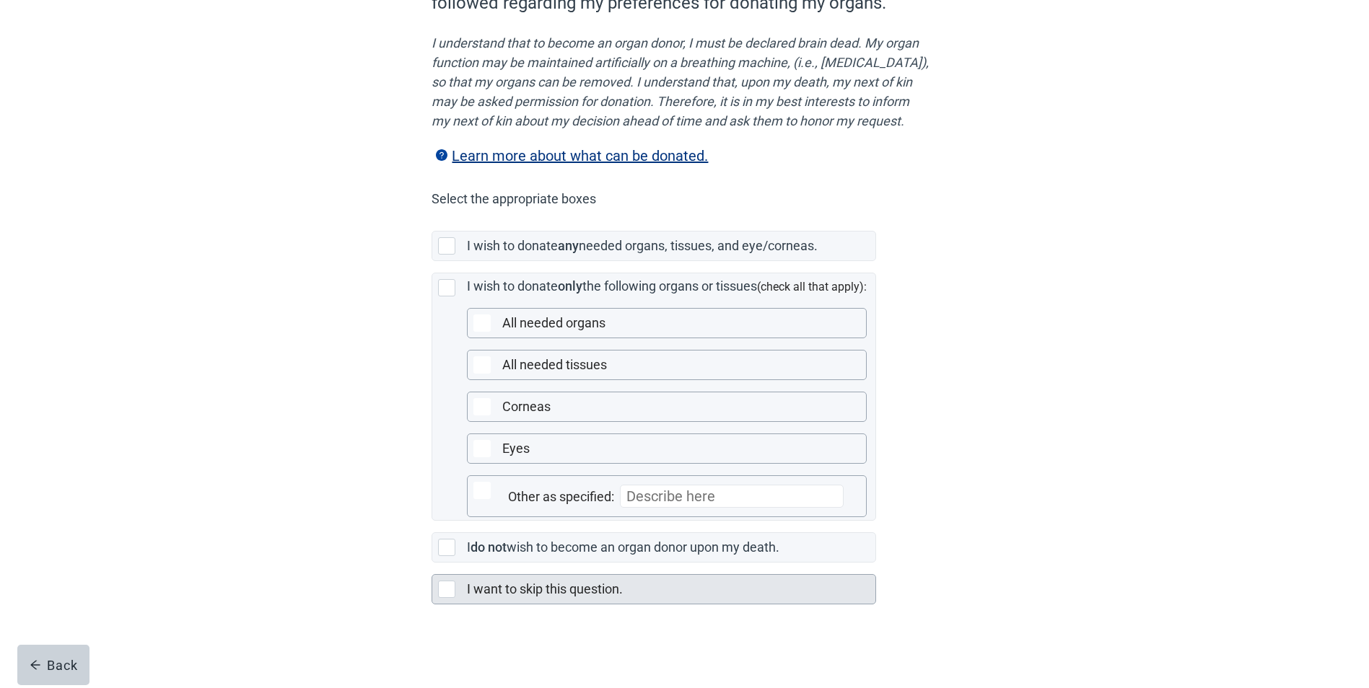
click at [444, 592] on div "Main content" at bounding box center [446, 589] width 17 height 17
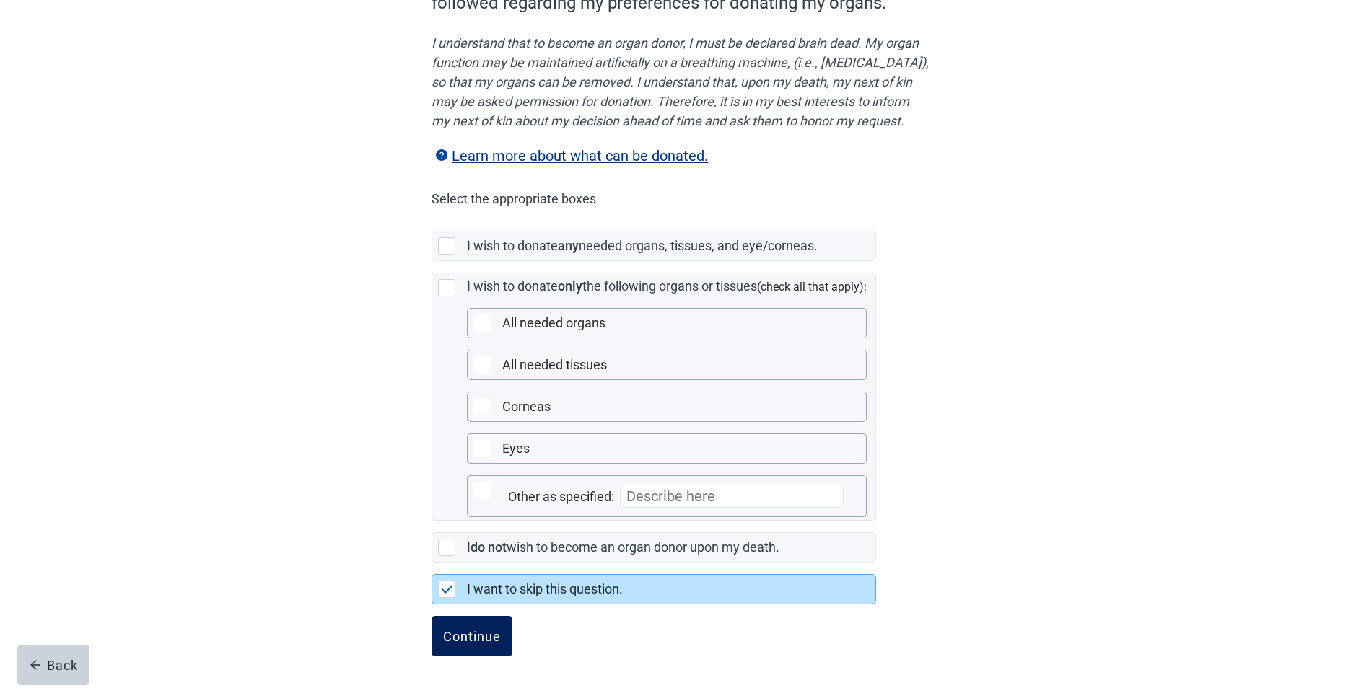
click at [491, 631] on div "Continue" at bounding box center [472, 636] width 58 height 14
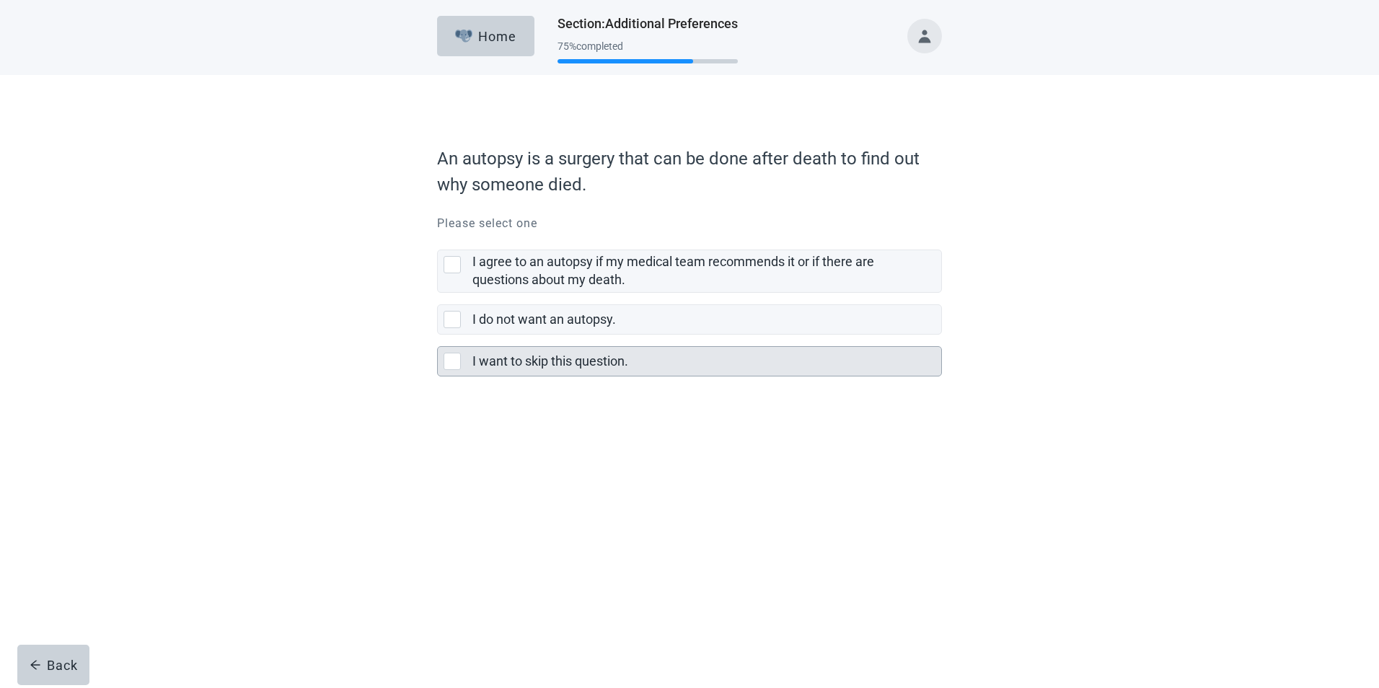
click at [452, 362] on div "I want to skip this question., checkbox, not selected" at bounding box center [452, 361] width 17 height 17
click at [438, 335] on input "I want to skip this question." at bounding box center [437, 335] width 1 height 1
checkbox input "true"
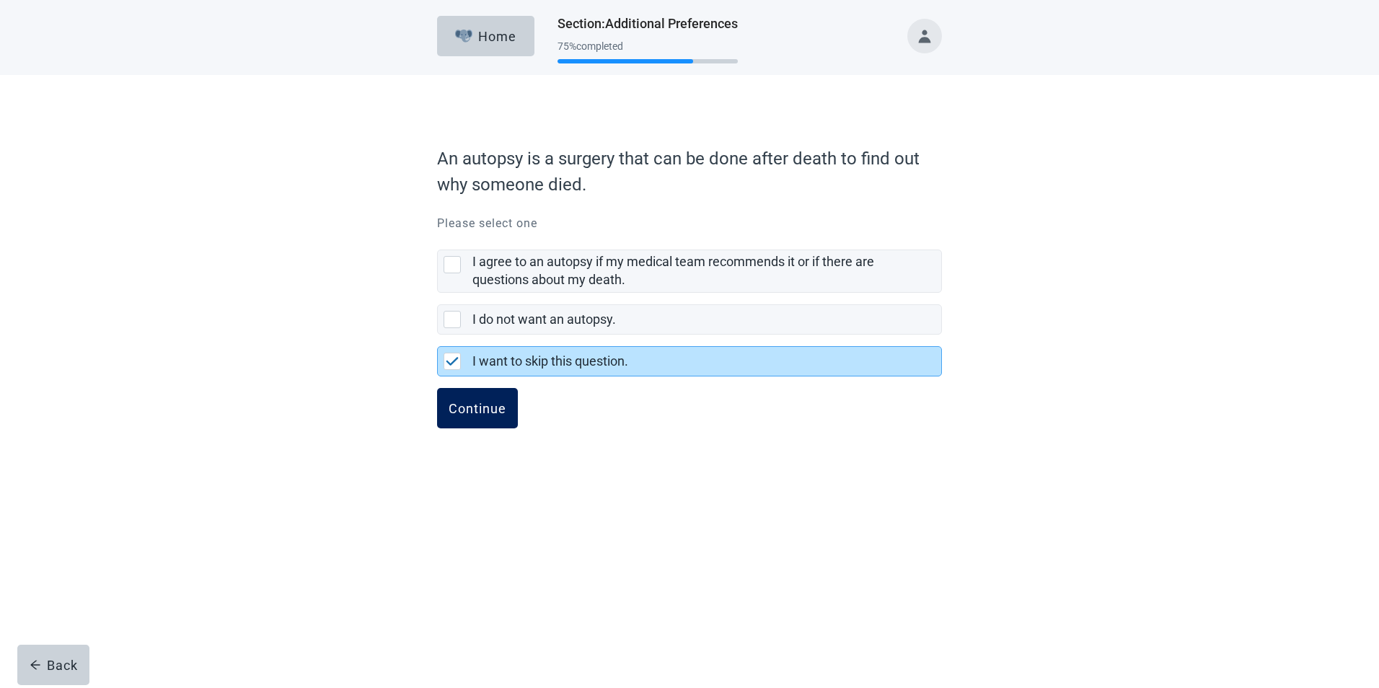
click at [473, 402] on div "Continue" at bounding box center [478, 408] width 58 height 14
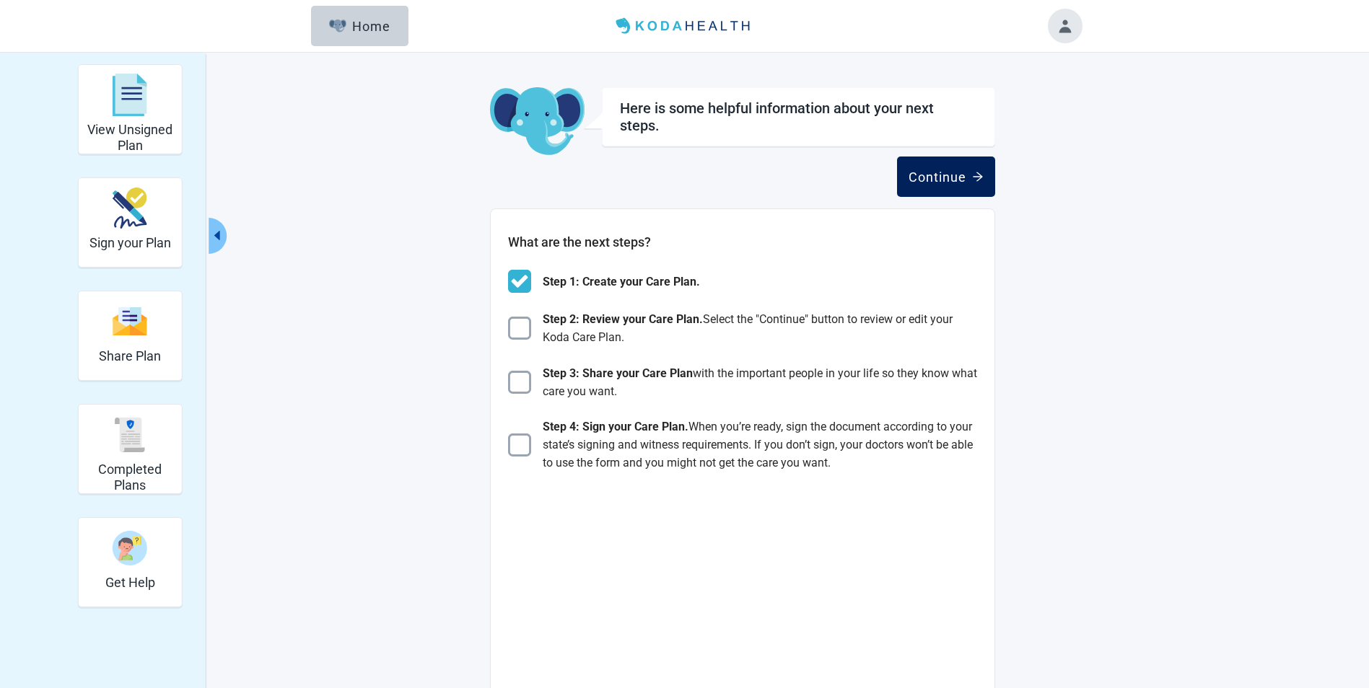
click at [950, 177] on div "Continue" at bounding box center [945, 177] width 75 height 14
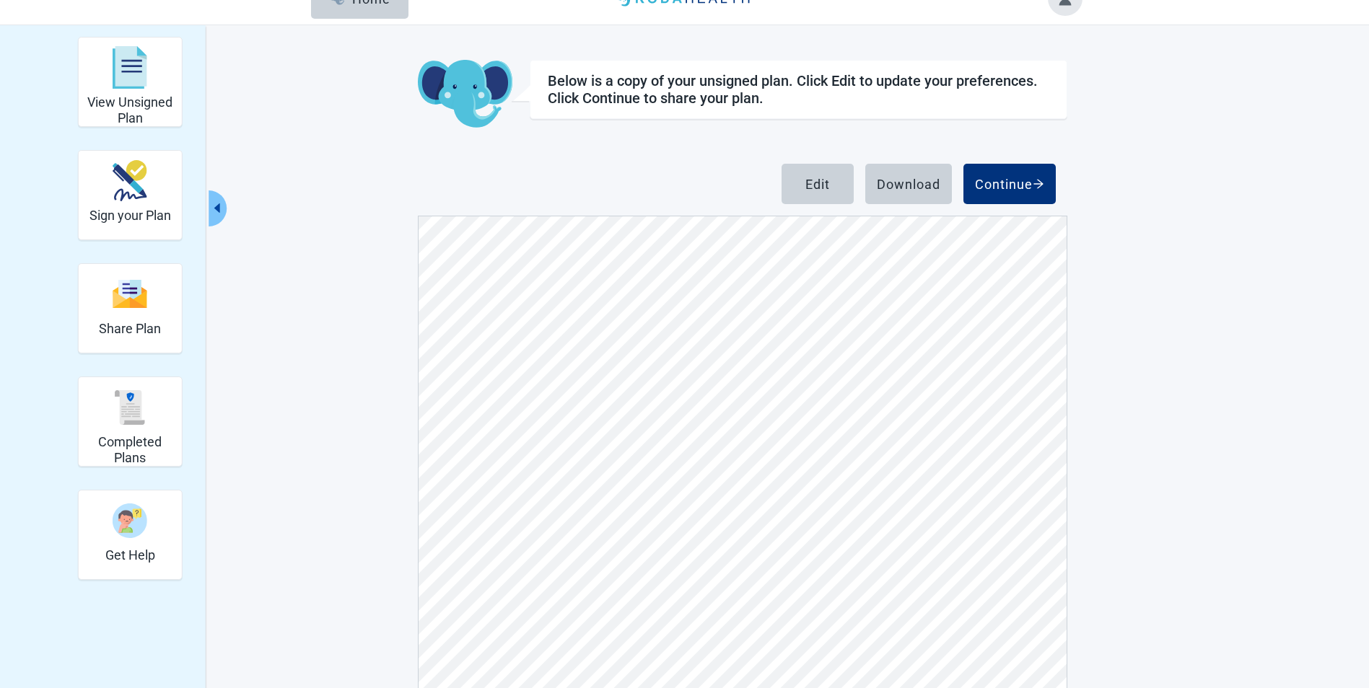
scroll to position [4, 0]
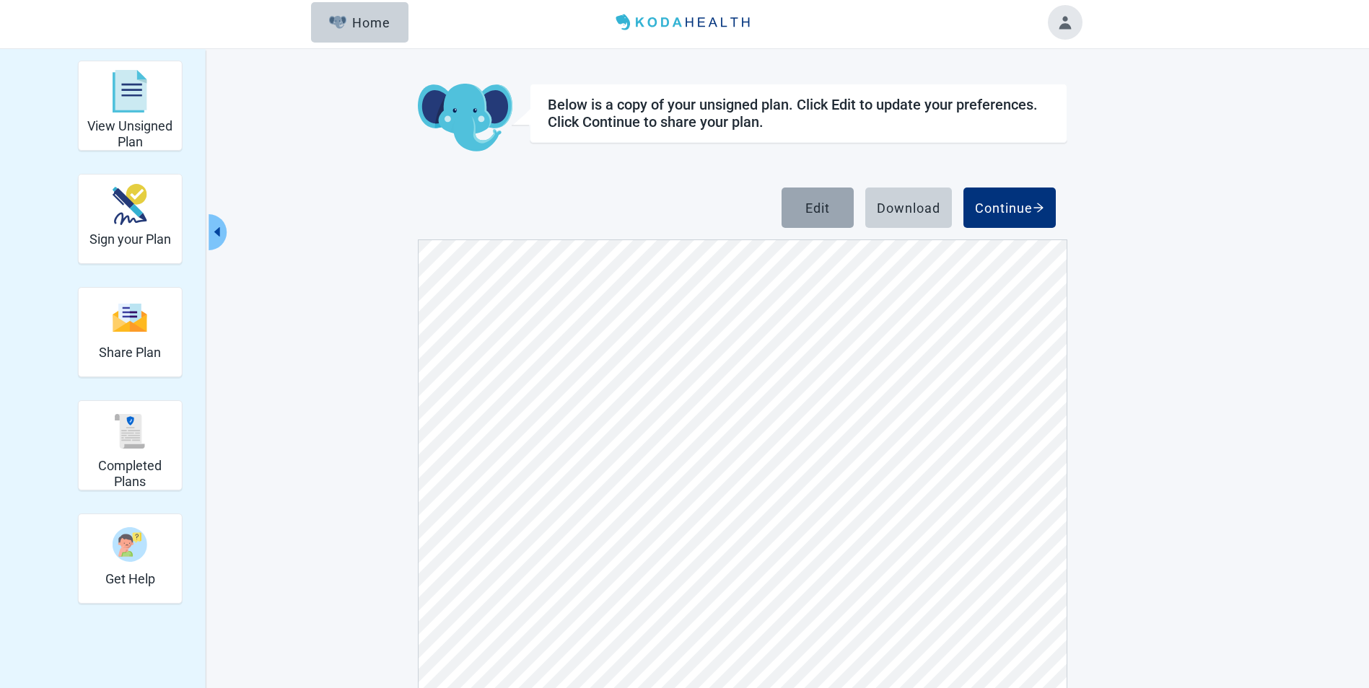
click at [805, 208] on div "Edit" at bounding box center [817, 208] width 25 height 14
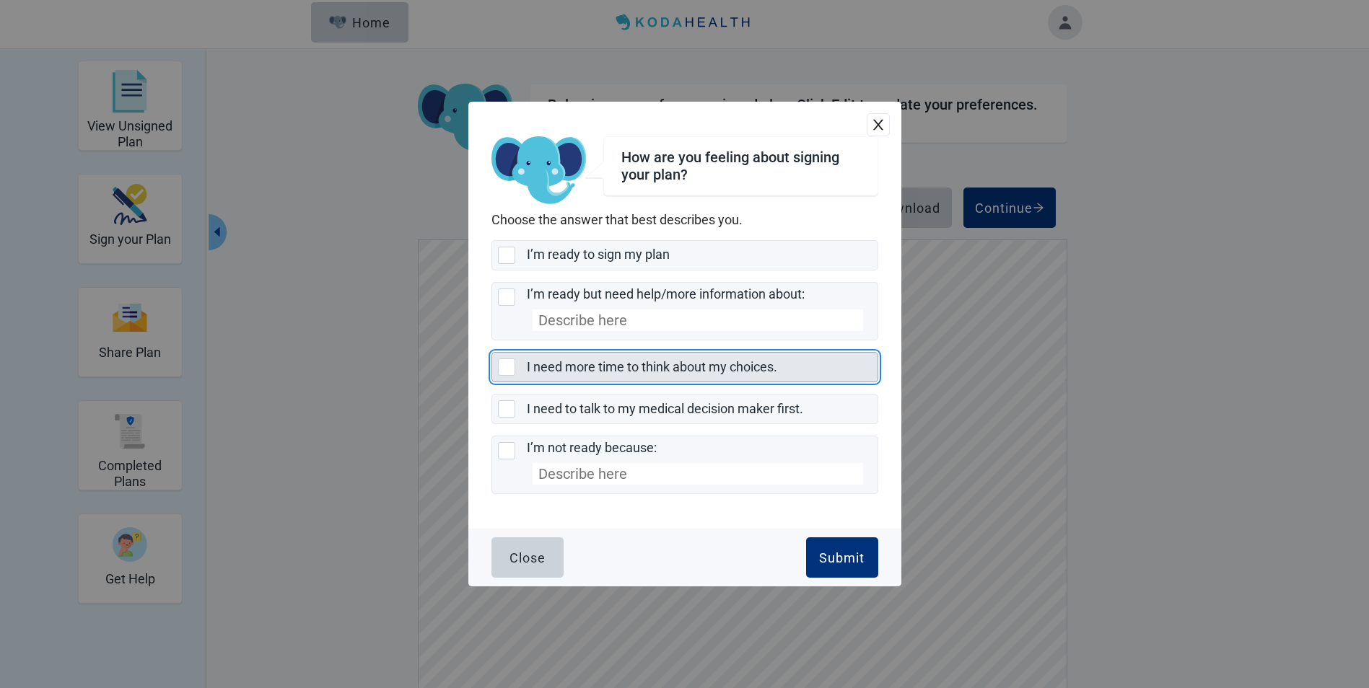
click at [509, 363] on div "I need more time to think about my choices., checkbox, not selected" at bounding box center [506, 367] width 17 height 17
click at [492, 353] on input "I need more time to think about my choices." at bounding box center [491, 352] width 1 height 1
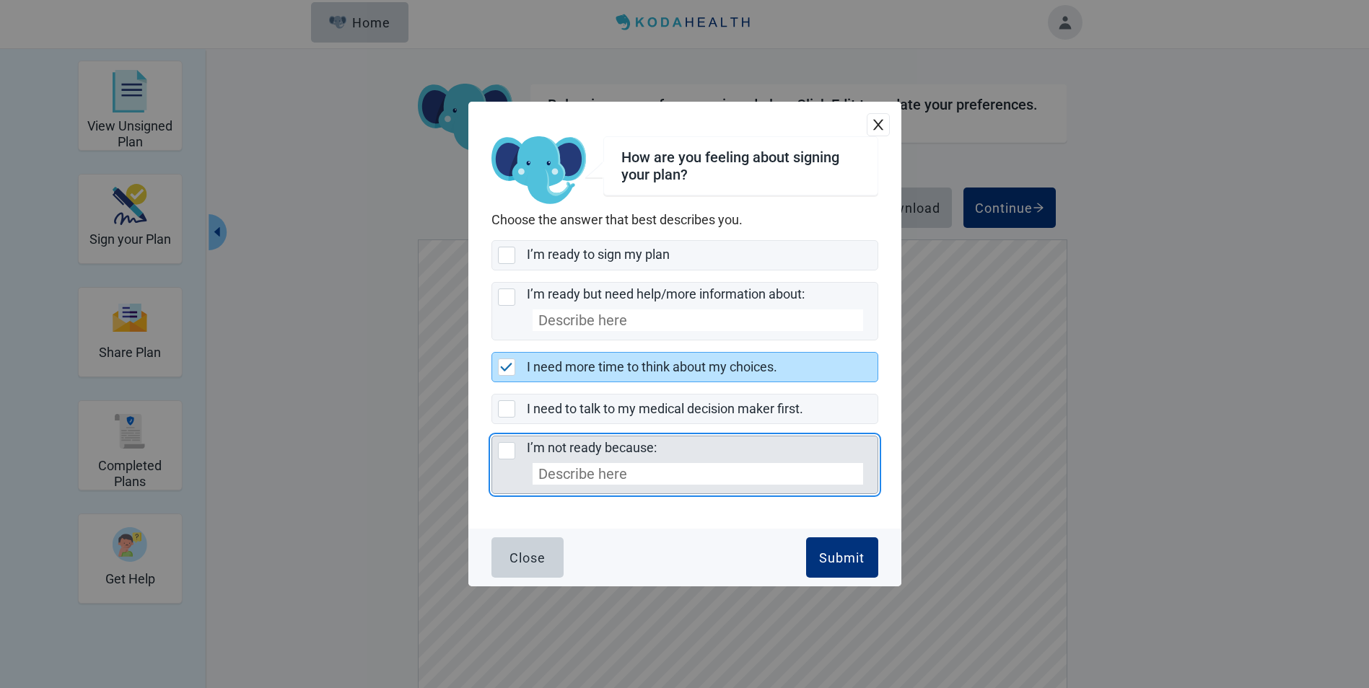
click at [537, 472] on input "I’m not ready because:" at bounding box center [697, 474] width 330 height 22
checkbox input "false"
checkbox input "true"
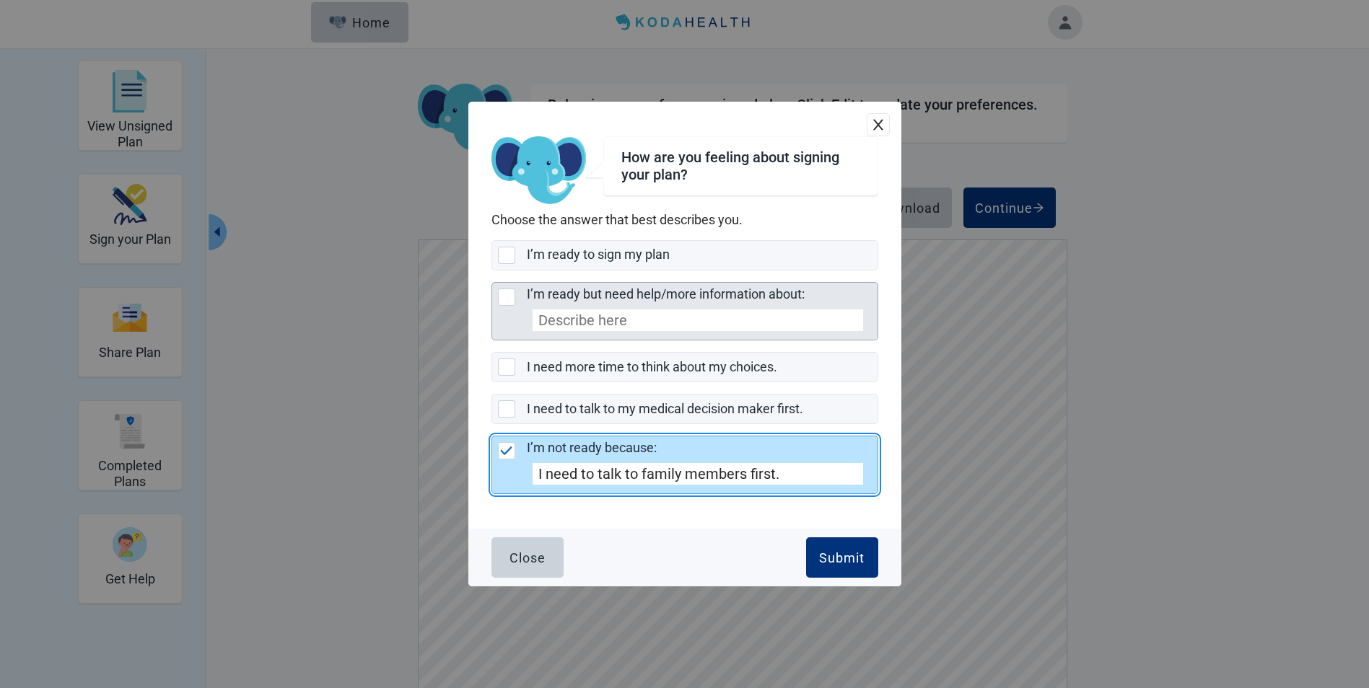
type input "I need to talk to family members first."
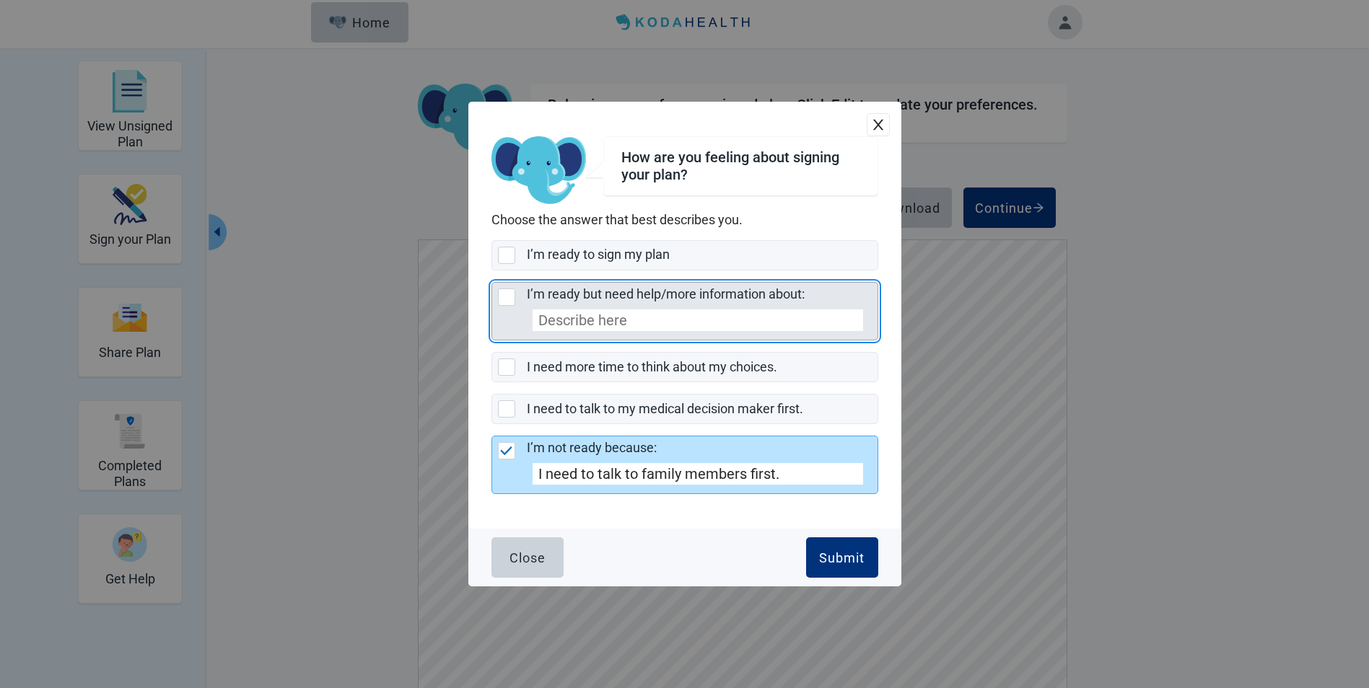
click at [508, 297] on div "I’m ready but need help/more information about:, checkbox, not selected" at bounding box center [506, 297] width 17 height 17
click at [492, 283] on input "I’m ready but need help/more information about:" at bounding box center [491, 282] width 1 height 1
checkbox input "true"
checkbox input "false"
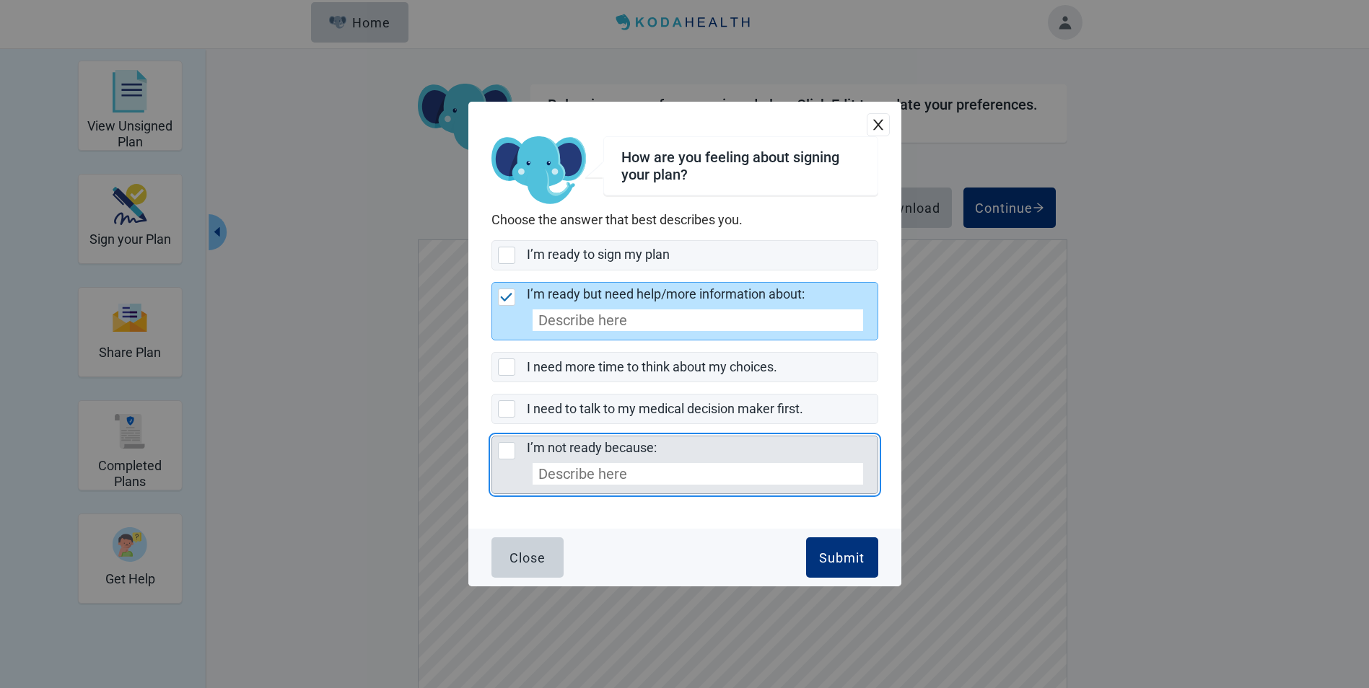
click at [510, 449] on div "I’m not ready because:, checkbox, not selected" at bounding box center [506, 450] width 17 height 17
click at [492, 436] on input "I’m not ready because:" at bounding box center [491, 436] width 1 height 1
checkbox input "true"
checkbox input "false"
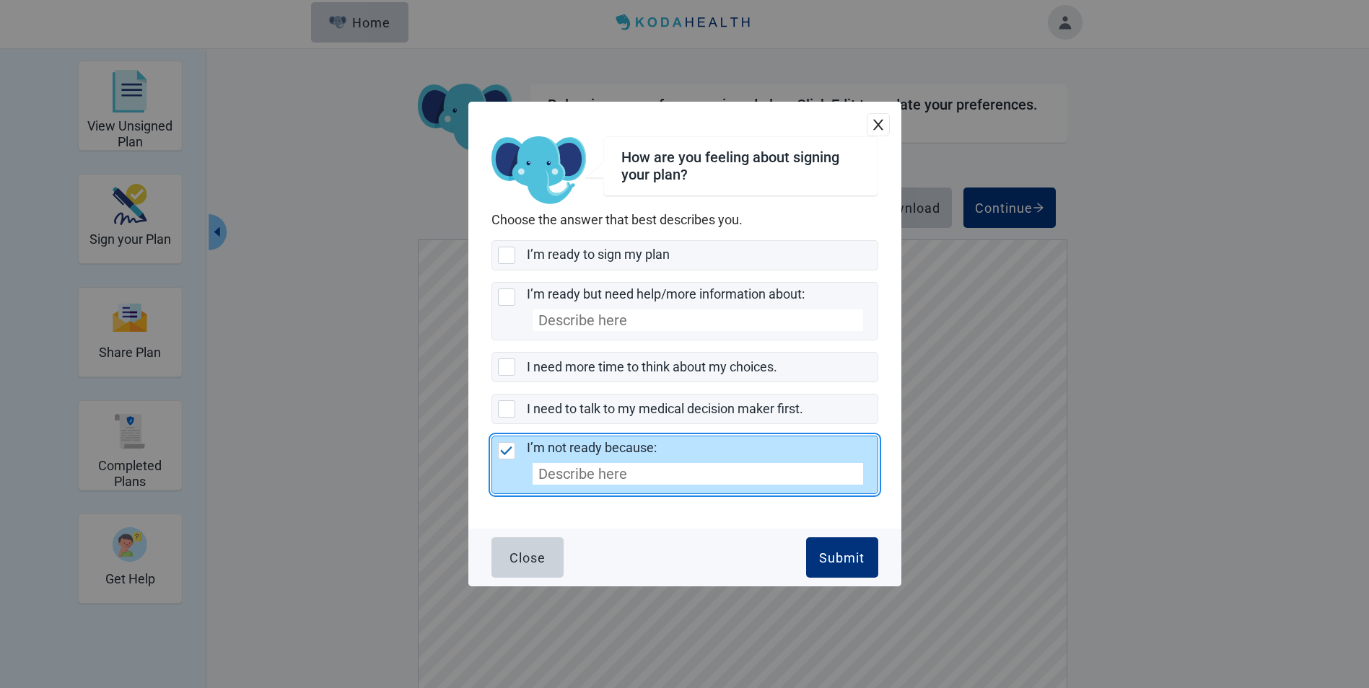
click at [537, 471] on input "I’m not ready because:" at bounding box center [697, 474] width 330 height 22
type input "I need to talk to family members first and think more about my choices."
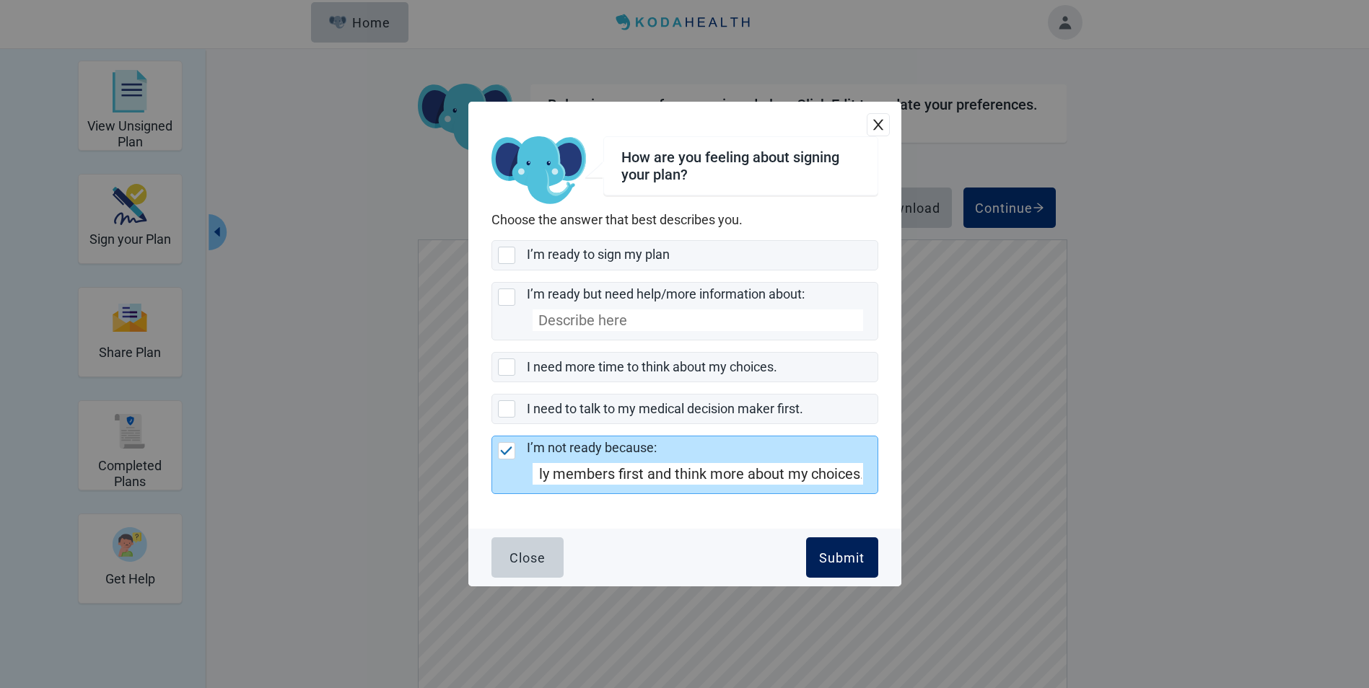
scroll to position [0, 0]
click at [838, 556] on div "Submit" at bounding box center [841, 557] width 45 height 14
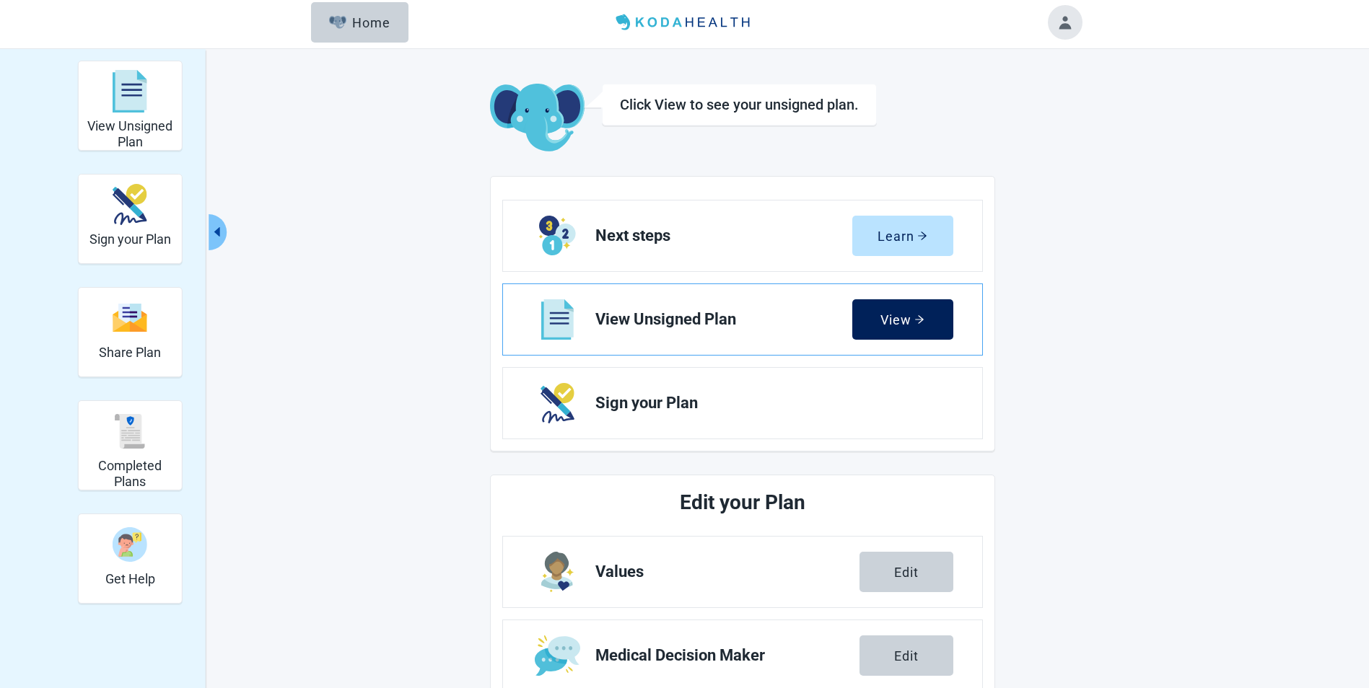
click at [882, 325] on div "View" at bounding box center [902, 319] width 44 height 14
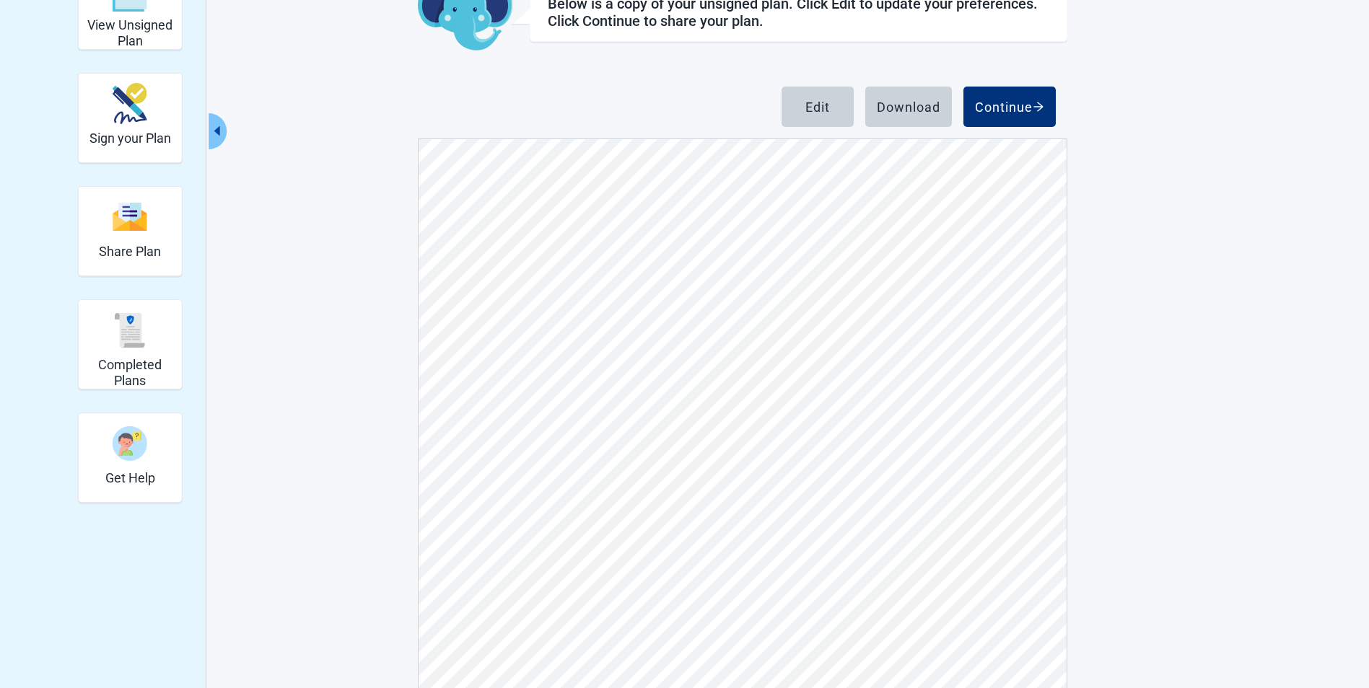
scroll to position [130, 0]
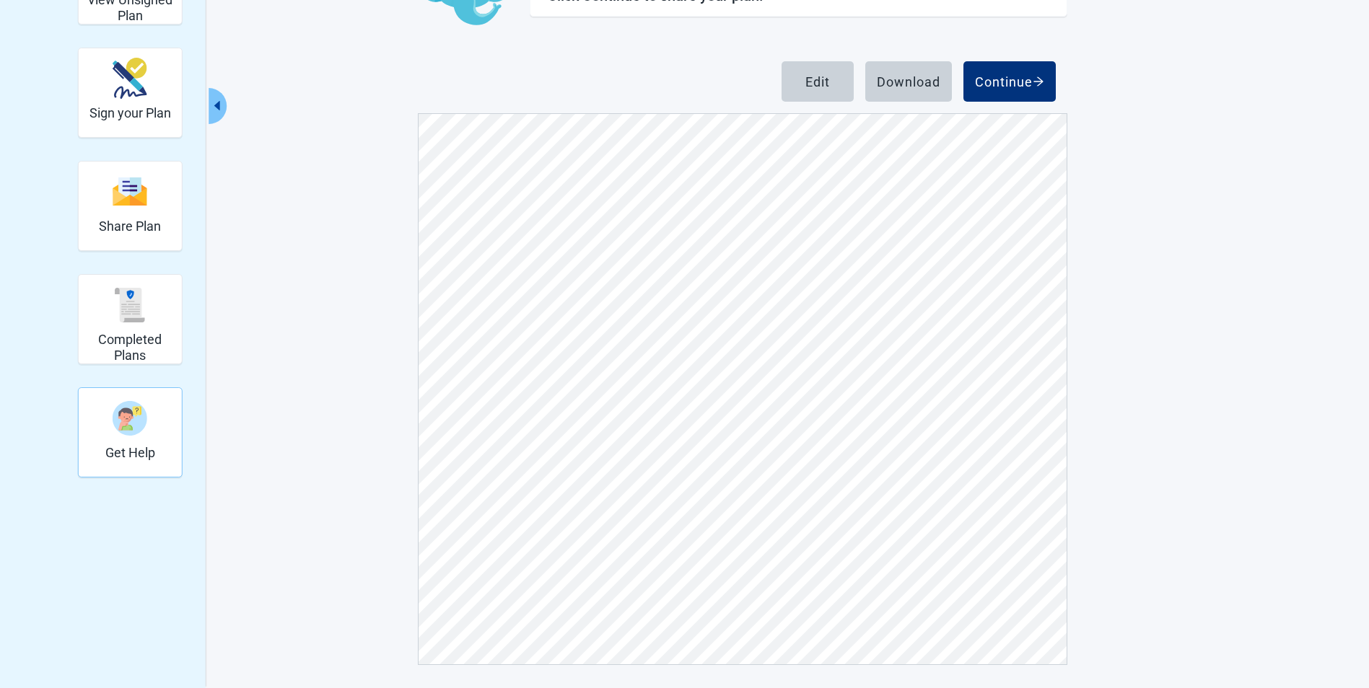
click at [127, 421] on img "Get Help" at bounding box center [130, 418] width 35 height 35
